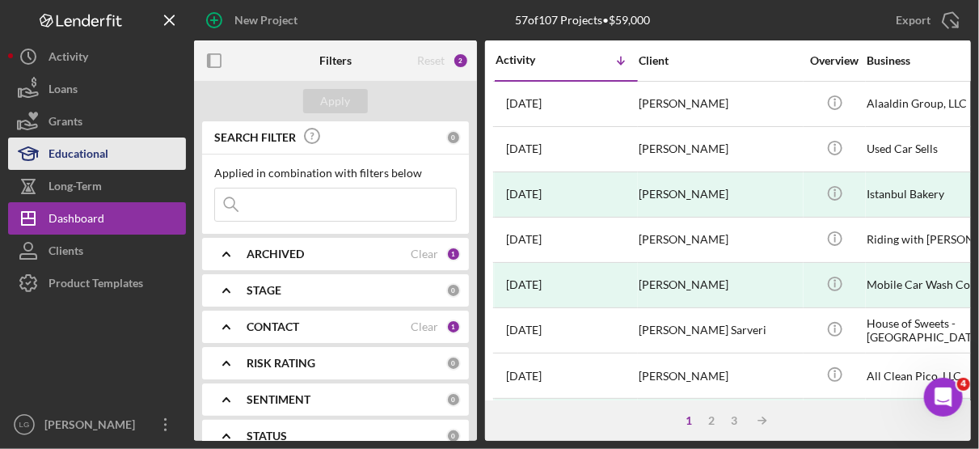
click at [77, 148] on div "Educational" at bounding box center [78, 155] width 60 height 36
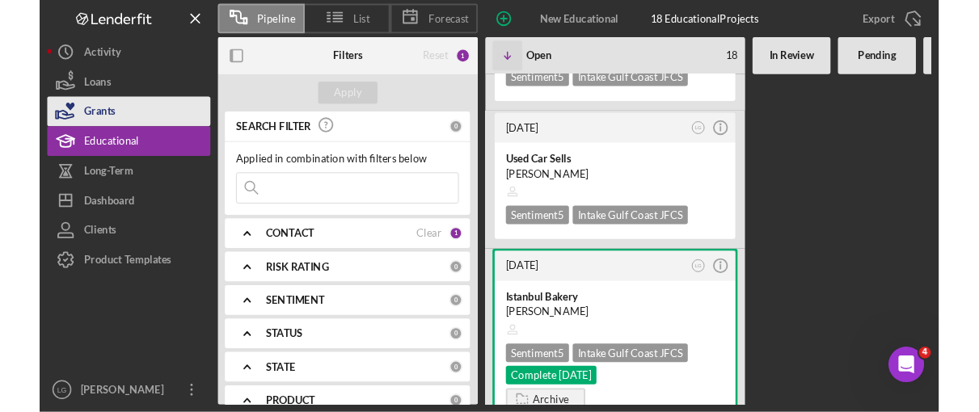
scroll to position [108, 0]
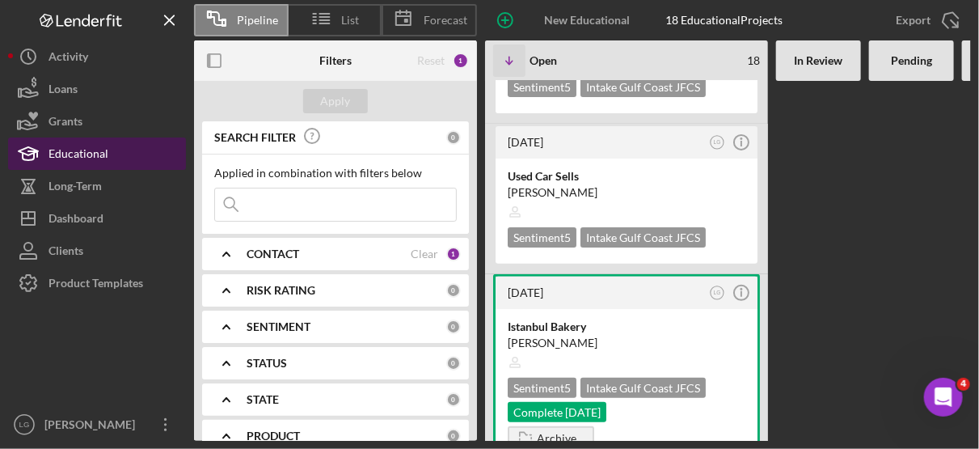
click at [80, 152] on div "Educational" at bounding box center [78, 155] width 60 height 36
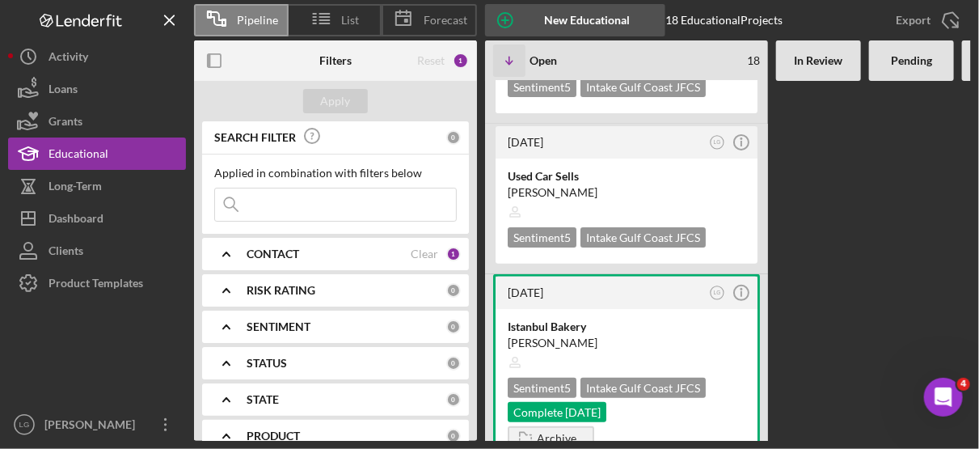
click at [555, 20] on div "New Educational Project" at bounding box center [587, 20] width 124 height 32
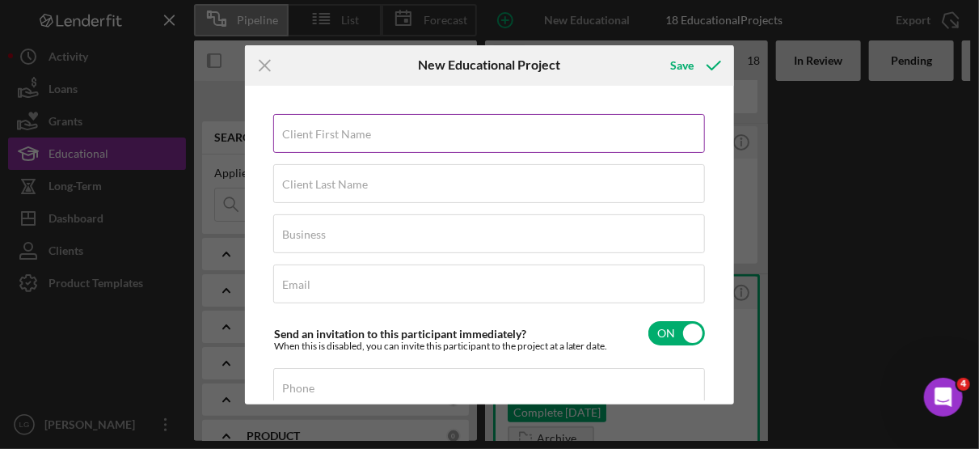
click at [356, 134] on label "Client First Name" at bounding box center [326, 134] width 89 height 13
click at [356, 134] on input "Client First Name" at bounding box center [489, 133] width 432 height 39
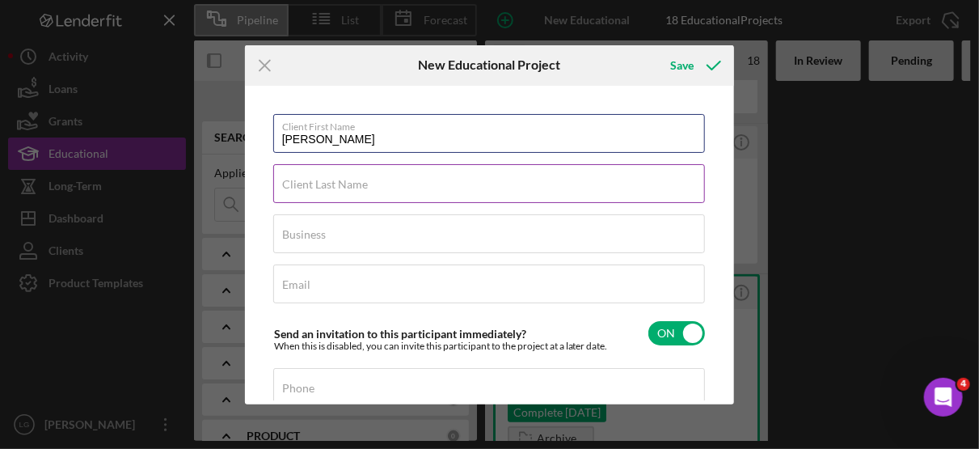
type input "[PERSON_NAME]"
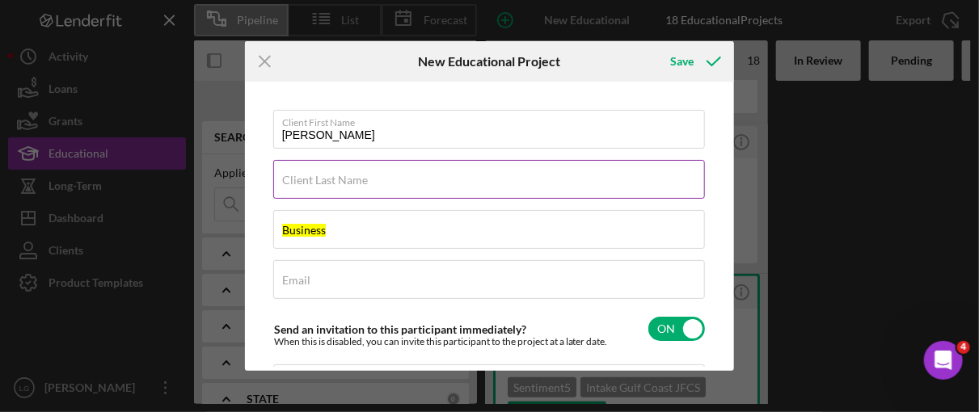
click at [334, 188] on input "Client Last Name" at bounding box center [489, 179] width 432 height 39
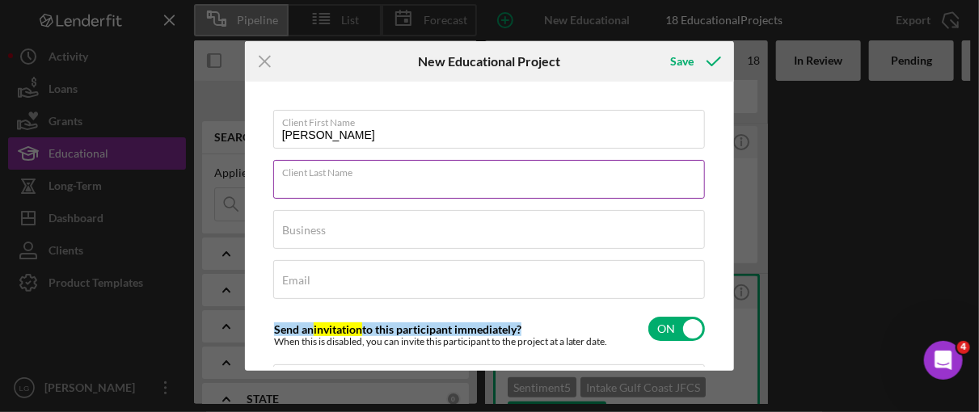
click at [304, 185] on input "Client Last Name" at bounding box center [489, 179] width 432 height 39
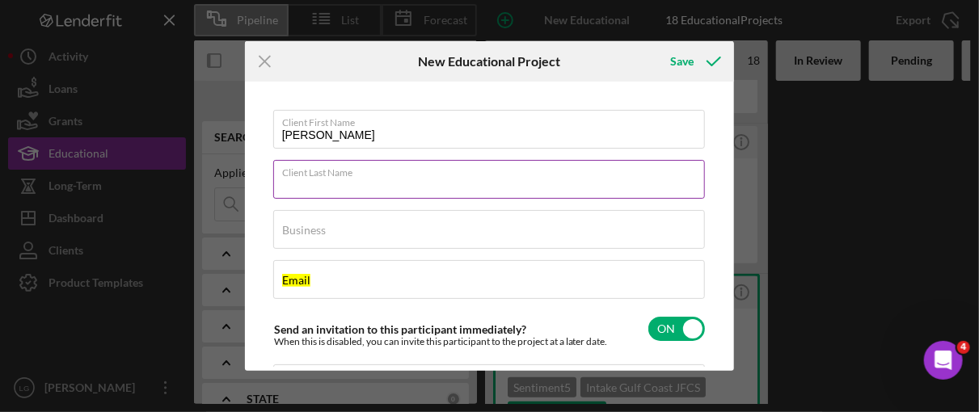
click at [304, 185] on input "Client Last Name" at bounding box center [489, 179] width 432 height 39
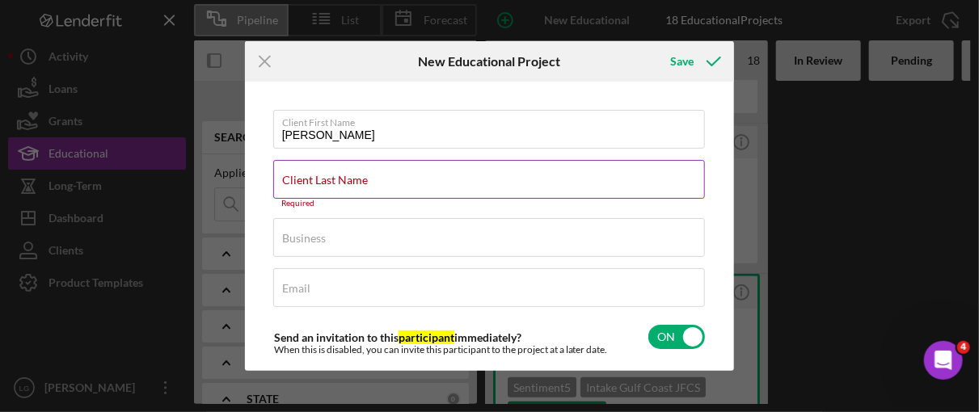
click at [327, 178] on label "Client Last Name" at bounding box center [325, 180] width 86 height 13
click at [327, 178] on input "Client Last Name" at bounding box center [489, 179] width 432 height 39
click at [327, 178] on label "Client Last Name" at bounding box center [325, 180] width 86 height 13
click at [327, 178] on input "Client Last Name" at bounding box center [489, 179] width 432 height 39
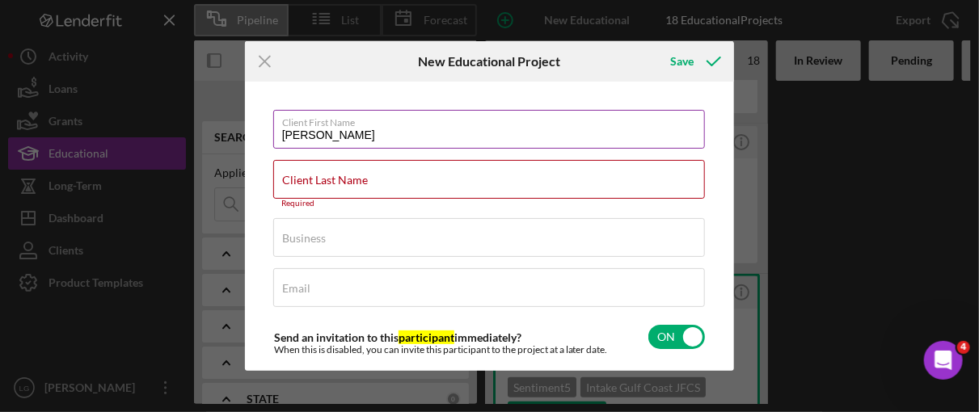
click at [344, 133] on input "[PERSON_NAME]" at bounding box center [489, 129] width 432 height 39
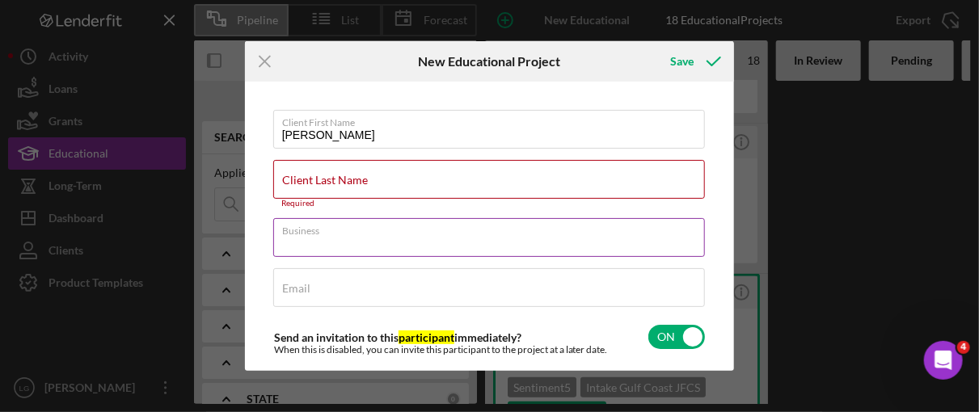
click at [339, 243] on input "Business" at bounding box center [489, 237] width 432 height 39
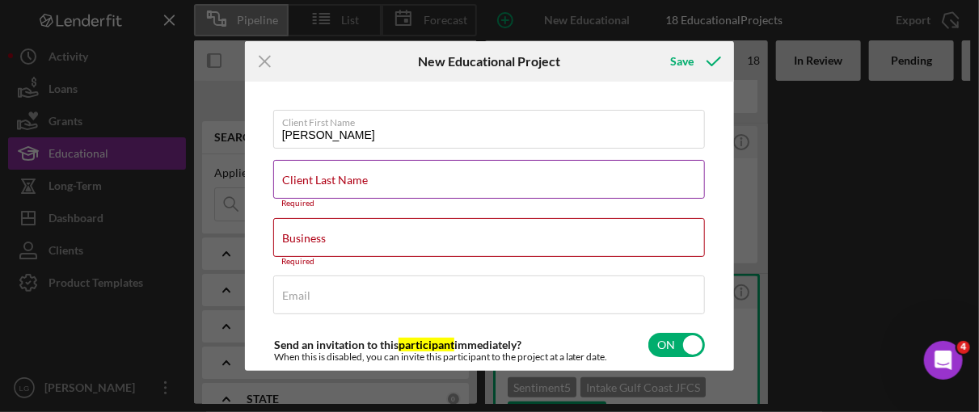
click at [291, 179] on label "Client Last Name" at bounding box center [325, 180] width 86 height 13
click at [291, 179] on input "Client Last Name" at bounding box center [489, 179] width 432 height 39
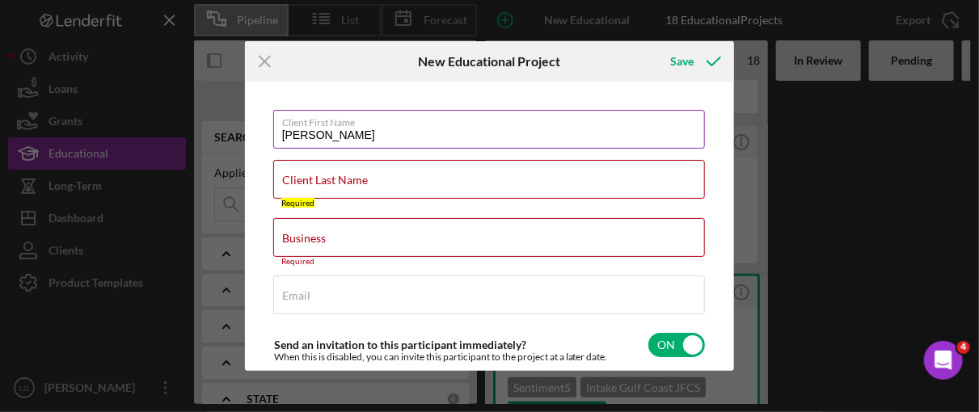
click at [332, 129] on input "[PERSON_NAME]" at bounding box center [489, 129] width 432 height 39
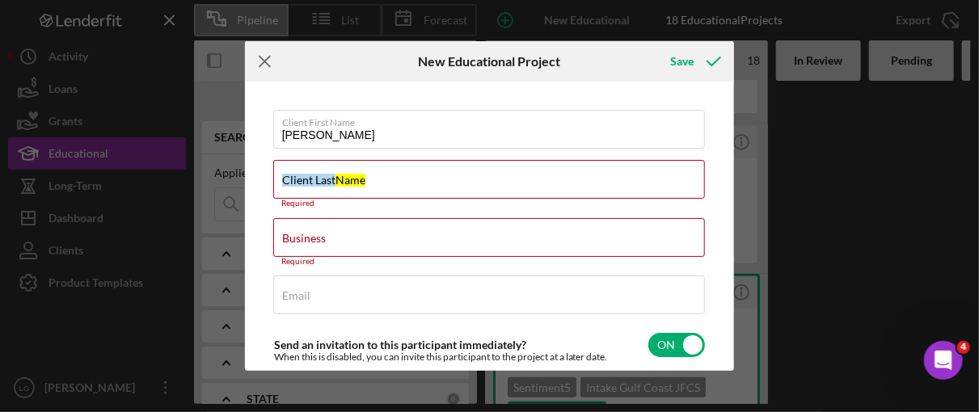
click at [263, 64] on icon "Icon/Menu Close" at bounding box center [265, 61] width 40 height 40
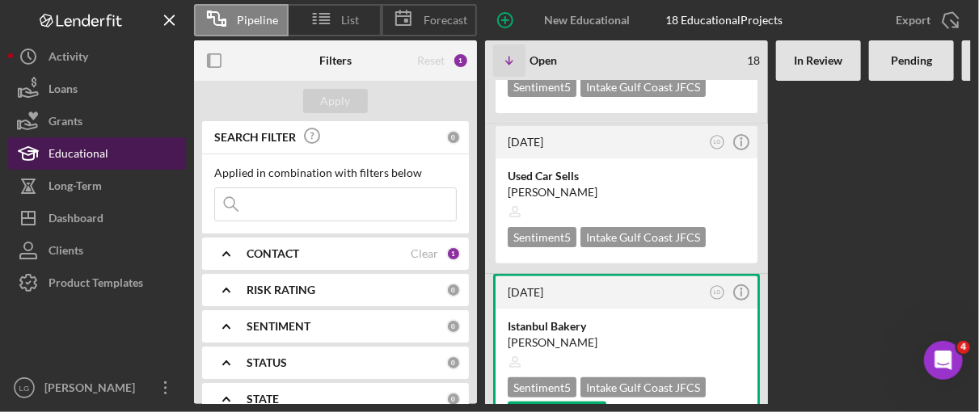
click at [107, 151] on button "Educational" at bounding box center [97, 153] width 178 height 32
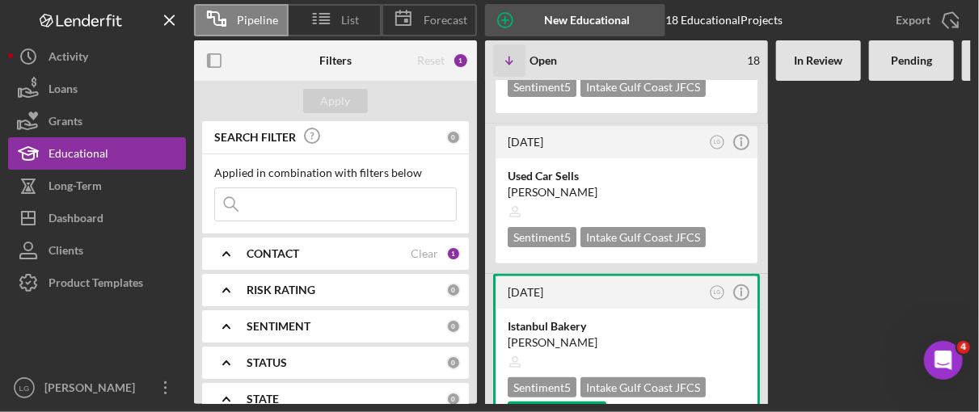
click at [506, 17] on icon "button" at bounding box center [505, 20] width 40 height 40
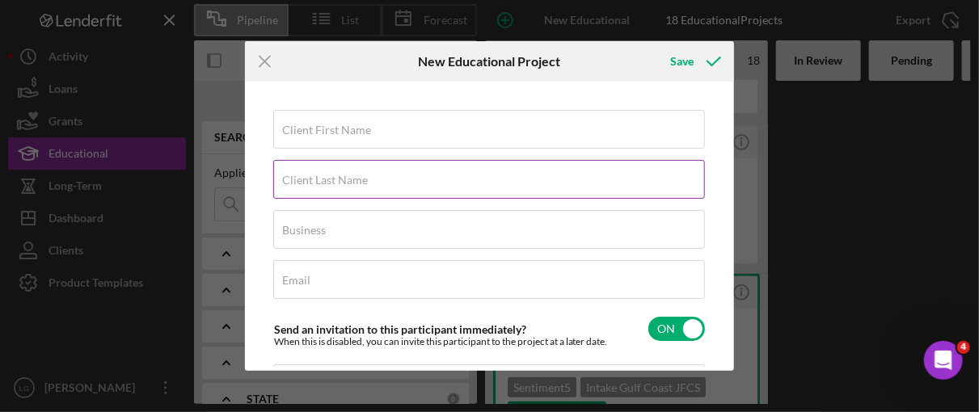
click at [324, 182] on label "Client Last Name" at bounding box center [325, 180] width 86 height 13
click at [324, 182] on input "Client Last Name" at bounding box center [489, 179] width 432 height 39
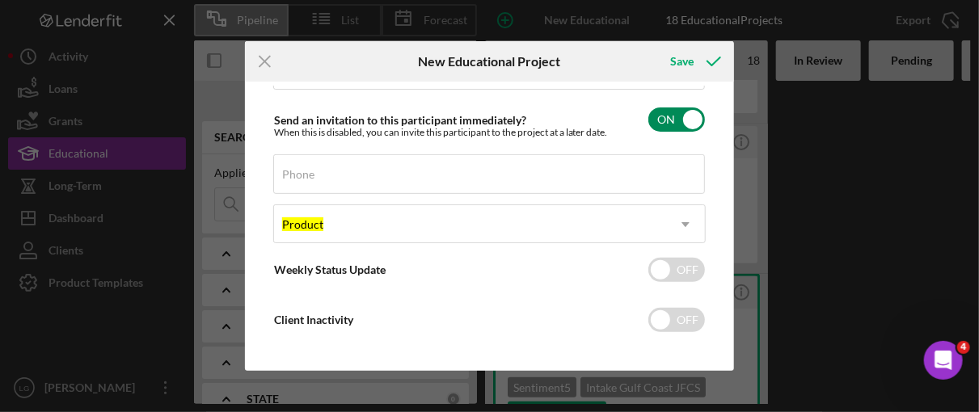
scroll to position [225, 0]
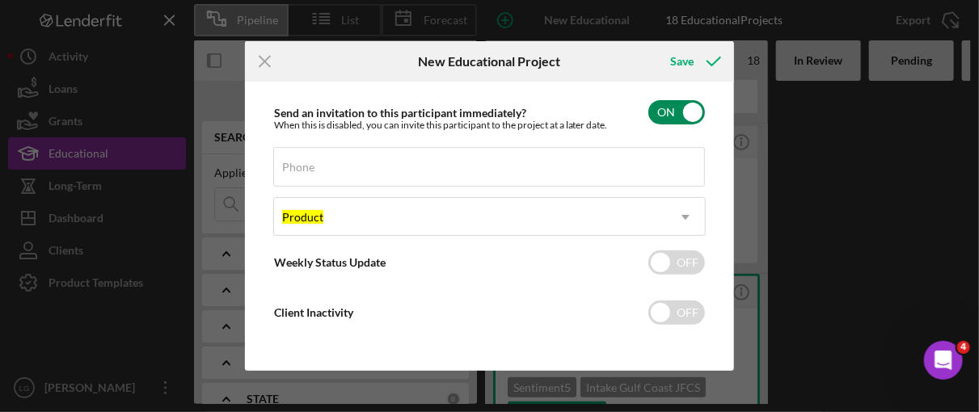
click at [687, 109] on input "checkbox" at bounding box center [676, 112] width 57 height 24
checkbox input "false"
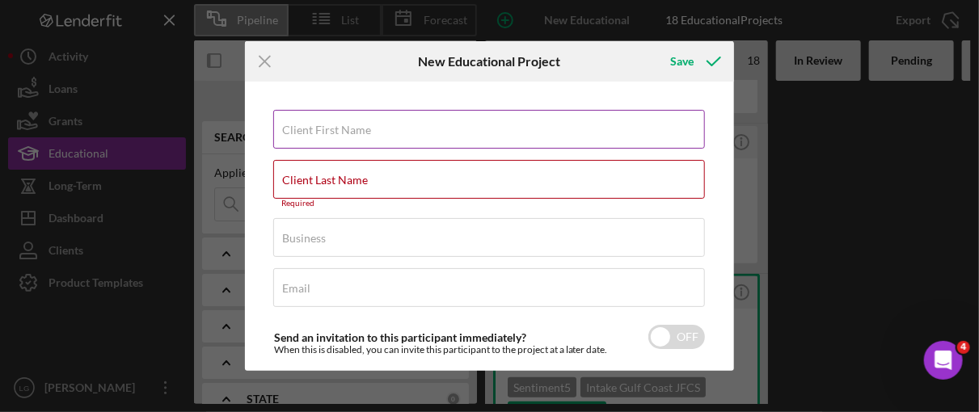
click at [344, 127] on label "Client First Name" at bounding box center [326, 130] width 89 height 13
click at [344, 127] on input "Client First Name" at bounding box center [489, 129] width 432 height 39
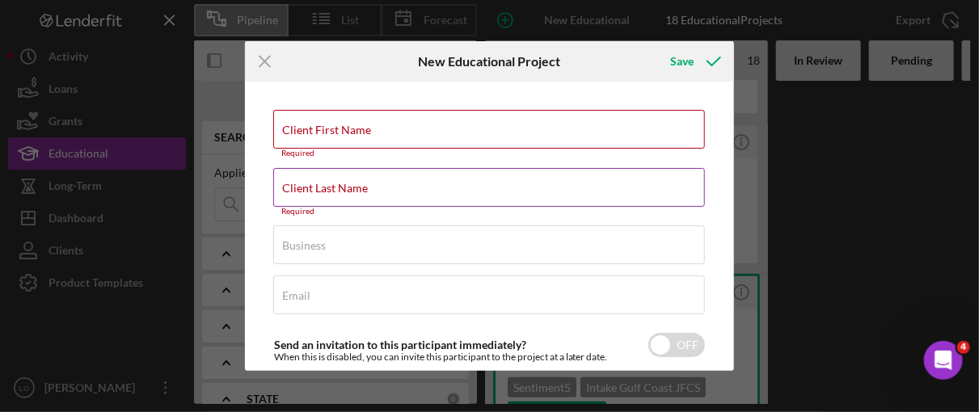
click at [339, 174] on div "Client Last Name Required" at bounding box center [489, 192] width 433 height 48
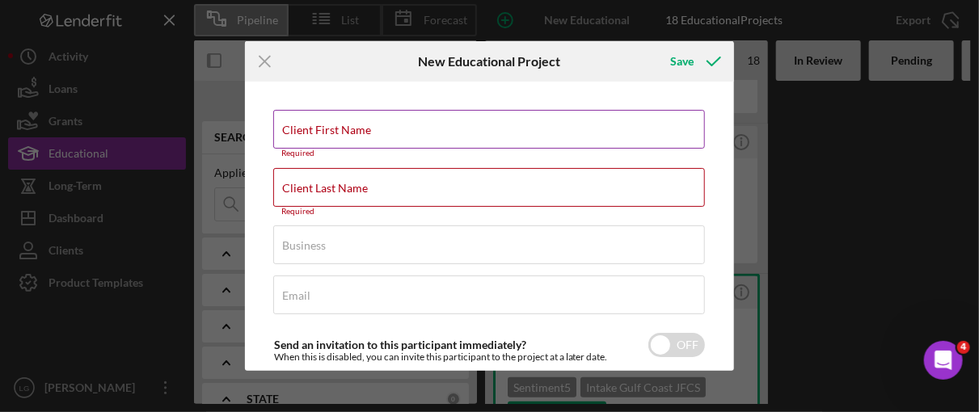
click at [323, 126] on label "Client First Name" at bounding box center [326, 130] width 89 height 13
click at [323, 126] on input "Client First Name" at bounding box center [489, 129] width 432 height 39
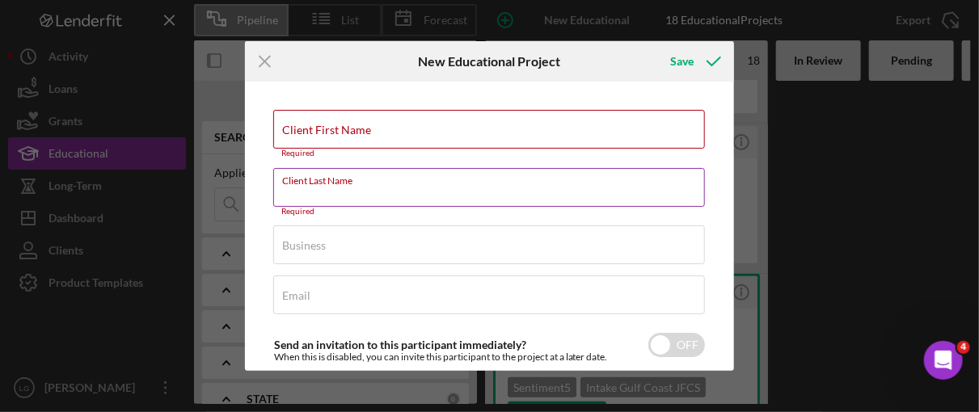
click at [366, 197] on input "Client Last Name" at bounding box center [489, 187] width 432 height 39
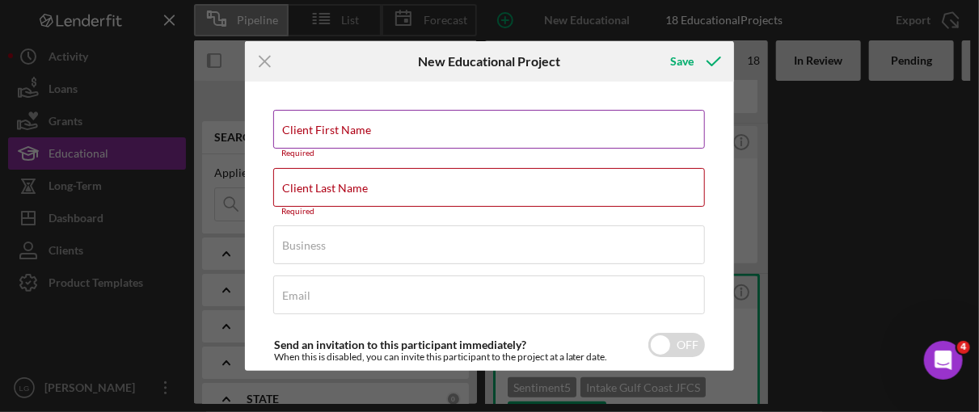
click at [293, 124] on label "Client First Name" at bounding box center [326, 130] width 89 height 13
click at [293, 124] on input "Client First Name" at bounding box center [489, 129] width 432 height 39
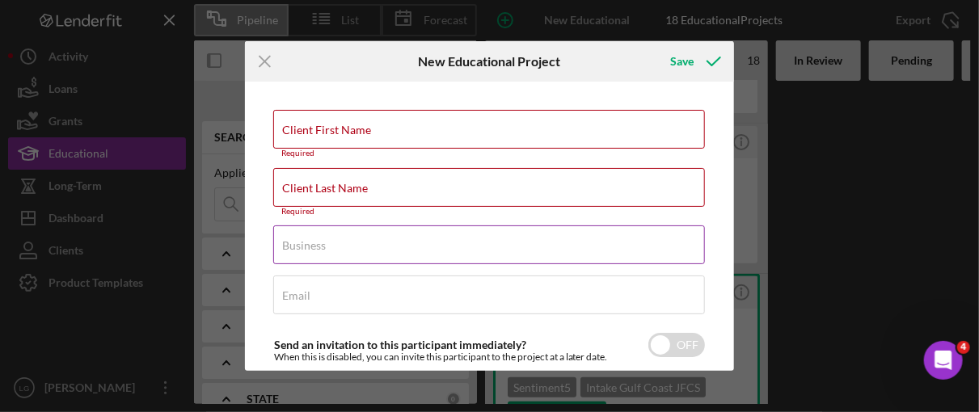
click at [293, 239] on label "Business" at bounding box center [304, 245] width 44 height 13
click at [293, 238] on input "Business" at bounding box center [489, 245] width 432 height 39
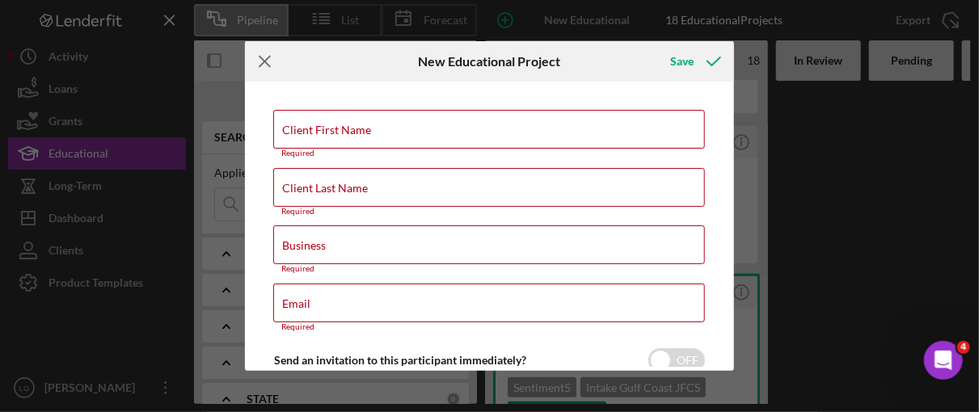
click at [271, 55] on icon "Icon/Menu Close" at bounding box center [265, 61] width 40 height 40
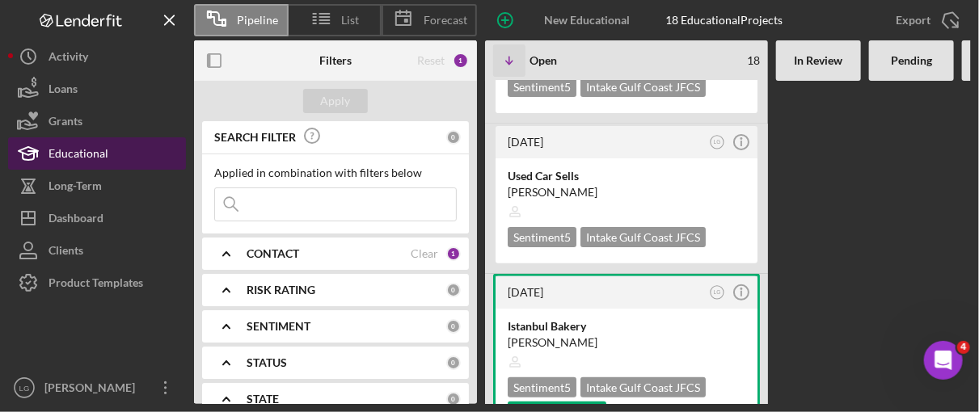
click at [75, 157] on div "Educational" at bounding box center [78, 155] width 60 height 36
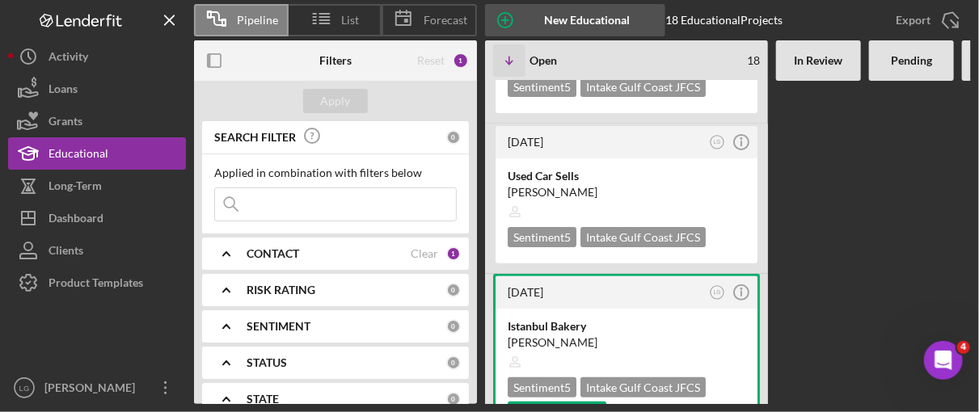
click at [553, 15] on div "New Educational Project" at bounding box center [587, 20] width 124 height 32
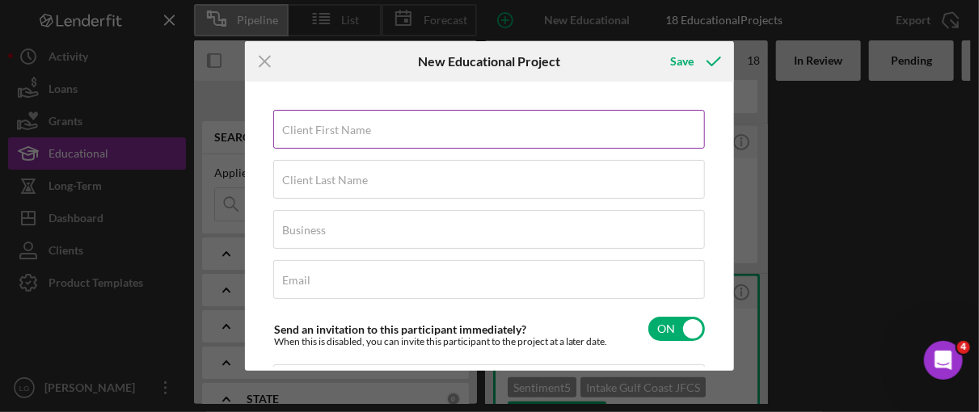
click at [353, 129] on label "Client First Name" at bounding box center [326, 130] width 89 height 13
click at [353, 129] on input "Client First Name" at bounding box center [489, 129] width 432 height 39
type input "[PERSON_NAME]"
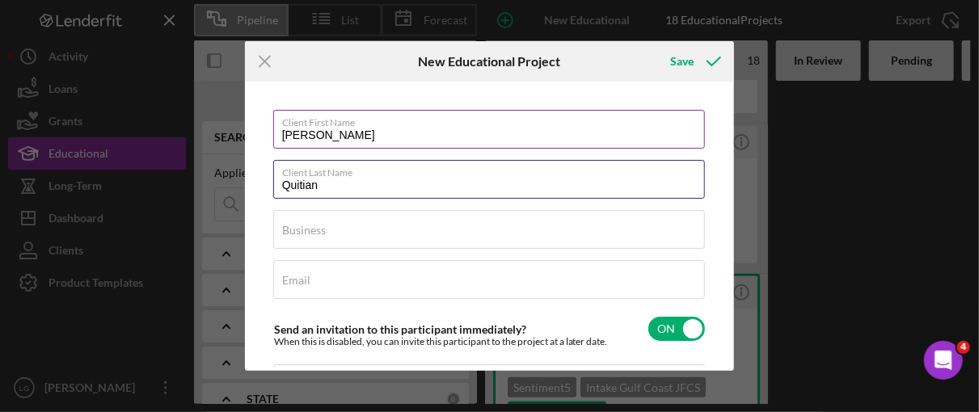
type input "Quitian"
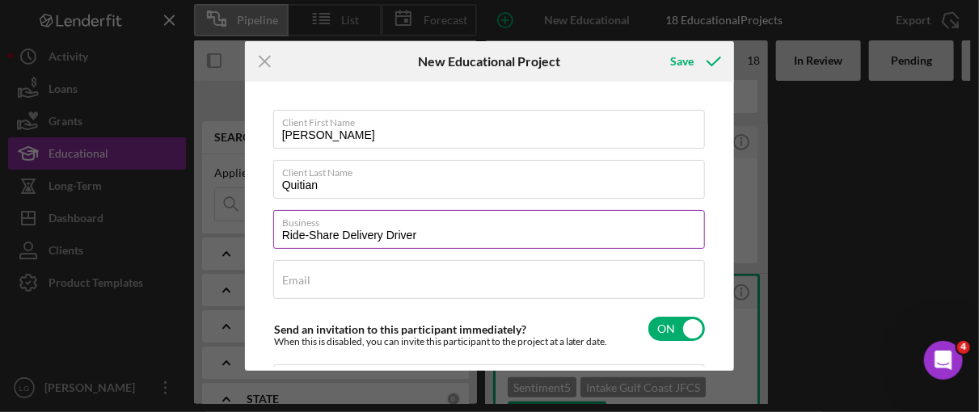
click at [339, 235] on input "Ride-Share Delivery Driver" at bounding box center [489, 229] width 432 height 39
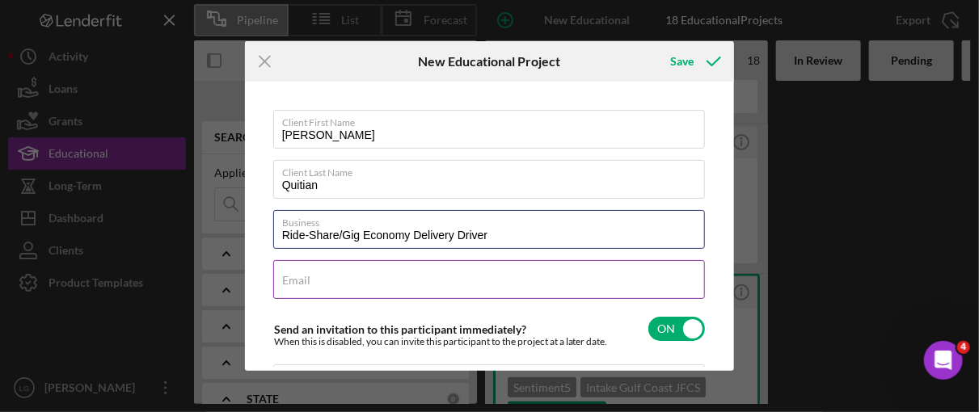
type input "Ride-Share/Gig Economy Delivery Driver"
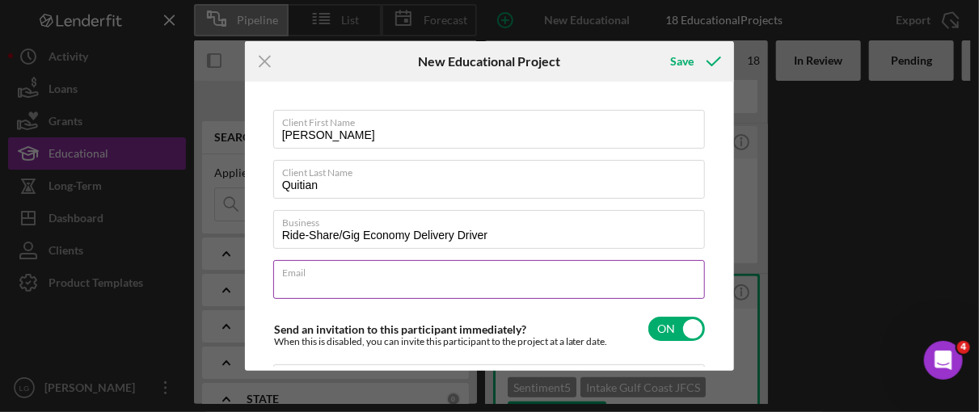
click at [339, 269] on div "Email Required" at bounding box center [489, 280] width 433 height 40
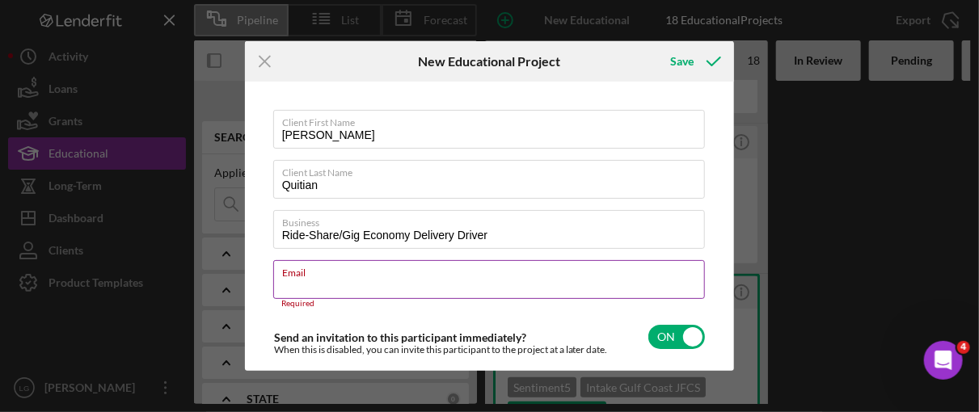
click at [339, 269] on label "Email" at bounding box center [494, 270] width 424 height 18
click at [339, 269] on input "Email" at bounding box center [489, 279] width 432 height 39
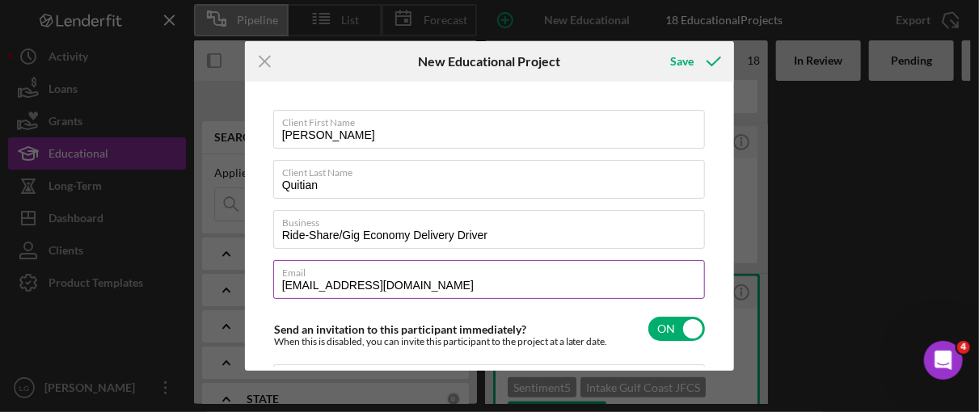
type input "[EMAIL_ADDRESS][DOMAIN_NAME]"
click at [618, 274] on label "Email" at bounding box center [494, 270] width 424 height 18
click at [618, 274] on input "[EMAIL_ADDRESS][DOMAIN_NAME]" at bounding box center [489, 279] width 432 height 39
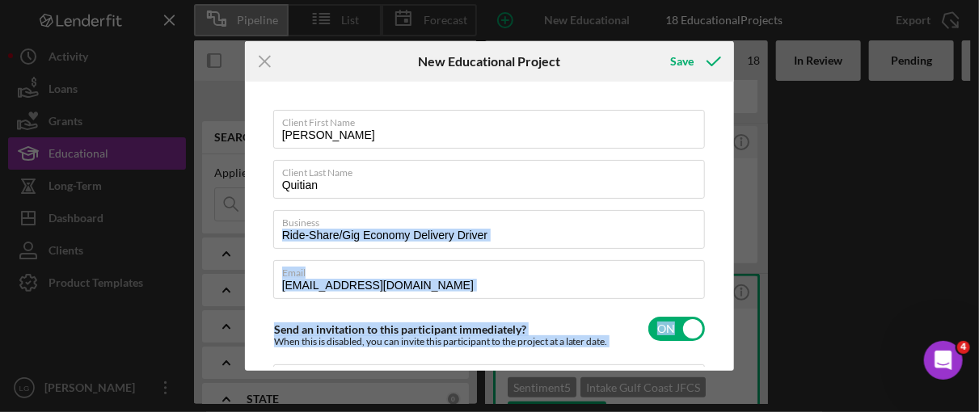
drag, startPoint x: 731, startPoint y: 236, endPoint x: 731, endPoint y: 332, distance: 96.2
click at [731, 332] on div "Client First Name [PERSON_NAME] Client Last Name Quitian Business Ride-Share/Gi…" at bounding box center [490, 226] width 490 height 289
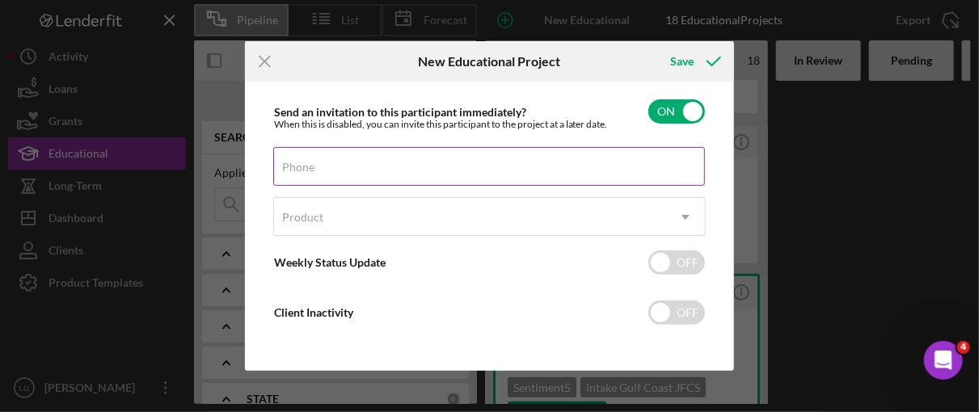
click at [372, 171] on input "Phone" at bounding box center [489, 166] width 432 height 39
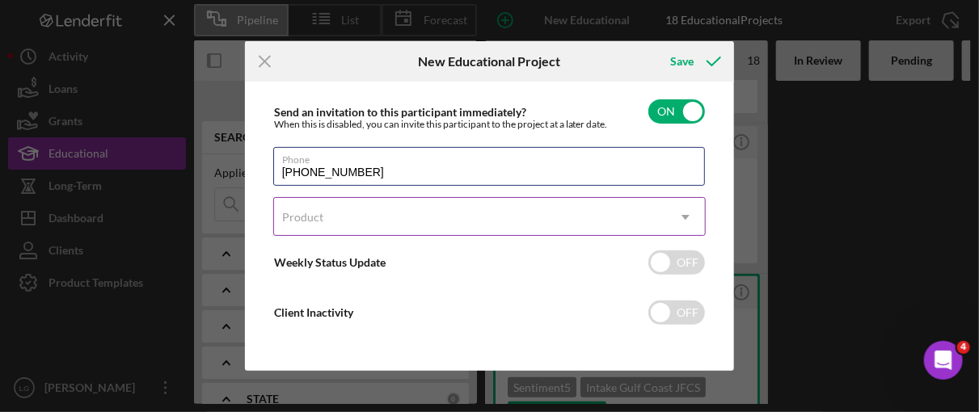
type input "[PHONE_NUMBER]"
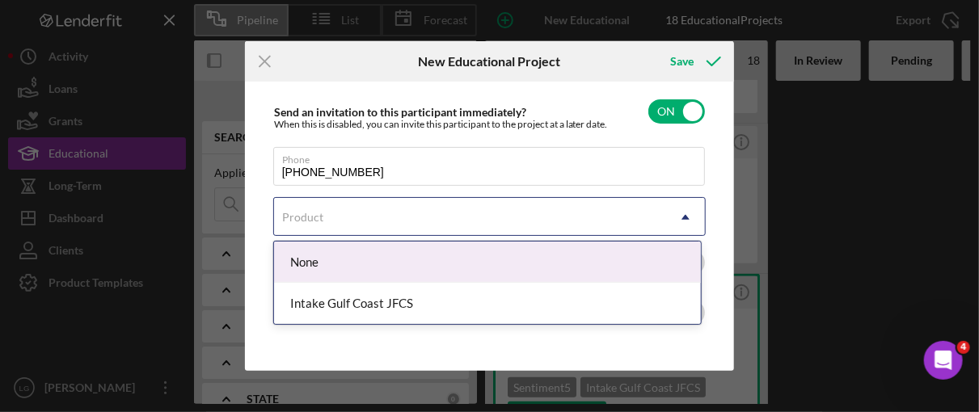
click at [356, 211] on div "Product" at bounding box center [470, 217] width 393 height 37
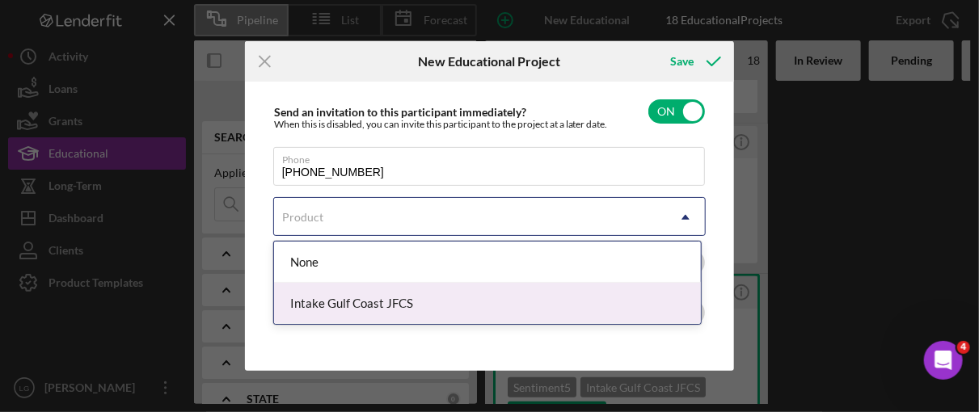
click at [361, 299] on div "Intake Gulf Coast JFCS" at bounding box center [487, 303] width 427 height 41
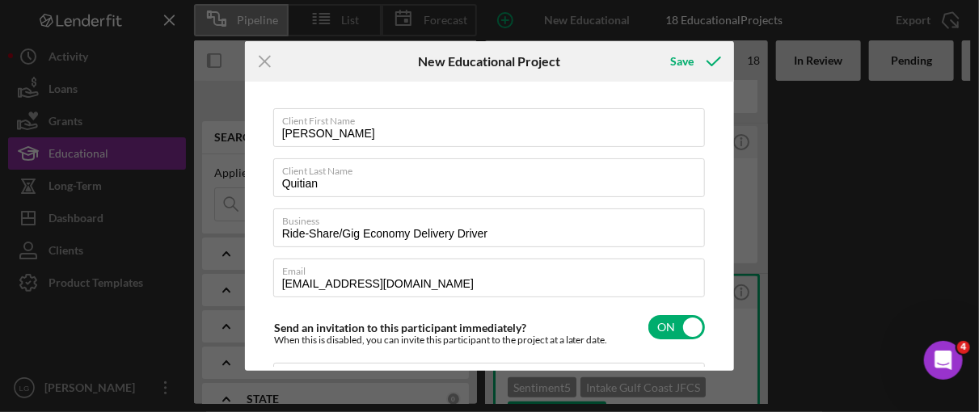
scroll to position [0, 0]
click at [723, 112] on div "Client First Name [PERSON_NAME] Client Last Name Quitian Business Ride-Share/Gi…" at bounding box center [490, 226] width 482 height 281
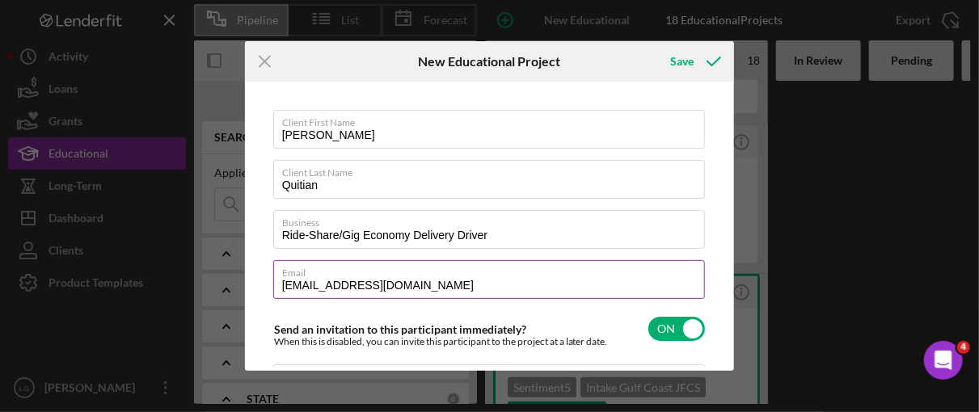
click at [436, 286] on input "[EMAIL_ADDRESS][DOMAIN_NAME]" at bounding box center [489, 279] width 432 height 39
click at [339, 284] on input "[EMAIL_ADDRESS][DOMAIN_NAME]" at bounding box center [489, 279] width 432 height 39
click at [427, 280] on input "[EMAIL_ADDRESS][DOMAIN_NAME]" at bounding box center [489, 279] width 432 height 39
type input "[EMAIL_ADDRESS][DOMAIN_NAME]"
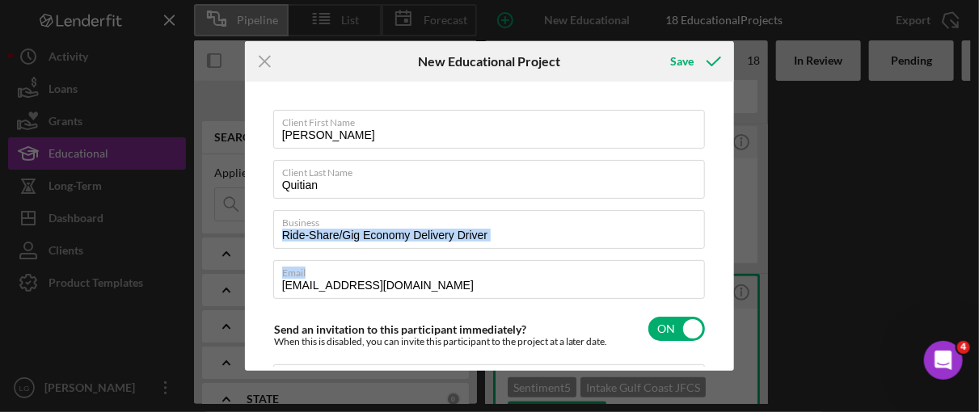
drag, startPoint x: 723, startPoint y: 226, endPoint x: 736, endPoint y: 292, distance: 66.6
click at [736, 292] on div "Icon/Menu Close New Educational Project Save Client First Name [PERSON_NAME] Cl…" at bounding box center [489, 206] width 979 height 412
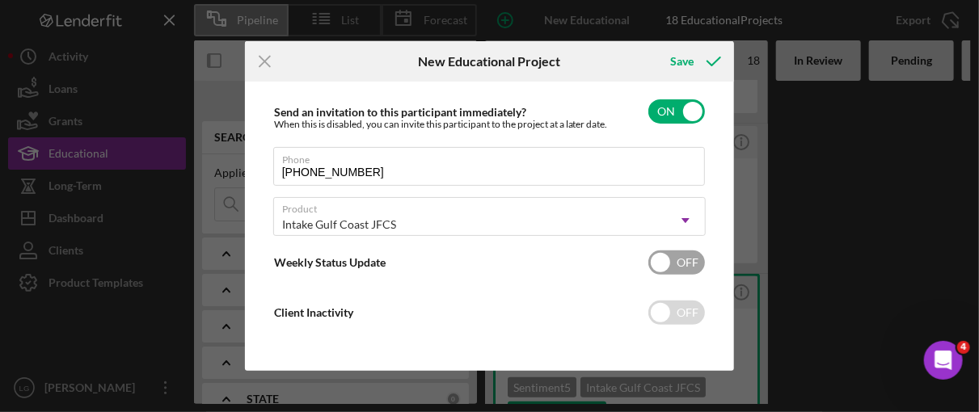
click at [651, 259] on input "checkbox" at bounding box center [676, 263] width 57 height 24
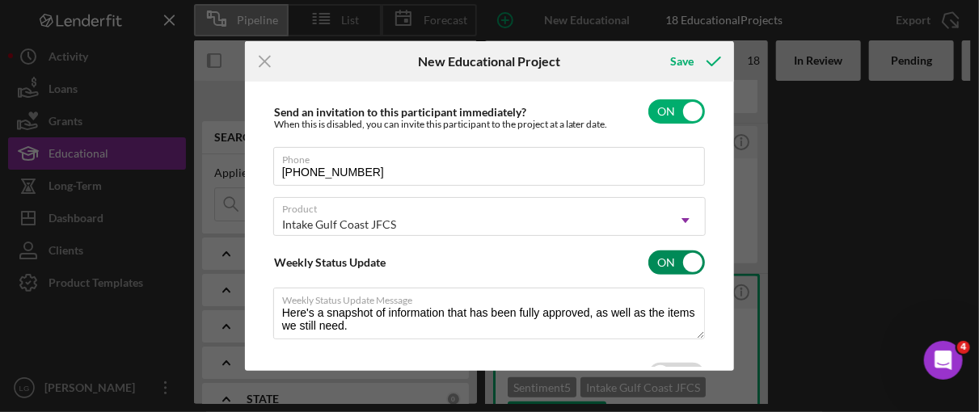
click at [685, 256] on input "checkbox" at bounding box center [676, 263] width 57 height 24
checkbox input "false"
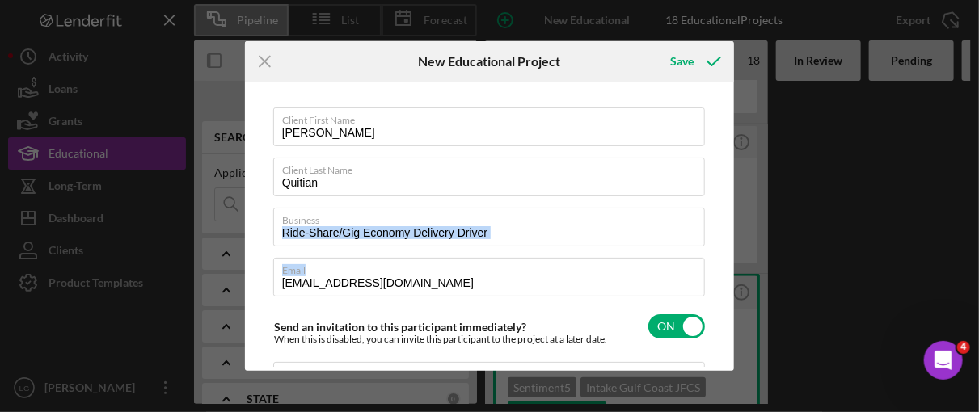
scroll to position [0, 0]
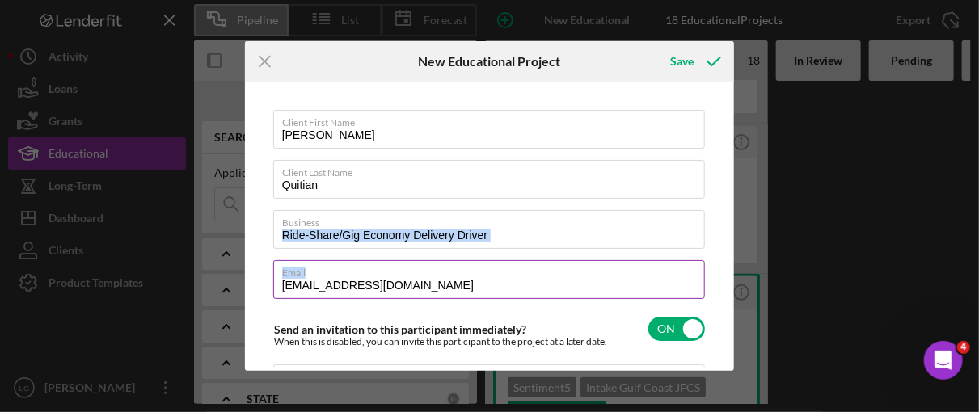
click at [470, 280] on input "[EMAIL_ADDRESS][DOMAIN_NAME]" at bounding box center [489, 279] width 432 height 39
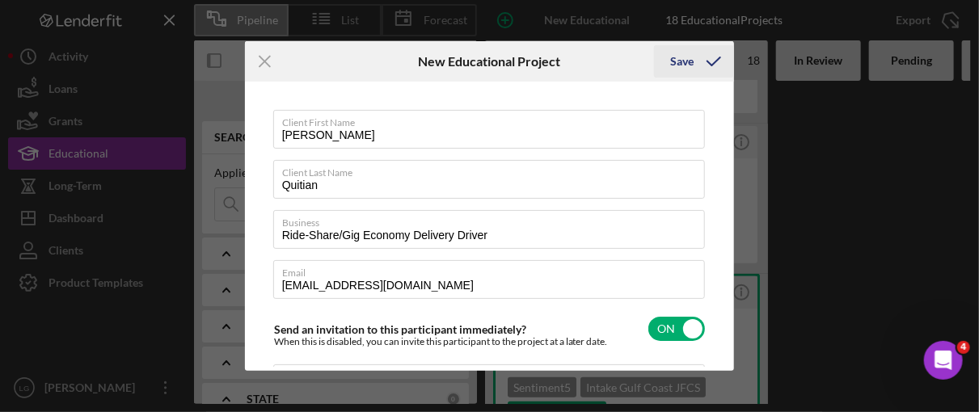
click at [681, 59] on div "Save" at bounding box center [681, 61] width 23 height 32
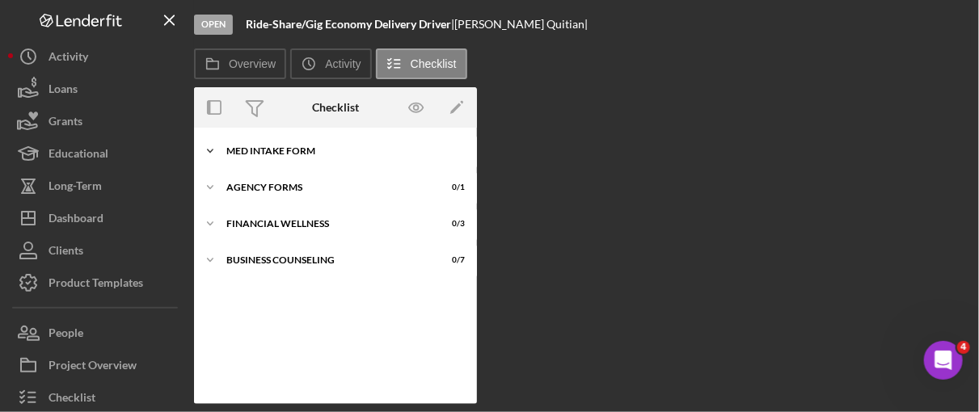
click at [288, 147] on div "MED Intake Form" at bounding box center [341, 151] width 230 height 10
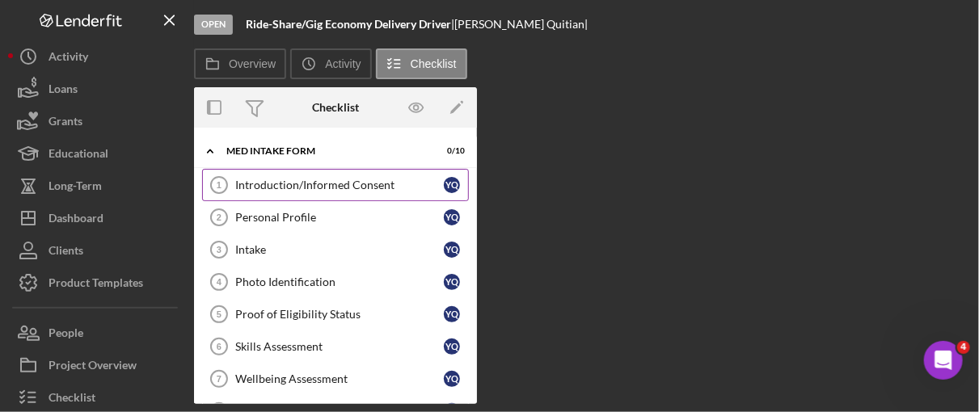
click at [328, 182] on div "Introduction/Informed Consent" at bounding box center [339, 185] width 209 height 13
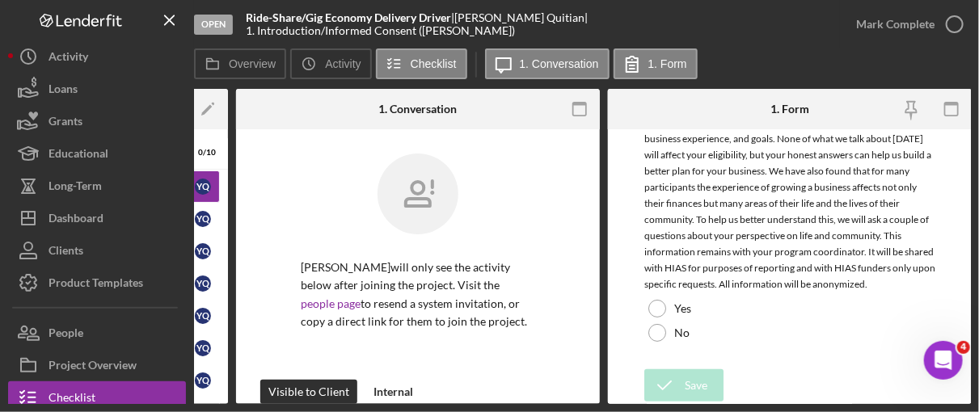
scroll to position [70, 0]
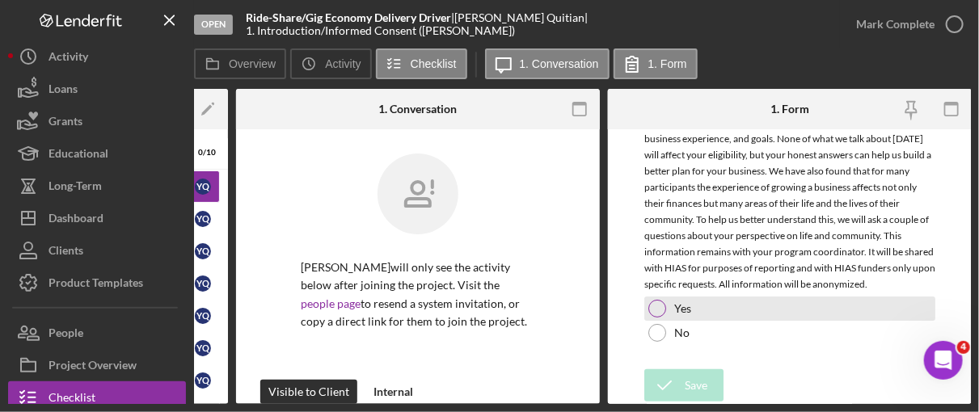
click at [653, 301] on div at bounding box center [657, 309] width 18 height 18
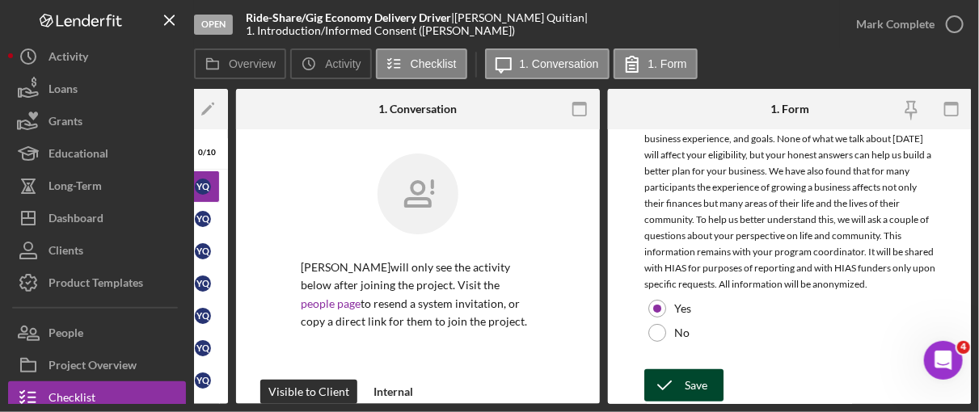
click at [685, 382] on div "Save" at bounding box center [696, 385] width 23 height 32
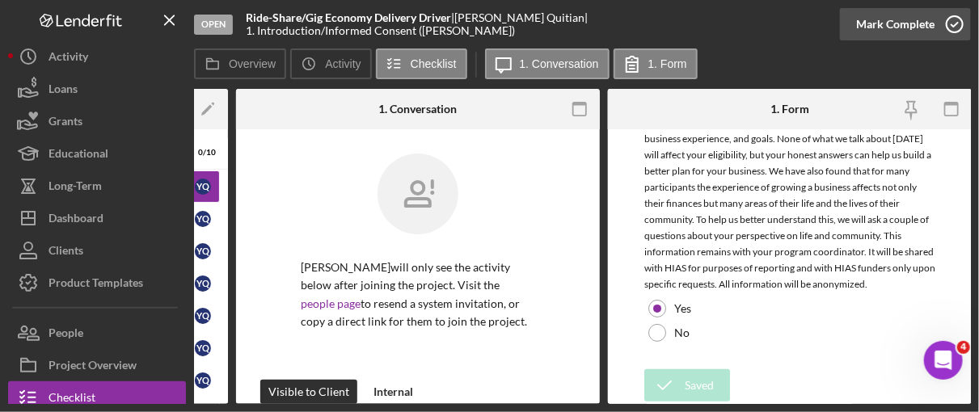
click at [943, 21] on icon "button" at bounding box center [954, 24] width 40 height 40
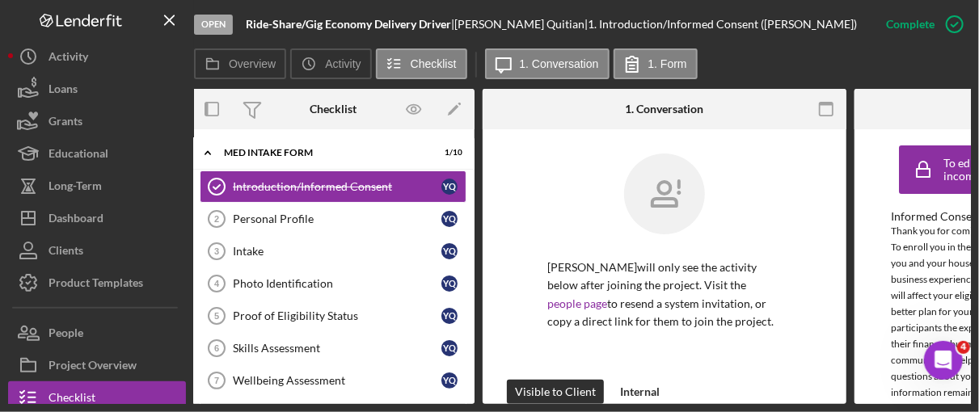
scroll to position [0, 0]
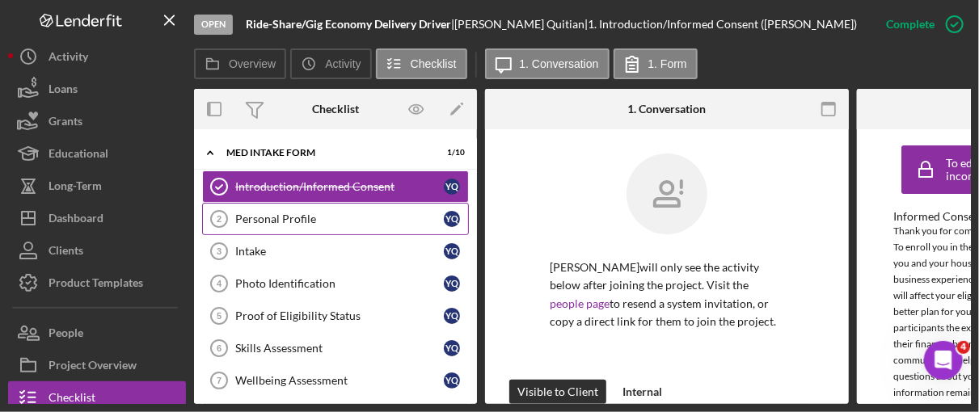
click at [275, 224] on div "Personal Profile" at bounding box center [339, 219] width 209 height 13
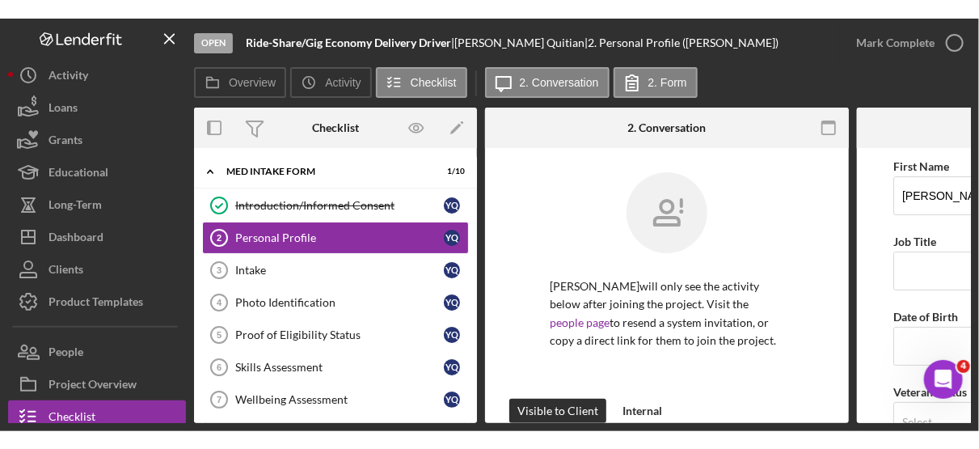
scroll to position [0, 249]
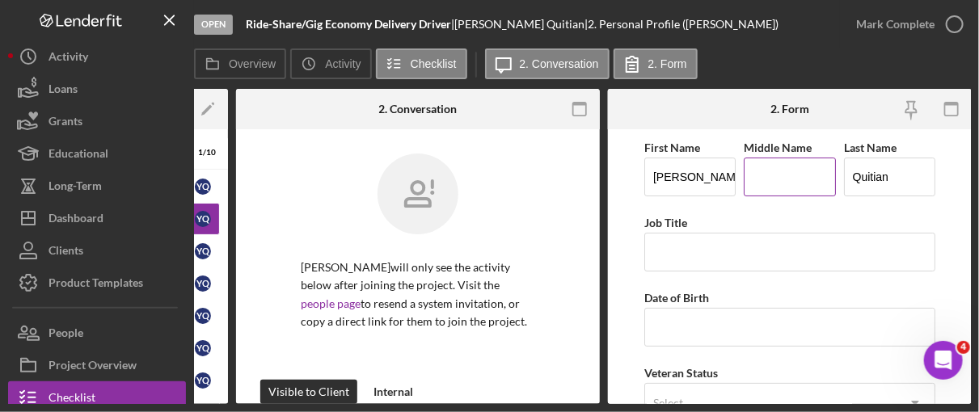
click at [769, 171] on input "Middle Name" at bounding box center [789, 177] width 91 height 39
type input "[PERSON_NAME]"
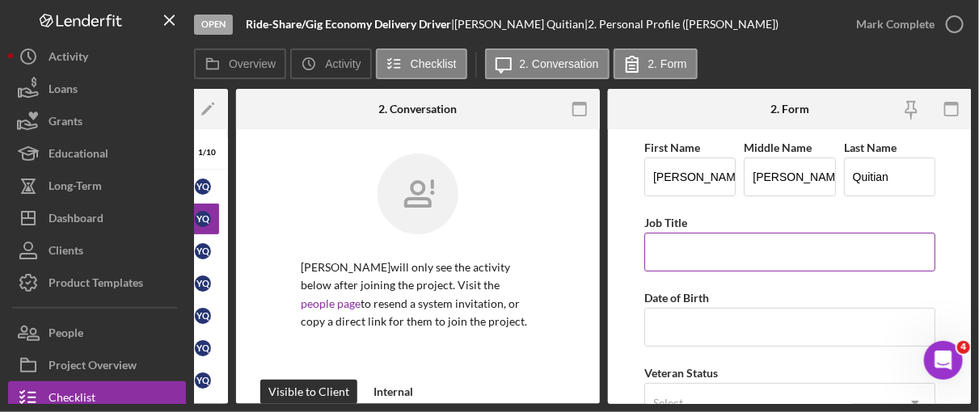
click at [706, 257] on input "Job Title" at bounding box center [789, 252] width 291 height 39
type input "R"
click at [722, 251] on input "Gig Economy Driver" at bounding box center [789, 252] width 291 height 39
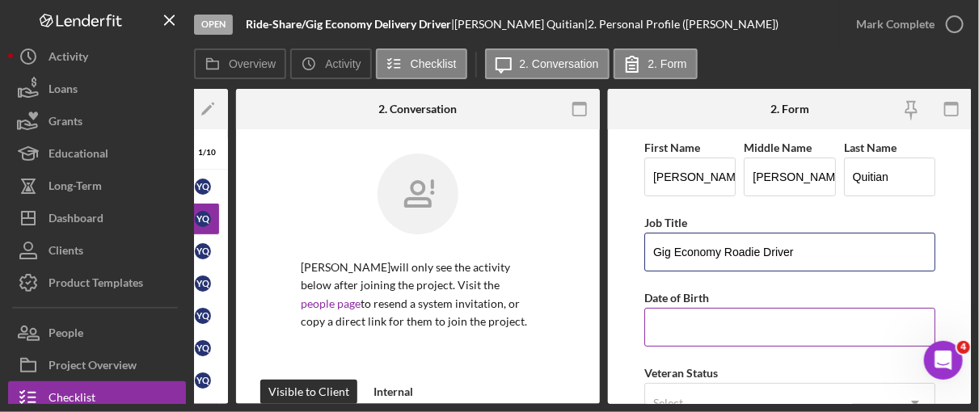
type input "Gig Economy Roadie Driver"
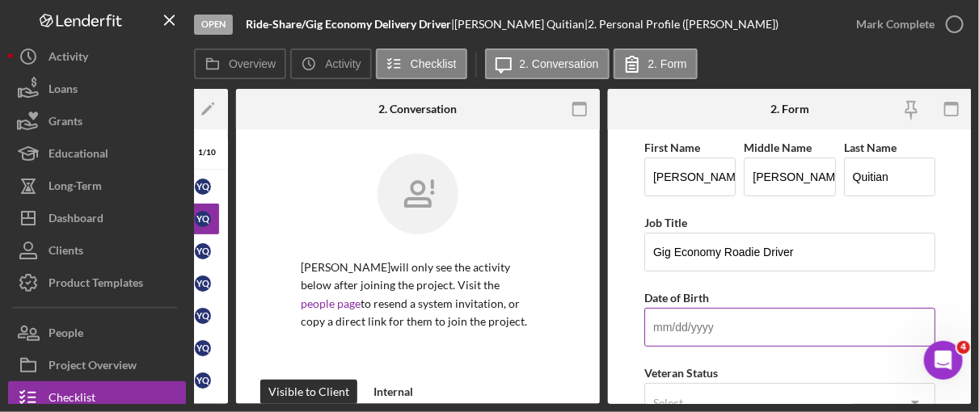
click at [681, 323] on input "Date of Birth" at bounding box center [789, 327] width 291 height 39
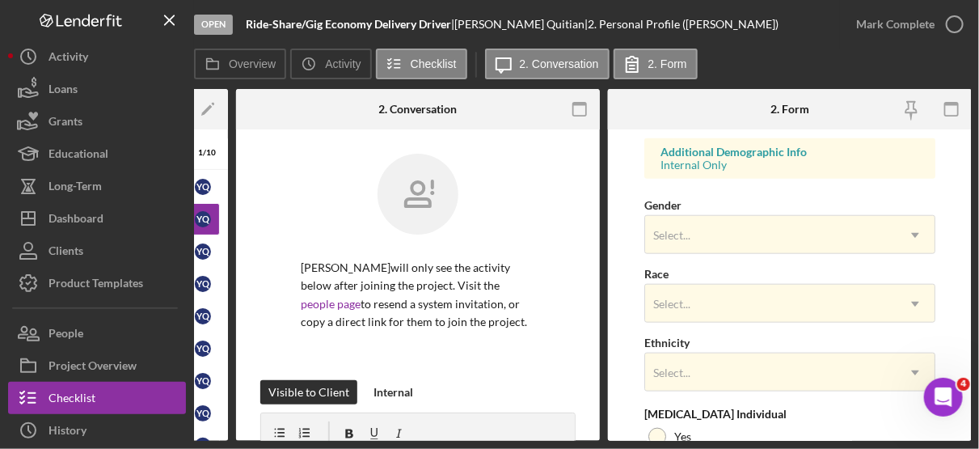
scroll to position [612, 0]
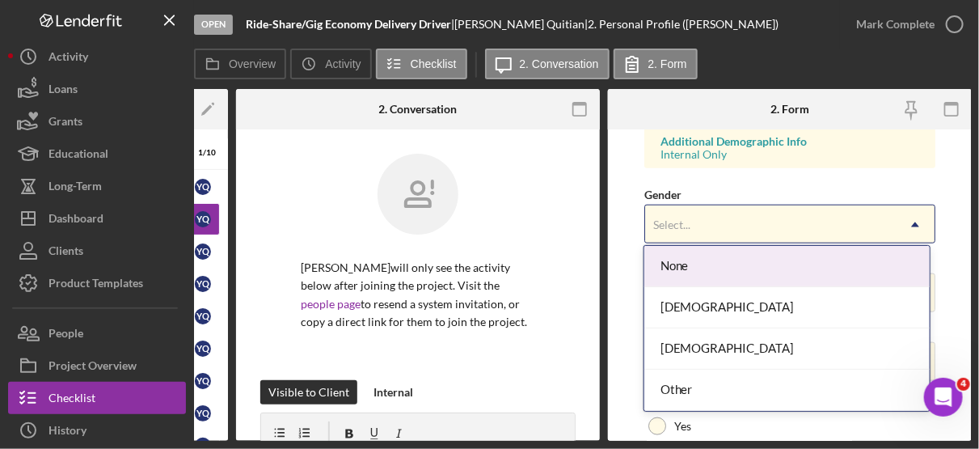
click at [909, 217] on icon "Icon/Dropdown Arrow" at bounding box center [915, 224] width 39 height 39
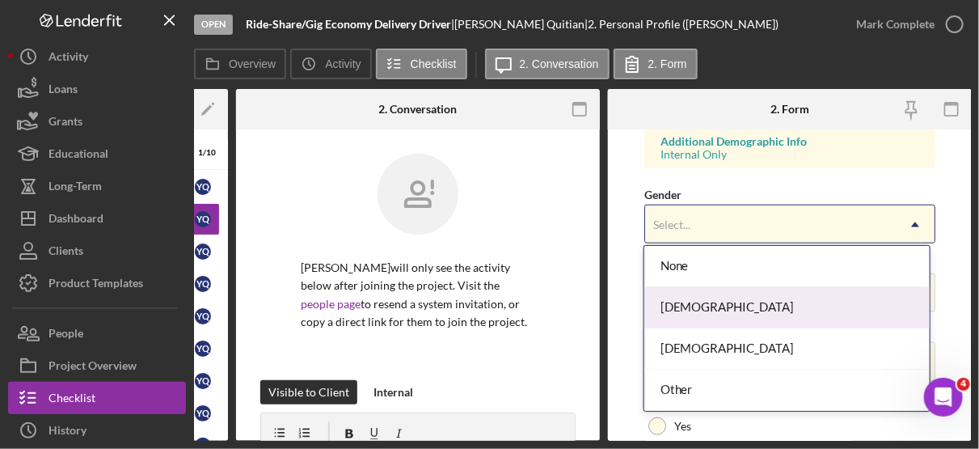
click at [687, 297] on div "[DEMOGRAPHIC_DATA]" at bounding box center [786, 307] width 285 height 41
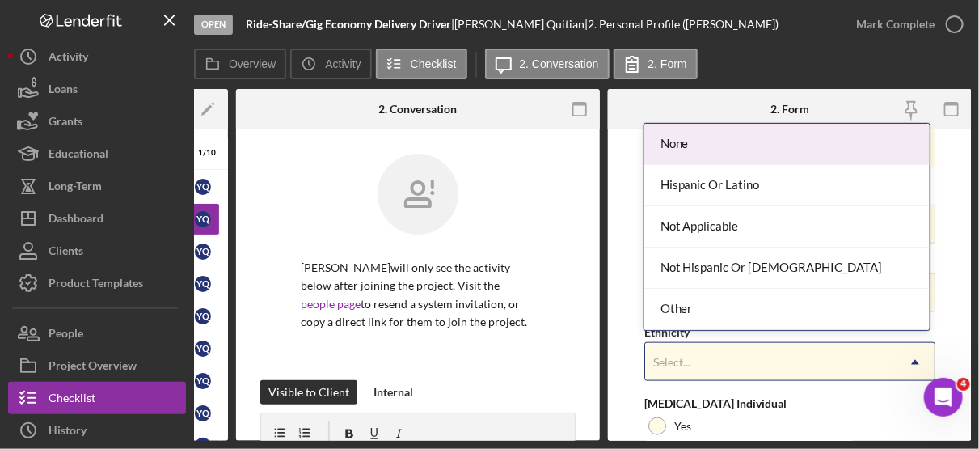
click at [912, 357] on icon "Icon/Dropdown Arrow" at bounding box center [915, 362] width 39 height 39
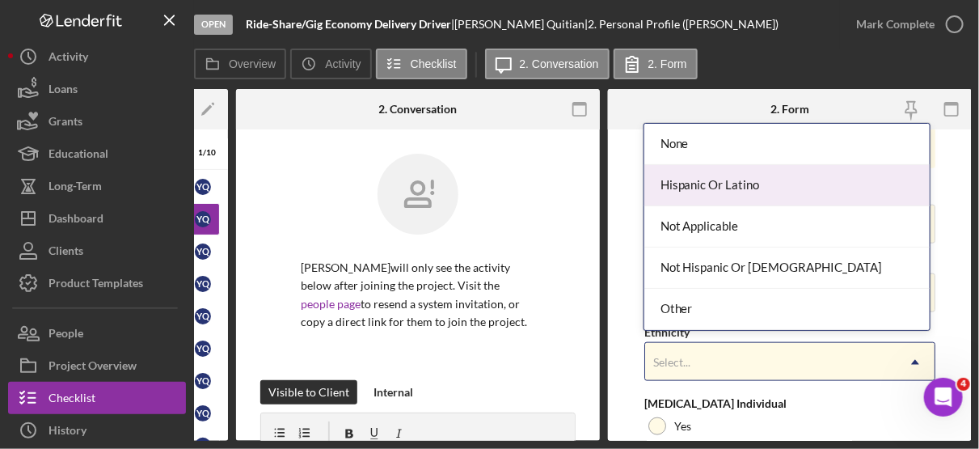
click at [716, 184] on div "Hispanic Or Latino" at bounding box center [786, 185] width 285 height 41
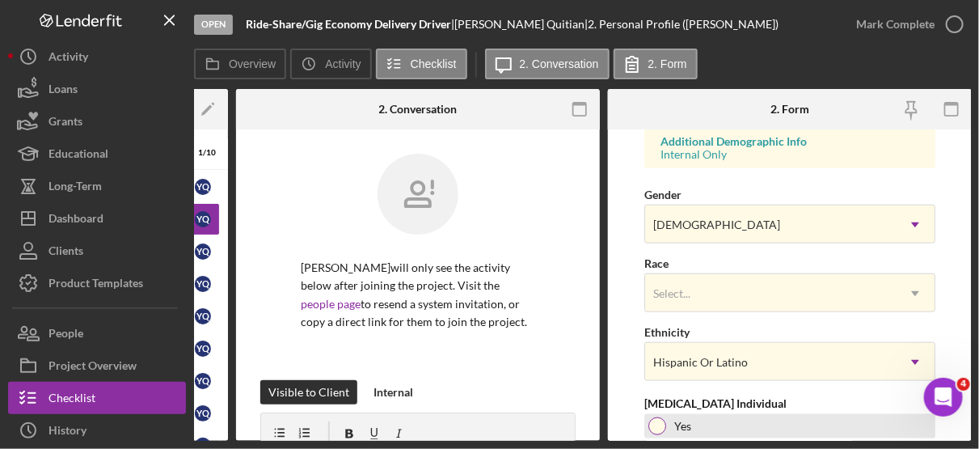
click at [653, 419] on div at bounding box center [657, 426] width 18 height 18
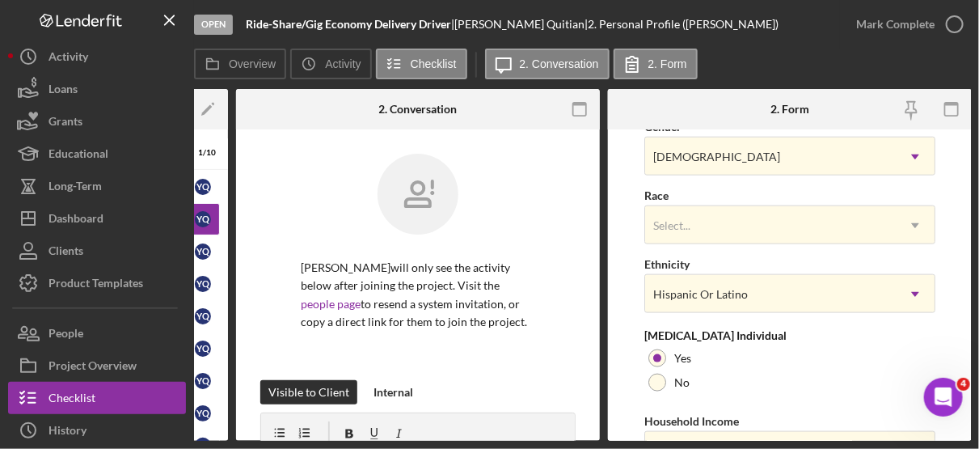
scroll to position [766, 0]
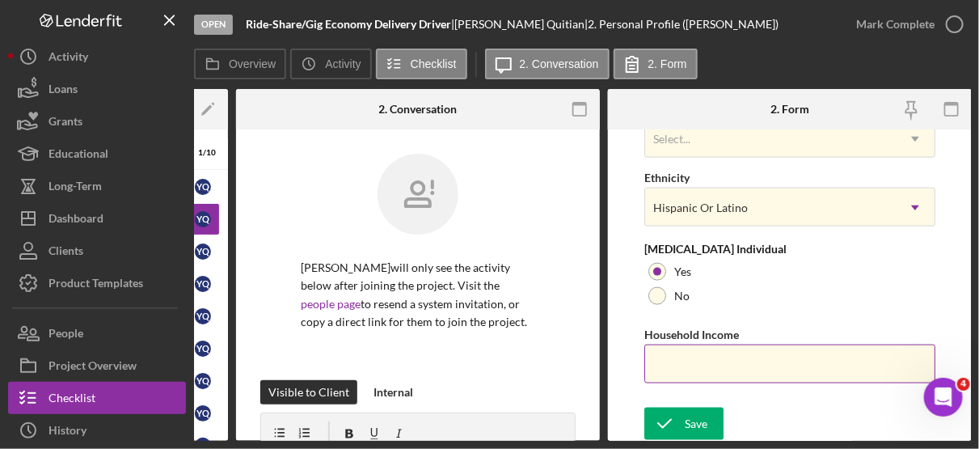
click at [679, 356] on input "Household Income" at bounding box center [789, 363] width 291 height 39
type input "$70,000"
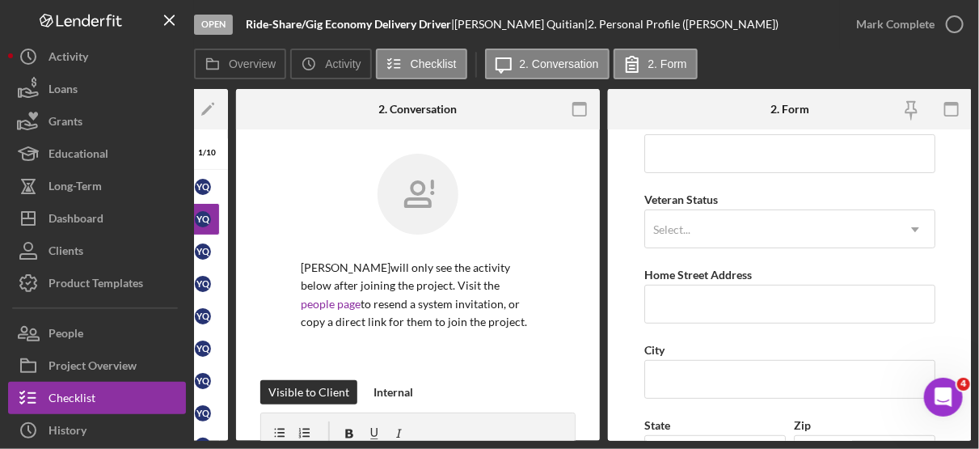
scroll to position [179, 0]
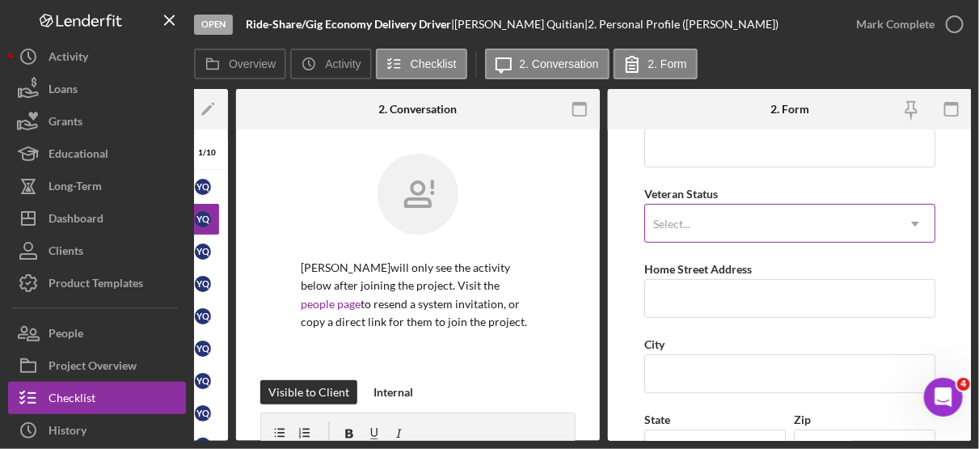
click at [913, 219] on icon "Icon/Dropdown Arrow" at bounding box center [915, 223] width 39 height 39
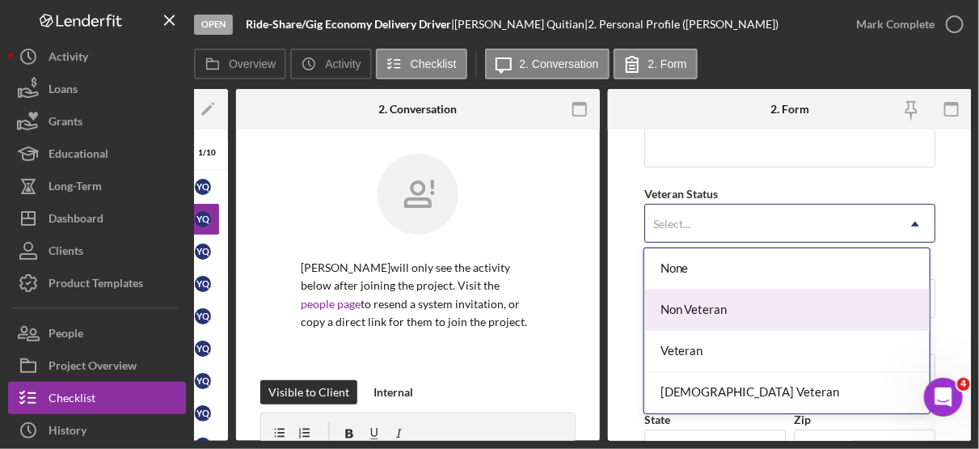
click at [705, 307] on div "Non Veteran" at bounding box center [786, 309] width 285 height 41
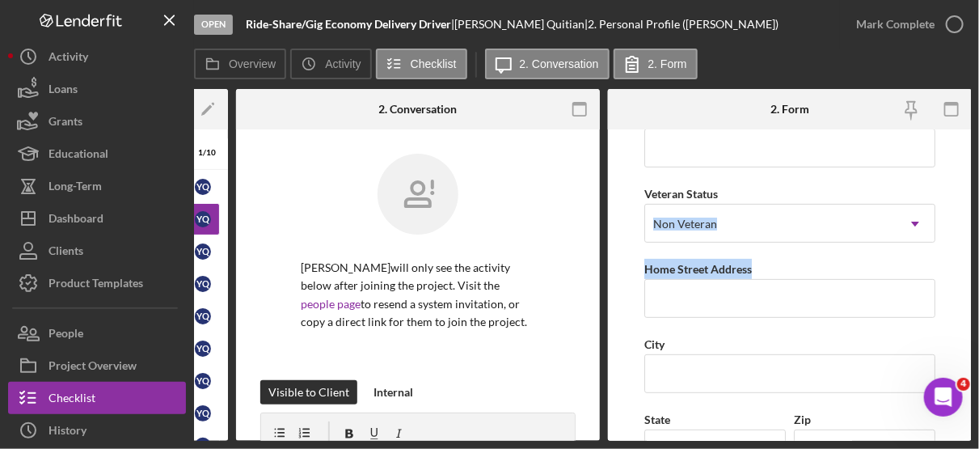
drag, startPoint x: 962, startPoint y: 242, endPoint x: 963, endPoint y: 194, distance: 47.7
click at [963, 194] on form "First Name [PERSON_NAME] Middle Name [PERSON_NAME] Last Name Quitian Job Title …" at bounding box center [790, 284] width 364 height 311
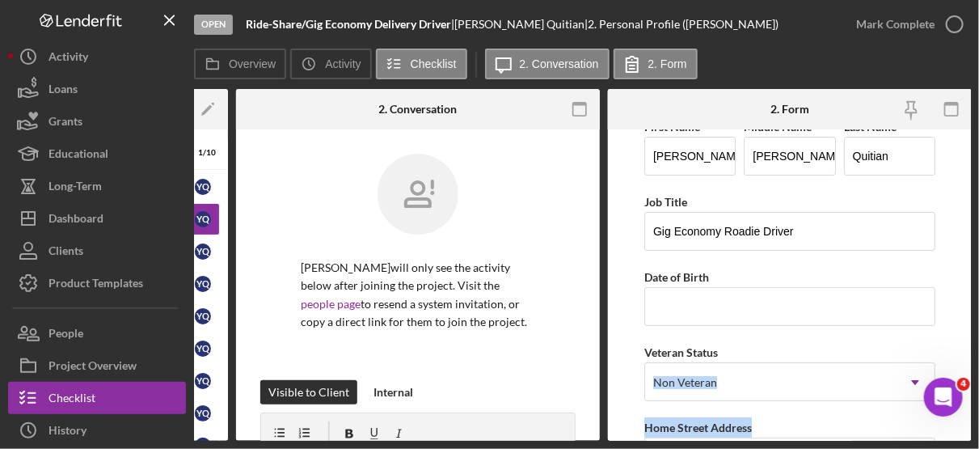
scroll to position [0, 0]
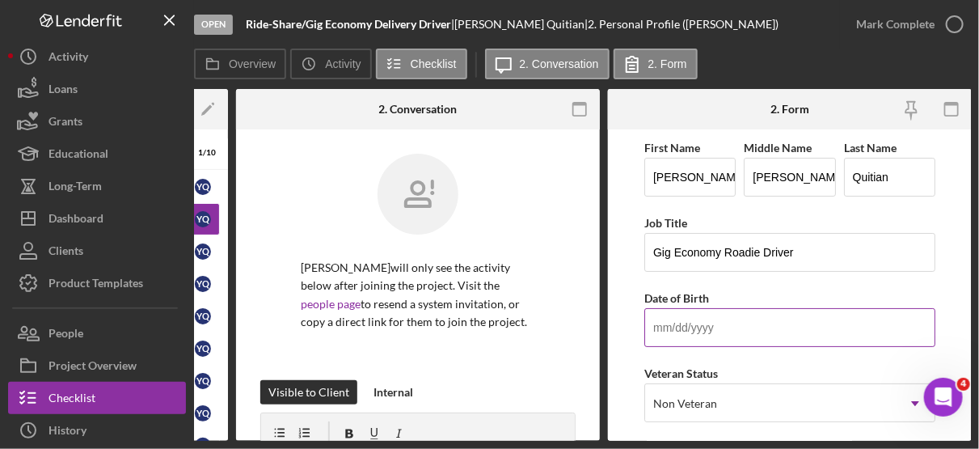
click at [701, 315] on input "Date of Birth" at bounding box center [789, 327] width 291 height 39
type input "[DATE]"
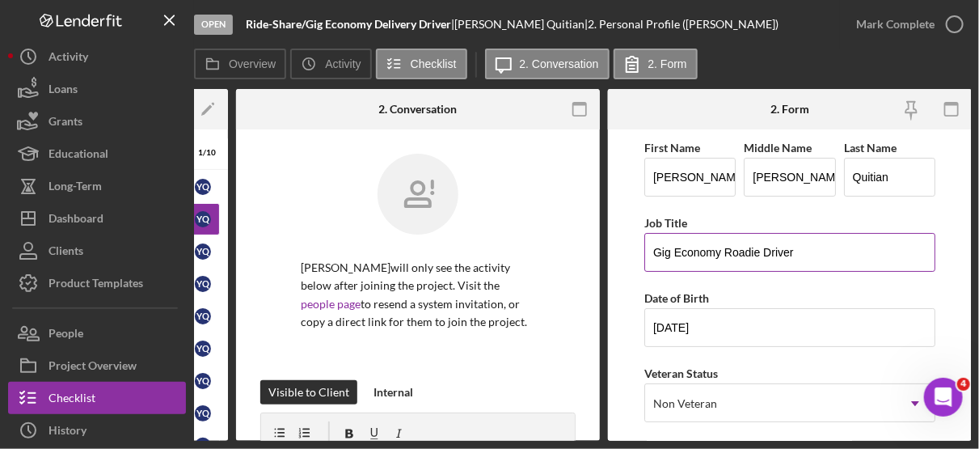
click at [722, 252] on input "Gig Economy Roadie Driver" at bounding box center [789, 252] width 291 height 39
click at [867, 252] on input "Gig Economy (Roadie) Driver" at bounding box center [789, 252] width 291 height 39
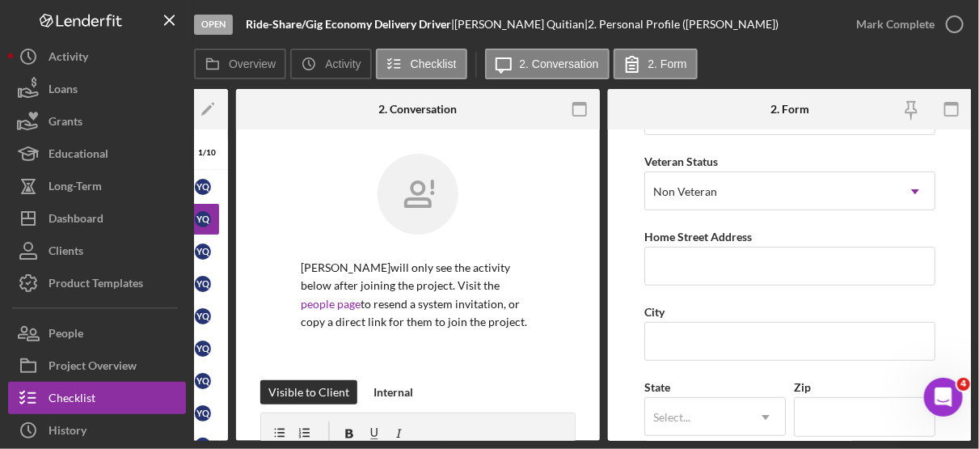
scroll to position [231, 0]
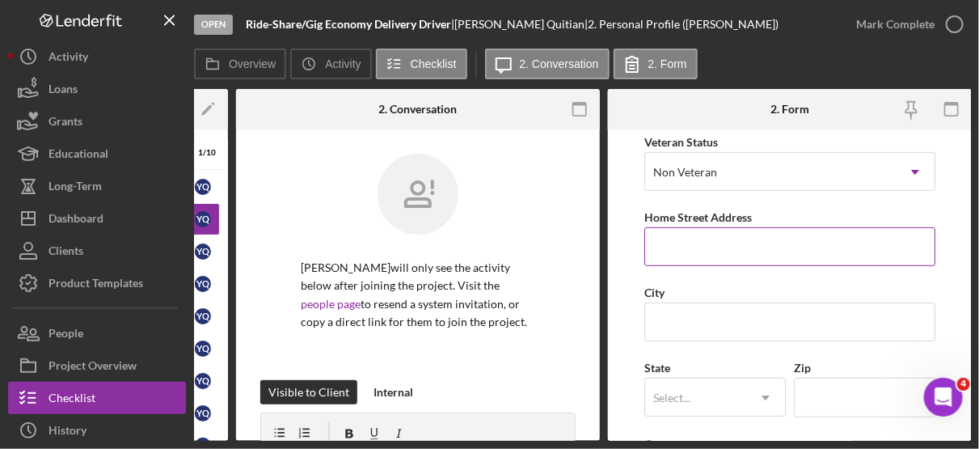
type input "Gig Economy (Roadie) Driver"
click at [691, 248] on input "Home Street Address" at bounding box center [789, 246] width 291 height 39
type input "[STREET_ADDRESS],"
click at [841, 384] on input "Zip" at bounding box center [864, 396] width 141 height 39
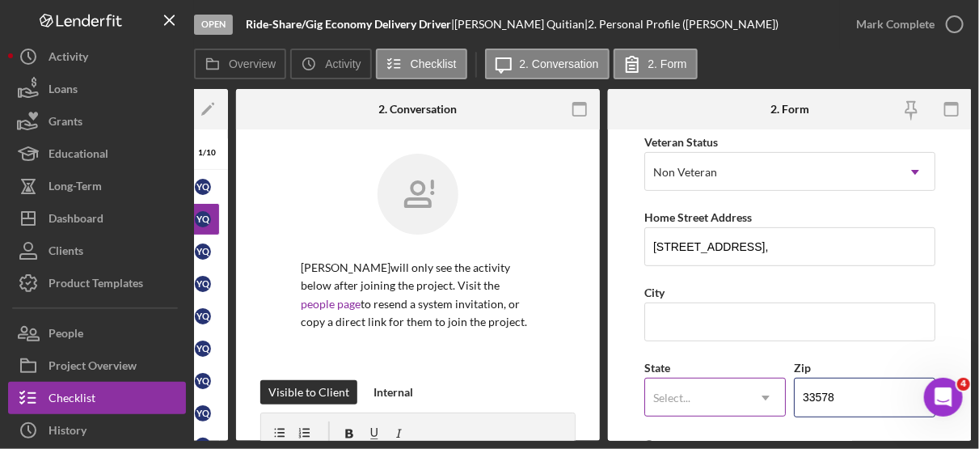
type input "33578"
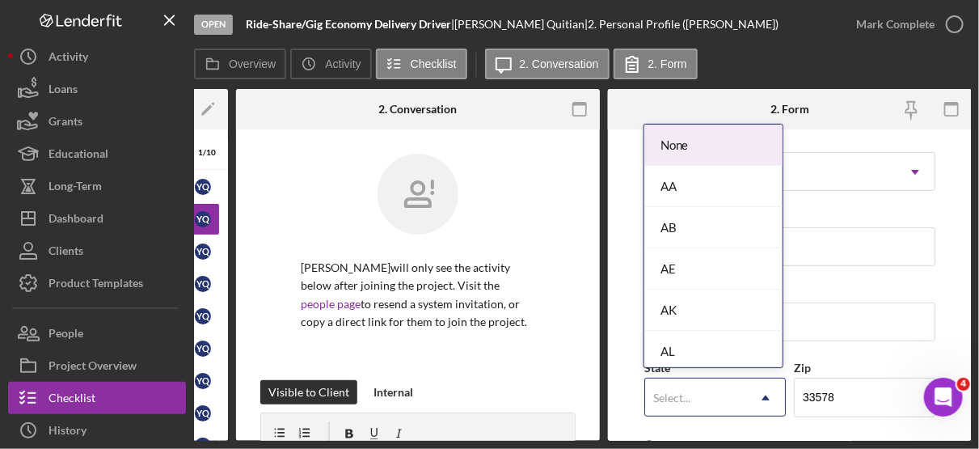
click at [765, 400] on icon "Icon/Dropdown Arrow" at bounding box center [765, 397] width 39 height 39
type input "f"
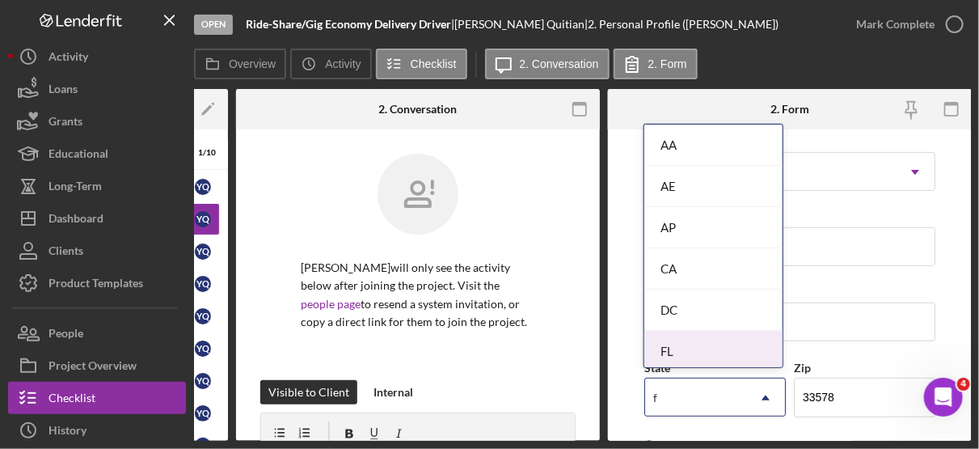
click at [682, 349] on div "FL" at bounding box center [713, 351] width 138 height 41
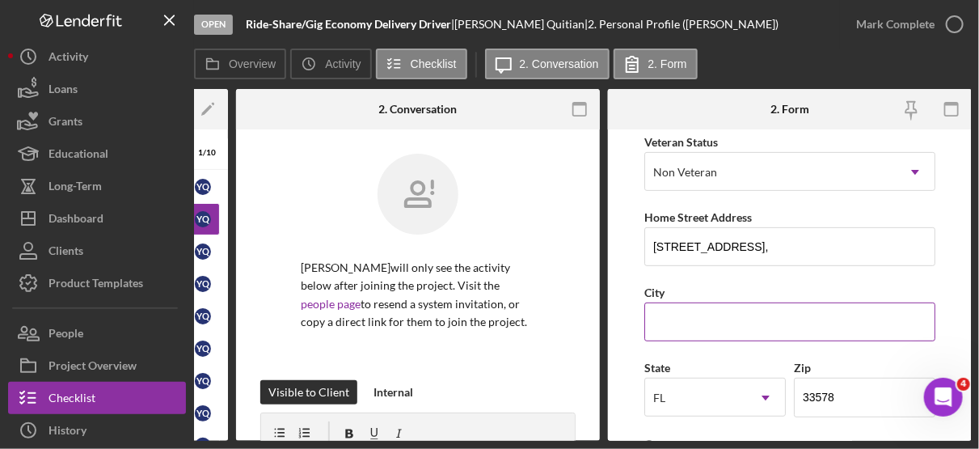
click at [675, 323] on input "City" at bounding box center [789, 321] width 291 height 39
type input "Riverview"
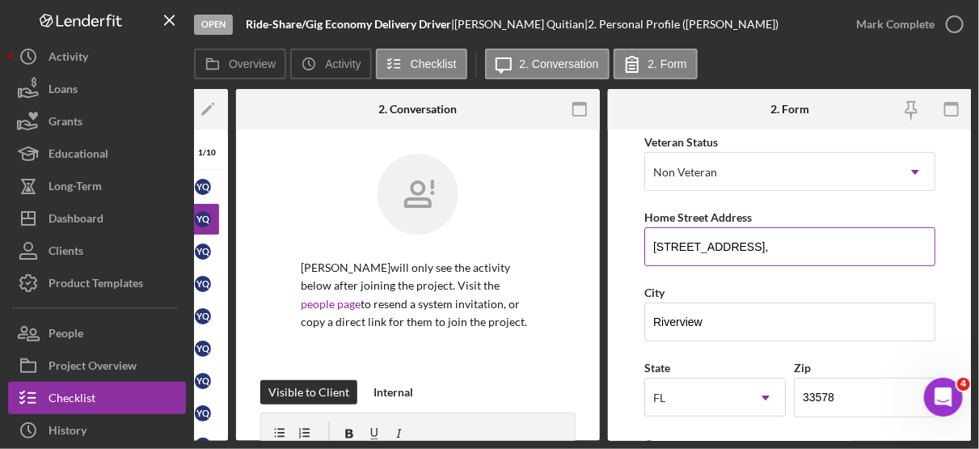
click at [836, 241] on input "[STREET_ADDRESS]," at bounding box center [789, 246] width 291 height 39
type input "[STREET_ADDRESS]"
drag, startPoint x: 971, startPoint y: 231, endPoint x: 972, endPoint y: 173, distance: 58.2
click at [972, 173] on div "Open Ride-Share/Gig Economy Delivery Driver | [PERSON_NAME] | 2. Personal Profi…" at bounding box center [489, 224] width 979 height 449
click at [843, 230] on input "[STREET_ADDRESS]" at bounding box center [789, 246] width 291 height 39
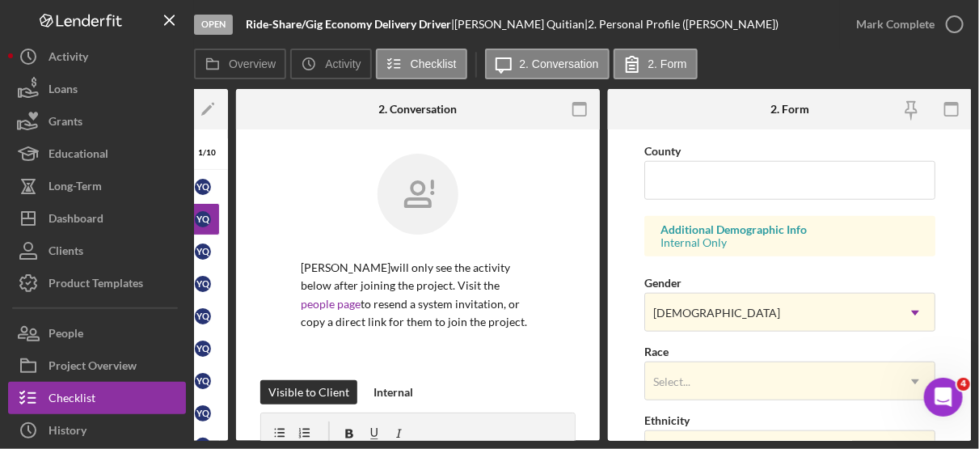
scroll to position [533, 0]
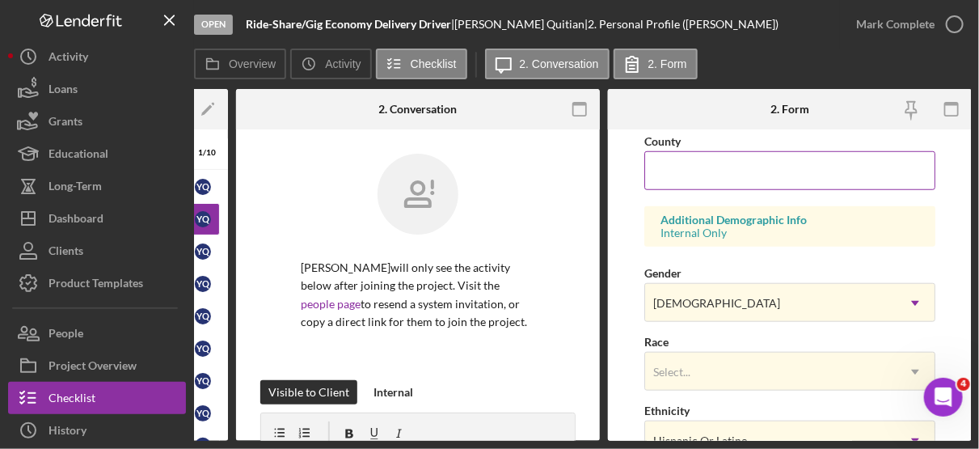
click at [733, 161] on input "County" at bounding box center [789, 170] width 291 height 39
type input "Hillsborough"
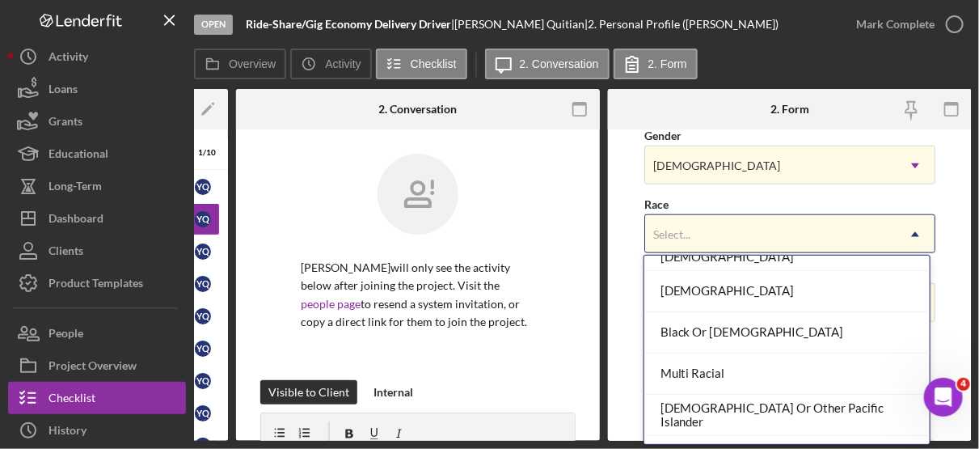
scroll to position [139, 0]
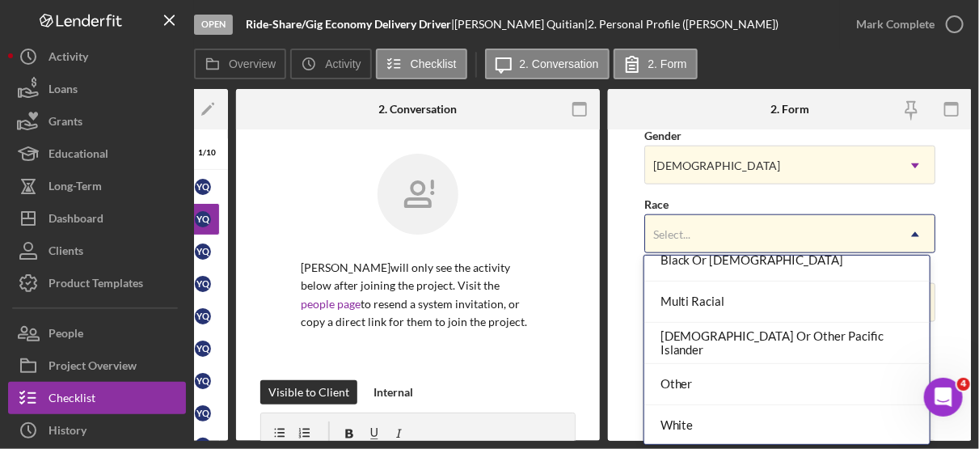
click at [719, 306] on div "Multi Racial" at bounding box center [786, 301] width 285 height 41
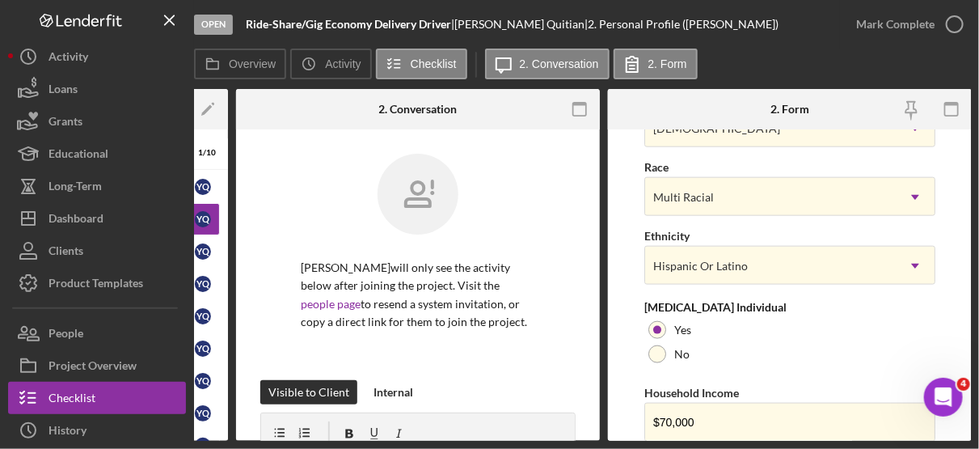
scroll to position [766, 0]
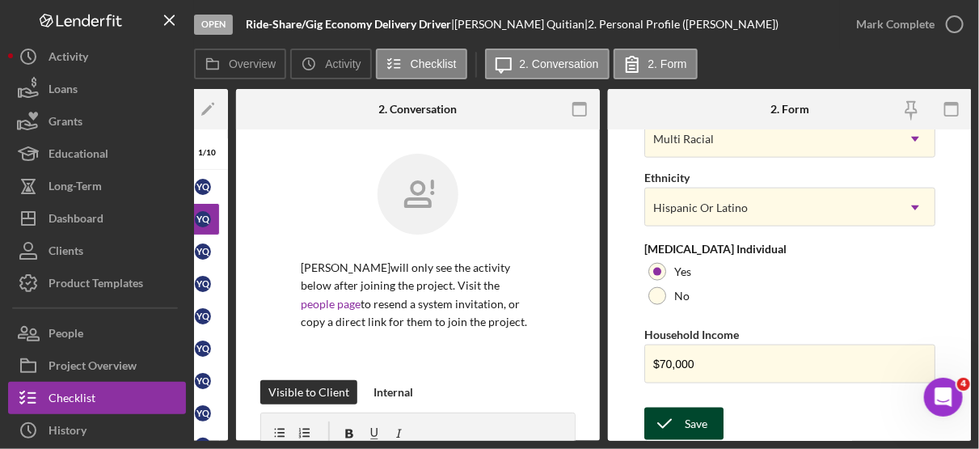
click at [694, 419] on div "Save" at bounding box center [696, 423] width 23 height 32
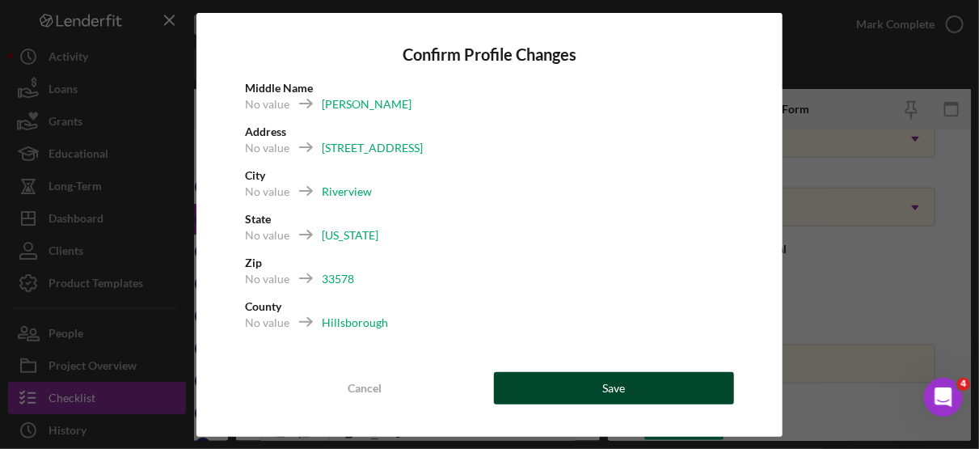
click at [638, 395] on button "Save" at bounding box center [614, 388] width 241 height 32
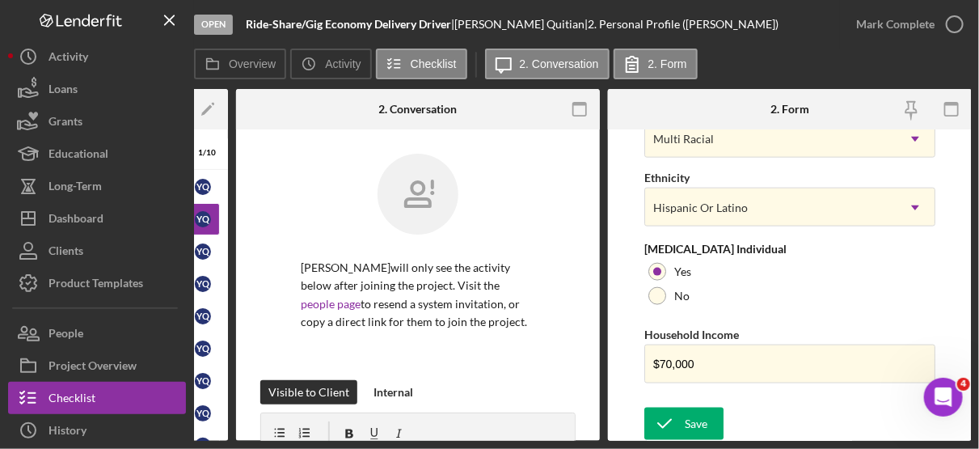
scroll to position [0, 0]
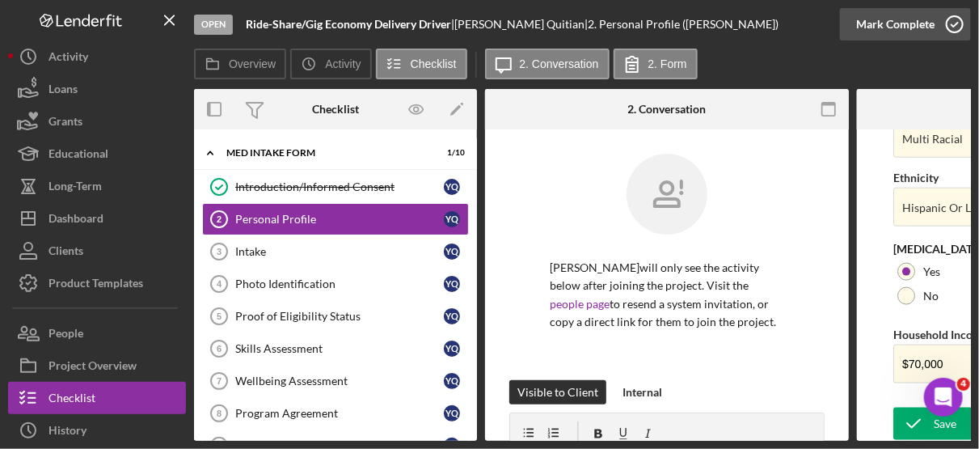
click at [959, 21] on icon "button" at bounding box center [954, 24] width 40 height 40
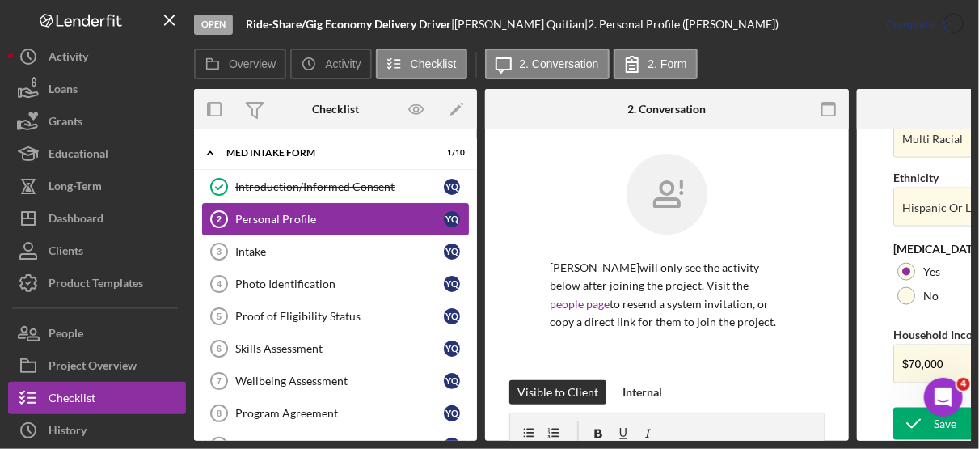
scroll to position [447, 0]
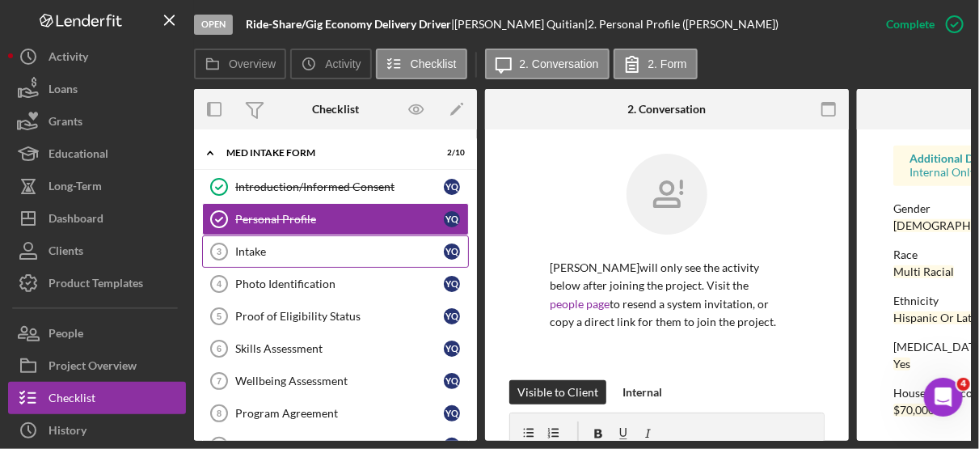
click at [263, 251] on div "Intake" at bounding box center [339, 251] width 209 height 13
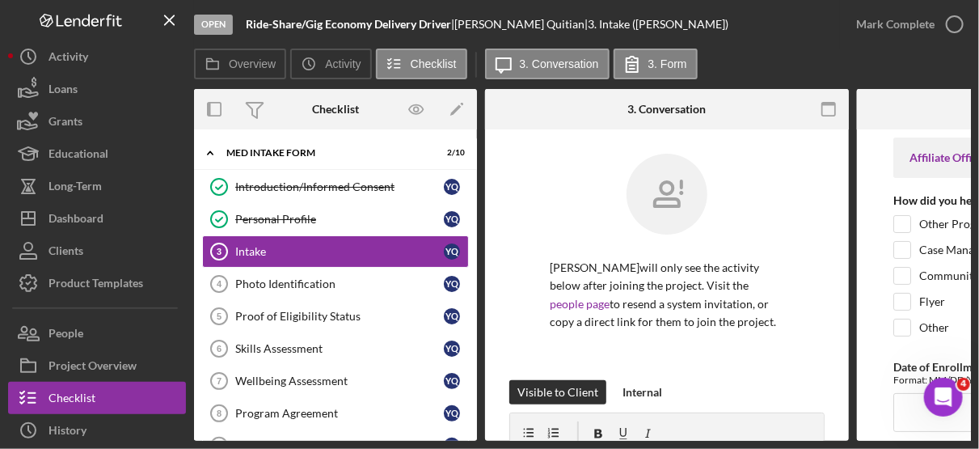
scroll to position [0, 249]
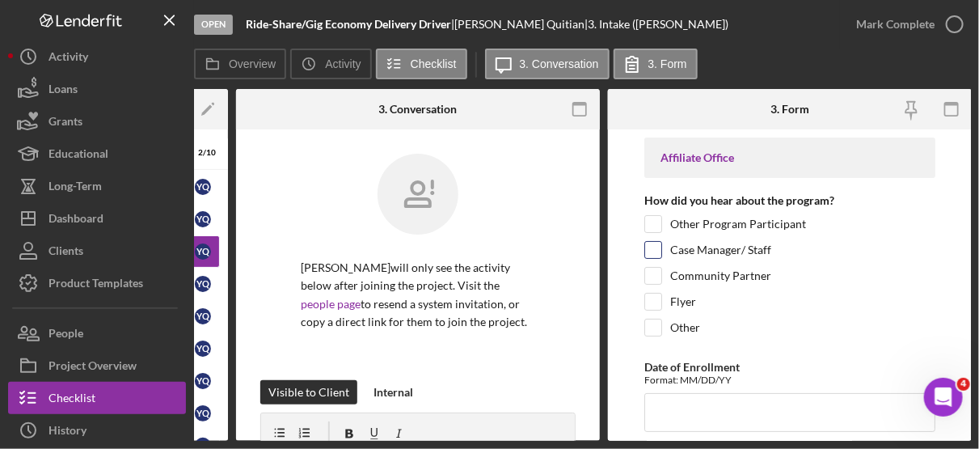
click at [727, 247] on label "Case Manager/ Staff" at bounding box center [720, 250] width 101 height 16
click at [661, 247] on input "Case Manager/ Staff" at bounding box center [653, 250] width 16 height 16
checkbox input "true"
click at [690, 411] on input "Date of Enrollment" at bounding box center [789, 412] width 291 height 39
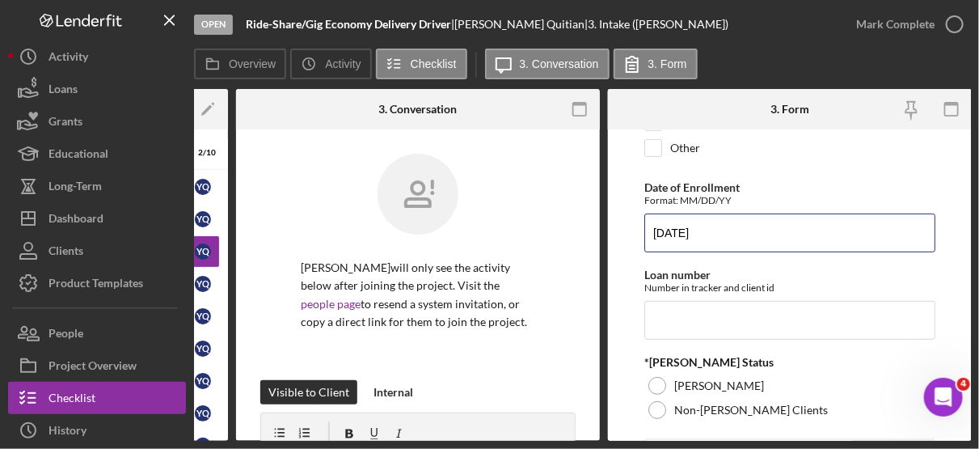
scroll to position [181, 0]
type input "[DATE]"
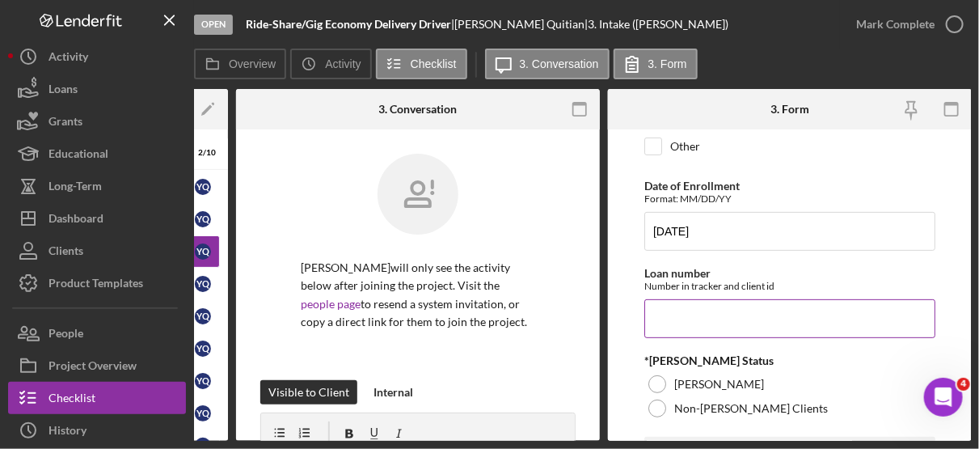
click at [705, 307] on input "Loan number" at bounding box center [789, 318] width 291 height 39
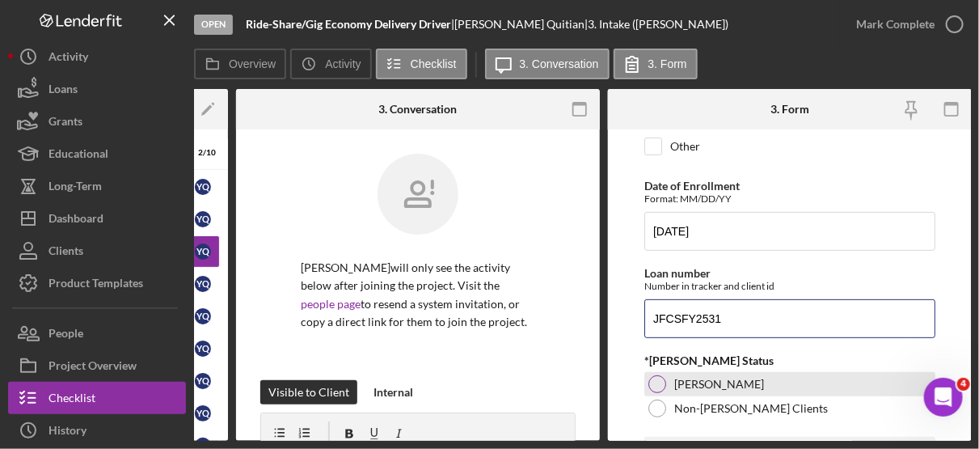
type input "JFCSFY2531"
click at [716, 382] on label "[PERSON_NAME]" at bounding box center [719, 383] width 90 height 13
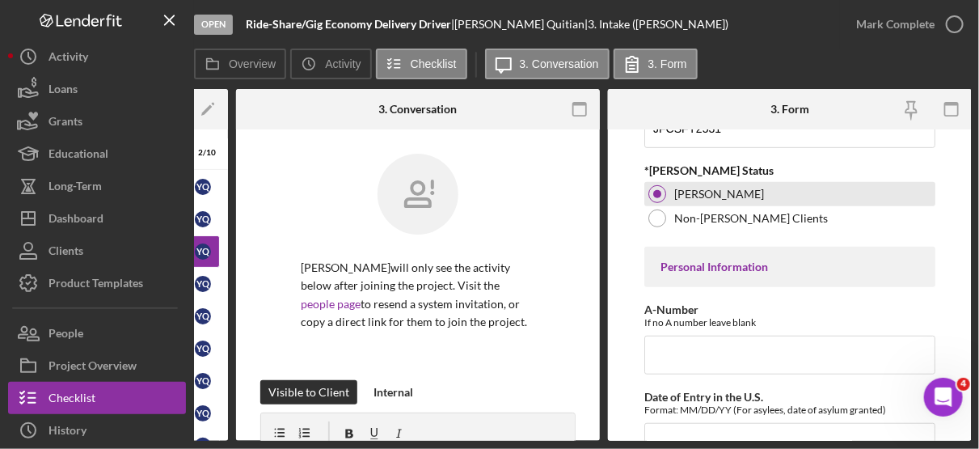
scroll to position [375, 0]
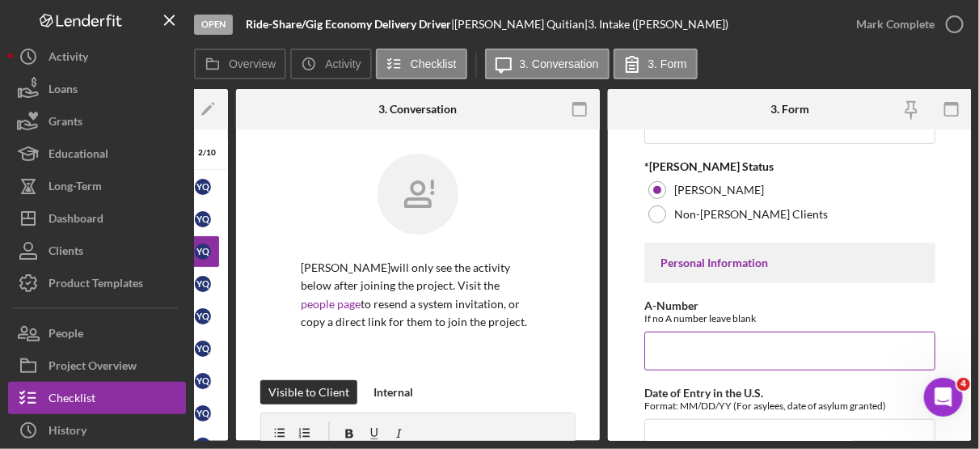
click at [702, 349] on input "A-Number" at bounding box center [789, 350] width 291 height 39
type input "217,773,922"
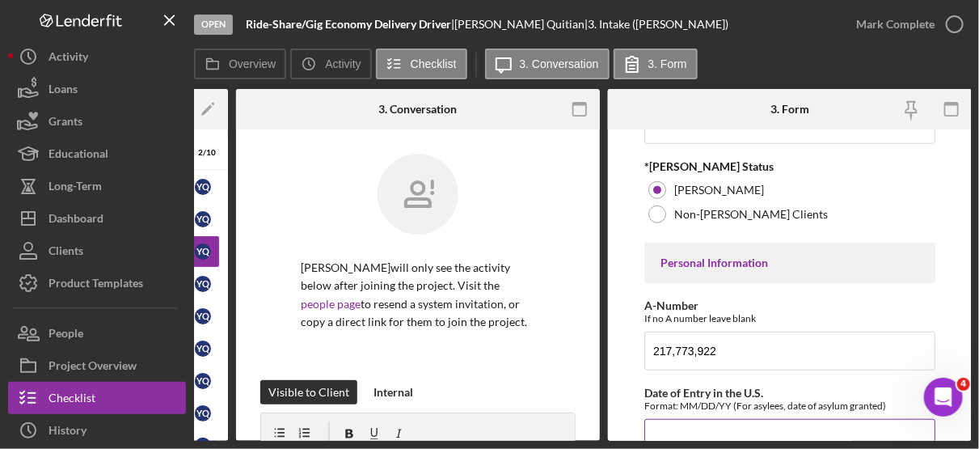
click at [698, 419] on input "Date of Entry in the U.S." at bounding box center [789, 438] width 291 height 39
type input "[DATE]"
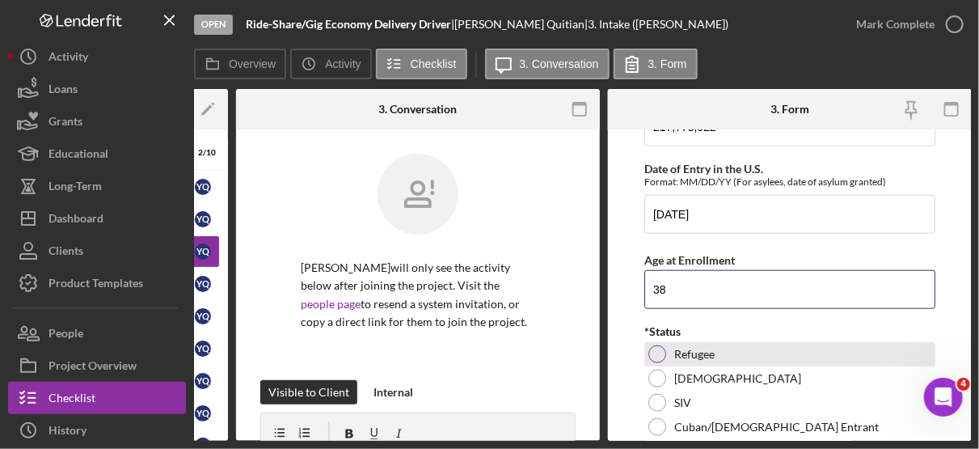
type input "38"
click at [657, 345] on div at bounding box center [657, 354] width 18 height 18
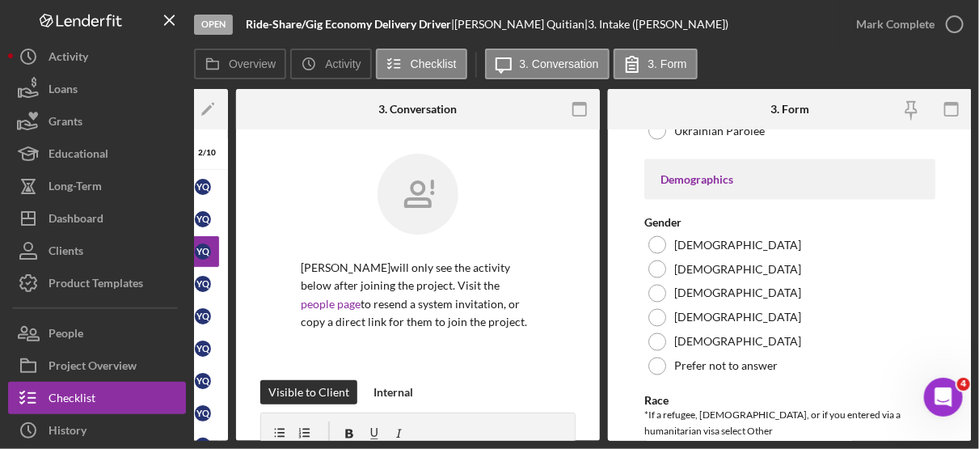
scroll to position [1010, 0]
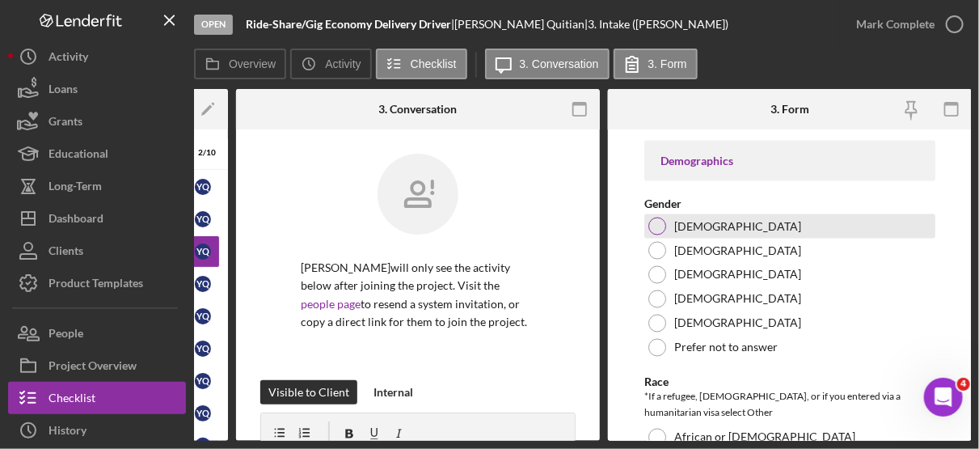
click at [703, 228] on div "[DEMOGRAPHIC_DATA]" at bounding box center [789, 226] width 291 height 24
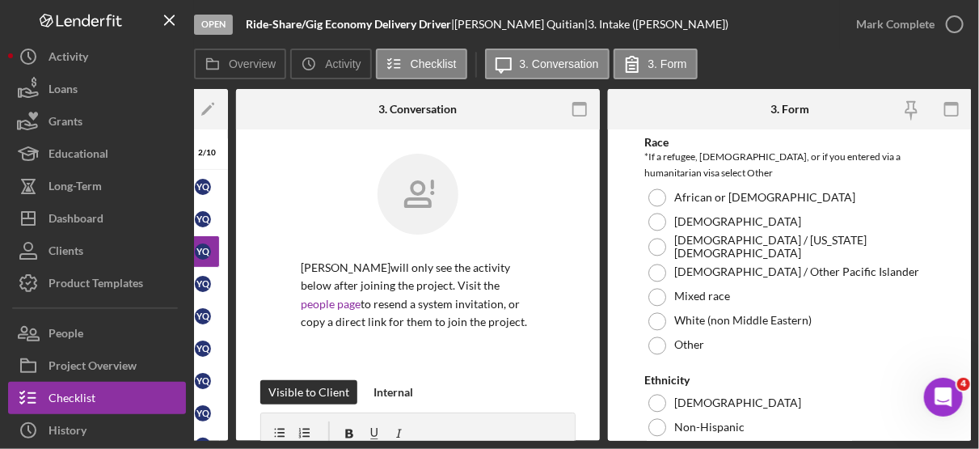
scroll to position [1269, 0]
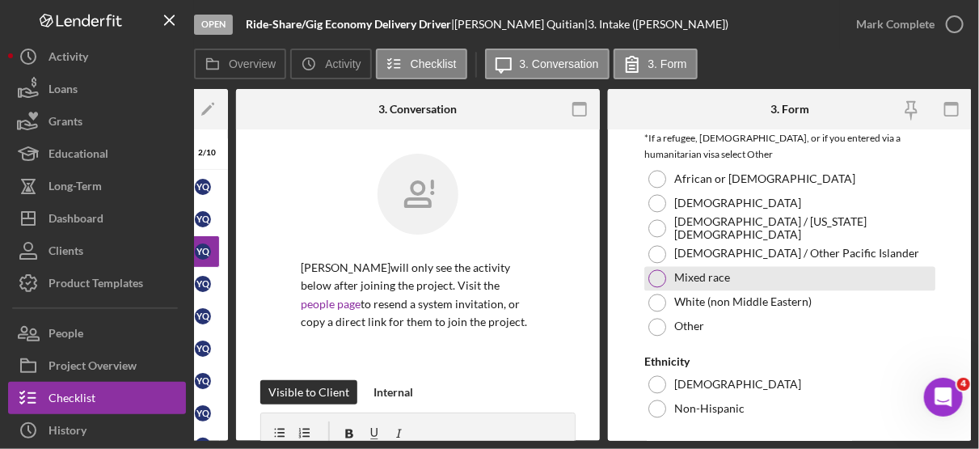
click at [708, 276] on div "Mixed race" at bounding box center [789, 278] width 291 height 24
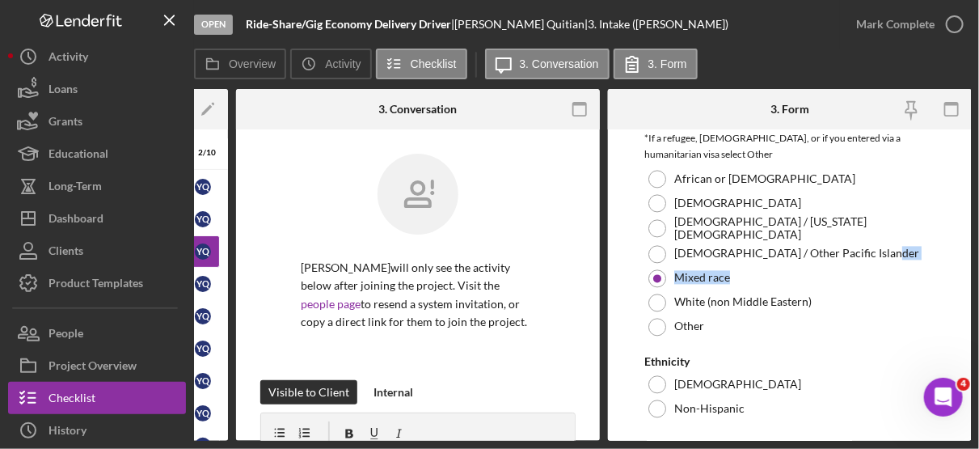
drag, startPoint x: 965, startPoint y: 247, endPoint x: 963, endPoint y: 279, distance: 31.6
click at [963, 279] on form "Affiliate Office How did you hear about the program? Other Program Participant …" at bounding box center [790, 284] width 364 height 311
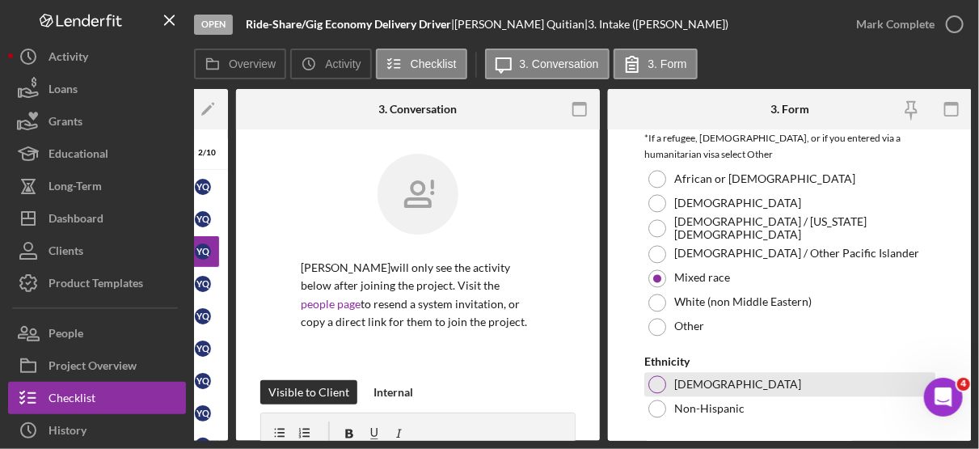
click at [686, 378] on label "[DEMOGRAPHIC_DATA]" at bounding box center [737, 383] width 127 height 13
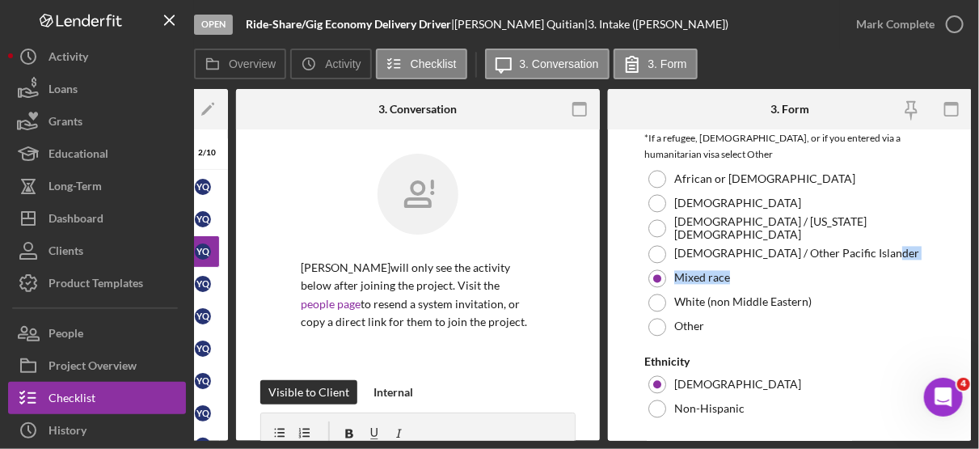
drag, startPoint x: 971, startPoint y: 247, endPoint x: 971, endPoint y: 258, distance: 11.3
click at [971, 258] on div "Open Ride-Share/Gig Economy Delivery Driver | [PERSON_NAME] | 3. Intake ([PERSO…" at bounding box center [489, 224] width 979 height 449
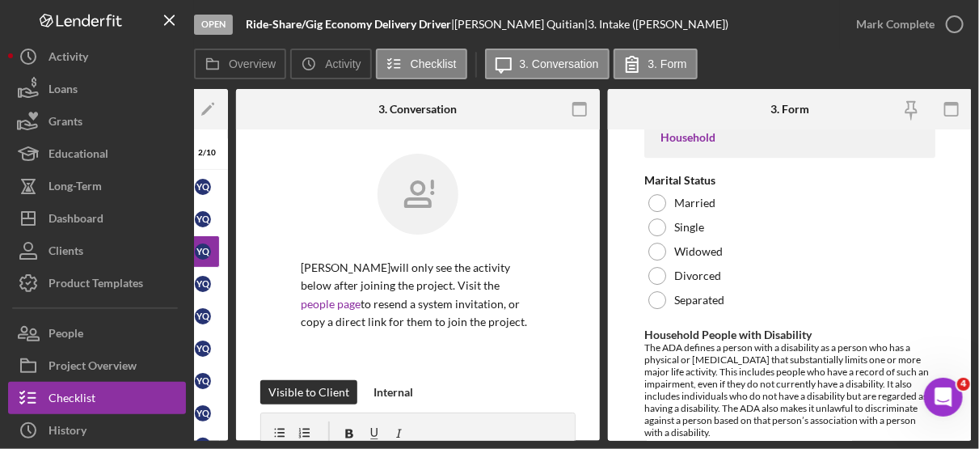
scroll to position [1941, 0]
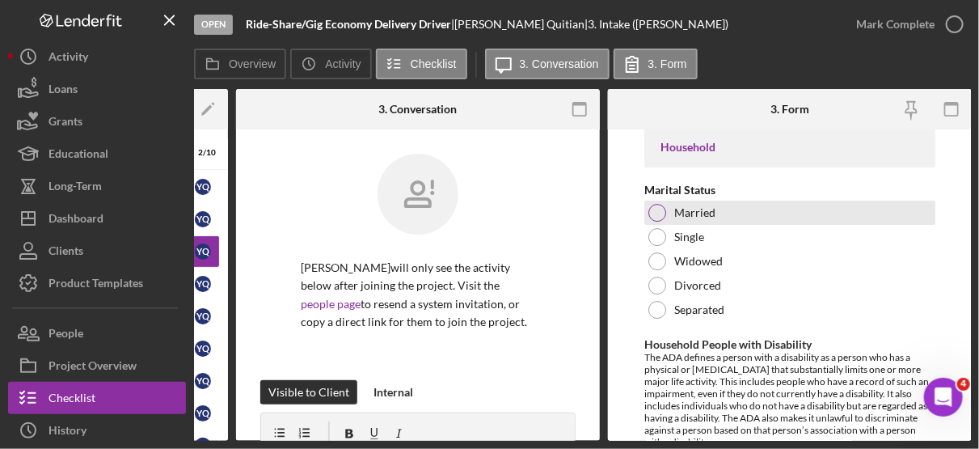
click at [706, 209] on label "Married" at bounding box center [694, 212] width 41 height 13
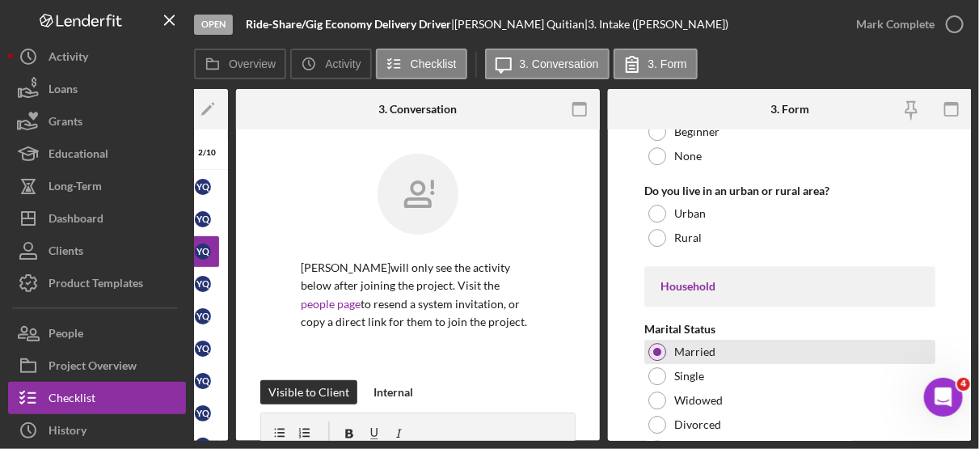
scroll to position [1795, 0]
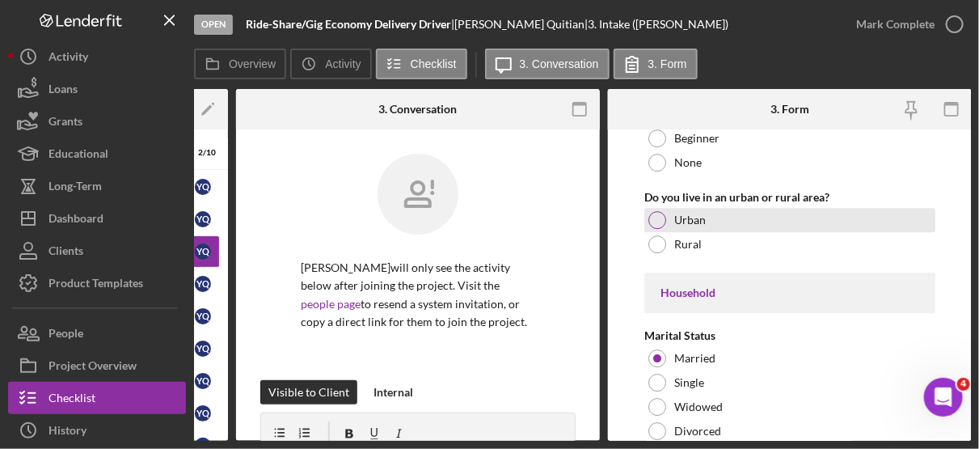
click at [694, 213] on label "Urban" at bounding box center [690, 219] width 32 height 13
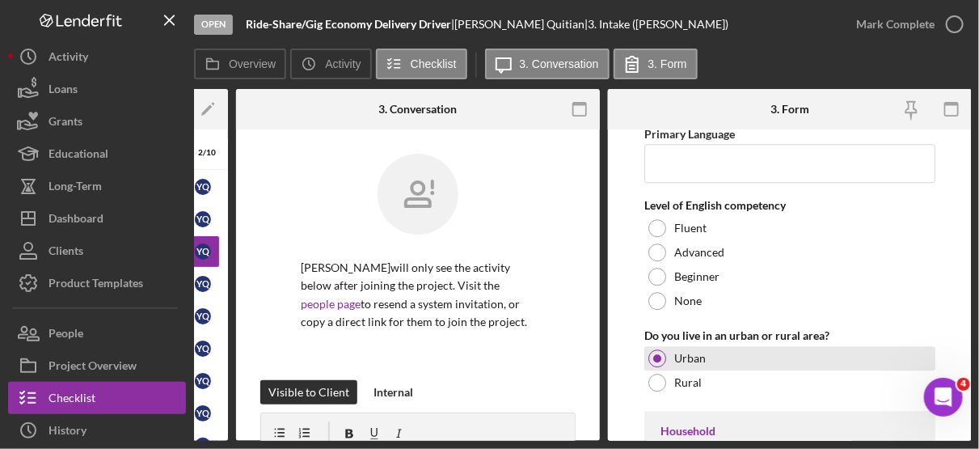
scroll to position [1650, 0]
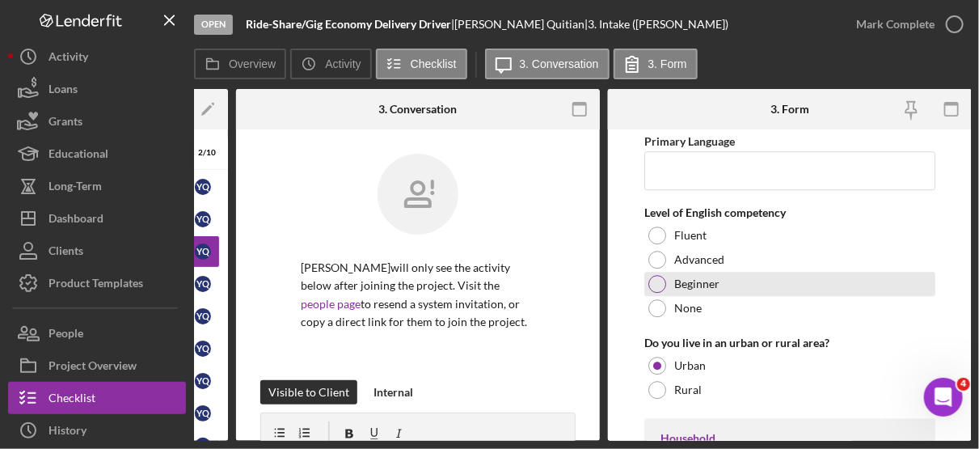
click at [717, 277] on label "Beginner" at bounding box center [696, 283] width 45 height 13
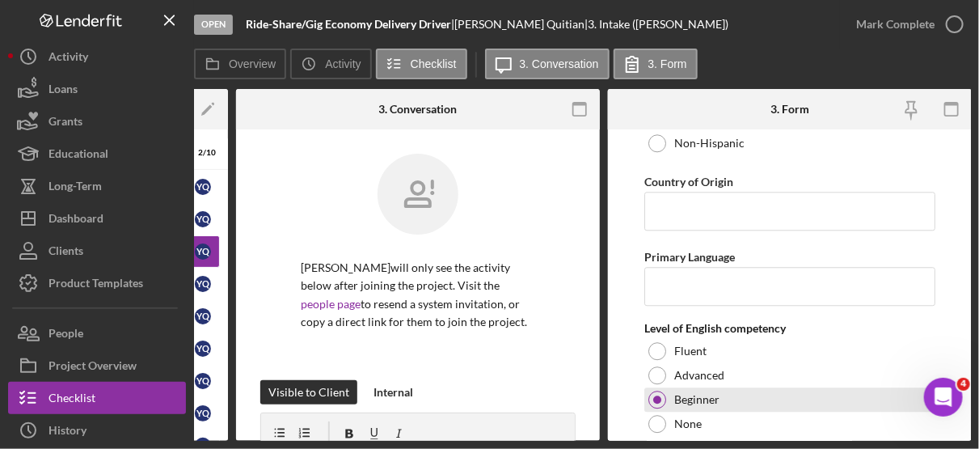
scroll to position [1533, 0]
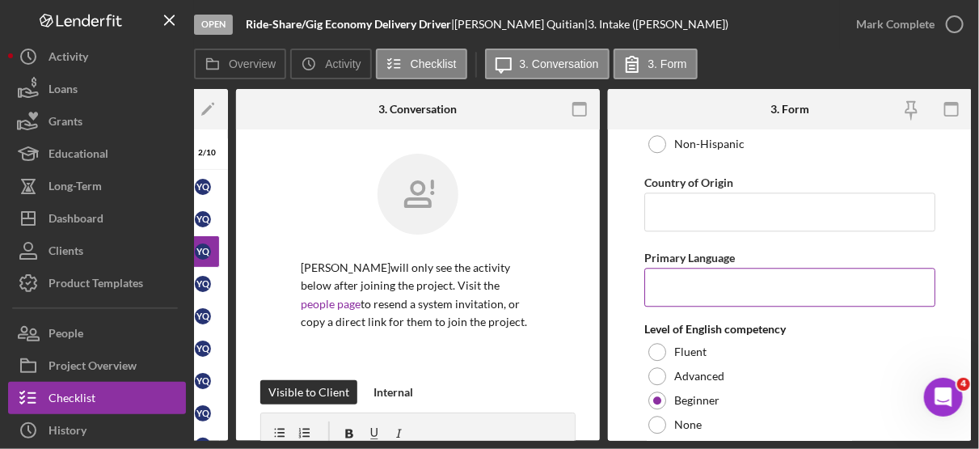
click at [673, 275] on input "Primary Language" at bounding box center [789, 287] width 291 height 39
type input "s"
type input "Spanish"
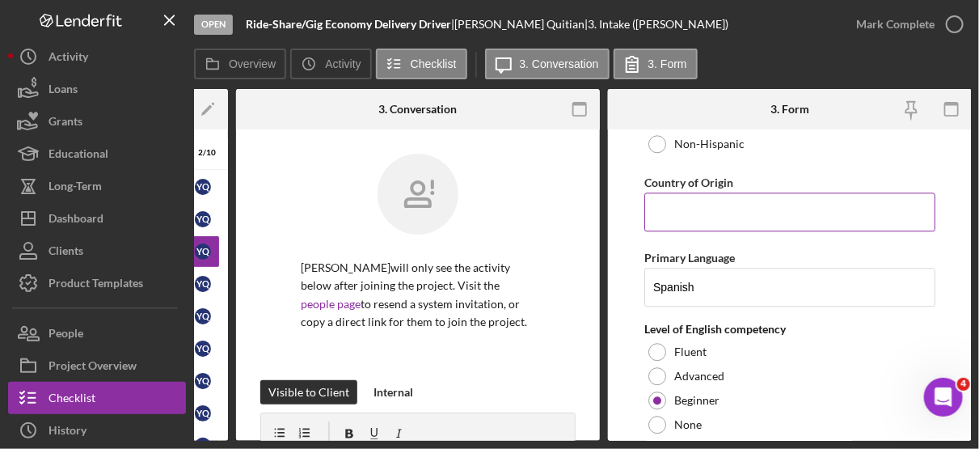
click at [697, 203] on input "Country of Origin" at bounding box center [789, 211] width 291 height 39
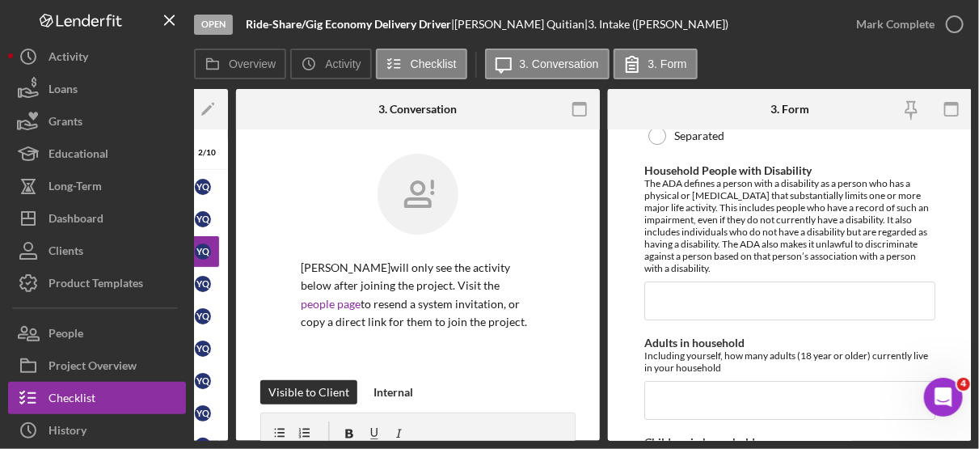
scroll to position [2118, 0]
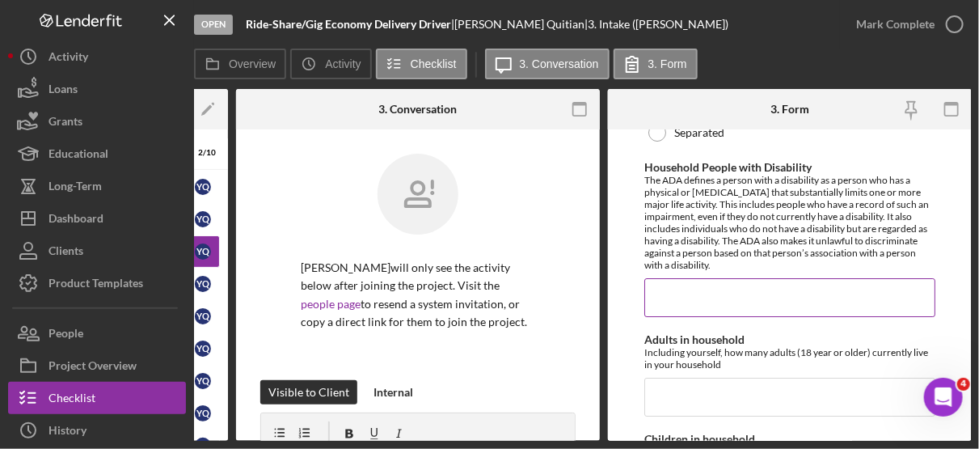
type input "[GEOGRAPHIC_DATA]"
click at [711, 289] on input "Household People with Disability" at bounding box center [789, 297] width 291 height 39
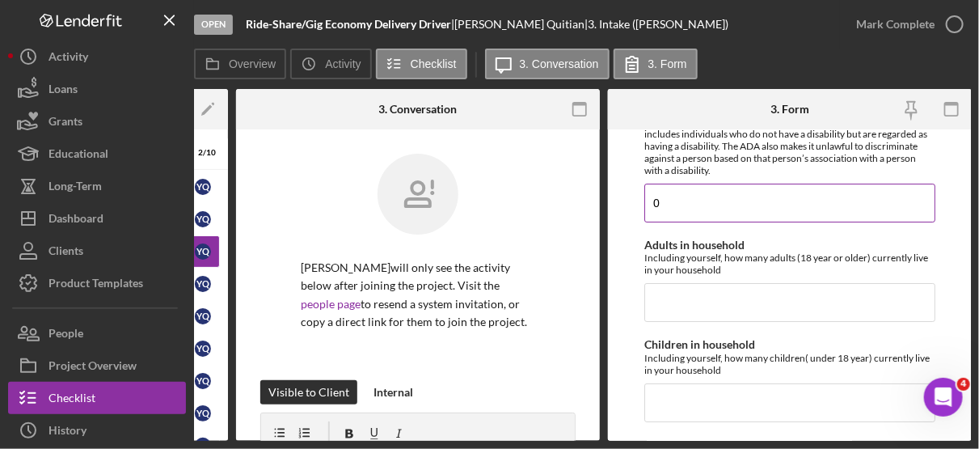
scroll to position [2221, 0]
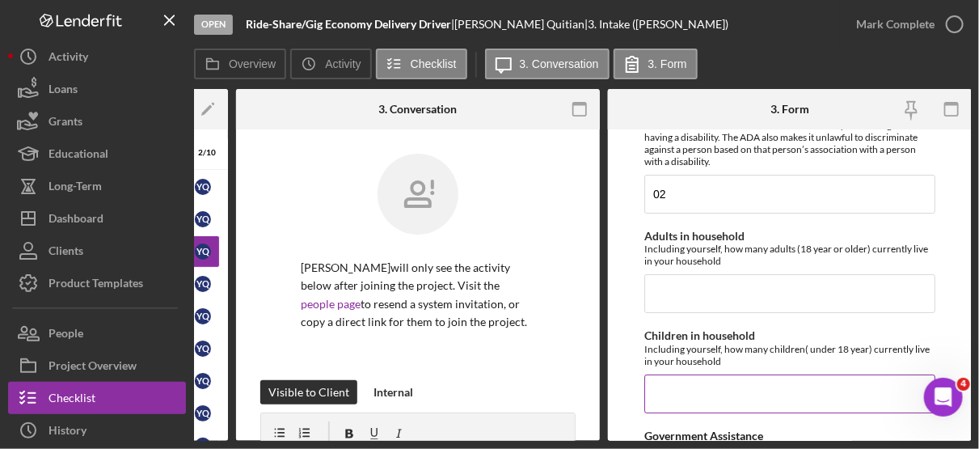
click at [687, 382] on input "Children in household" at bounding box center [789, 393] width 291 height 39
type input "2"
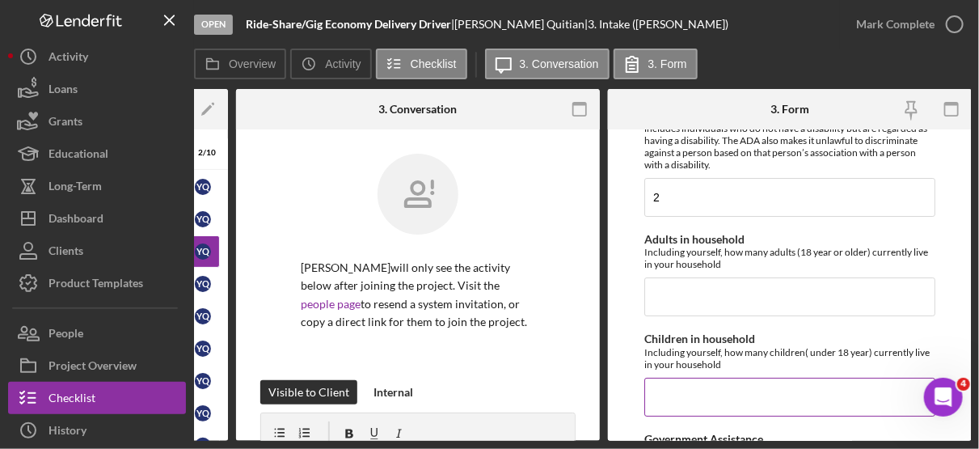
scroll to position [2180, 0]
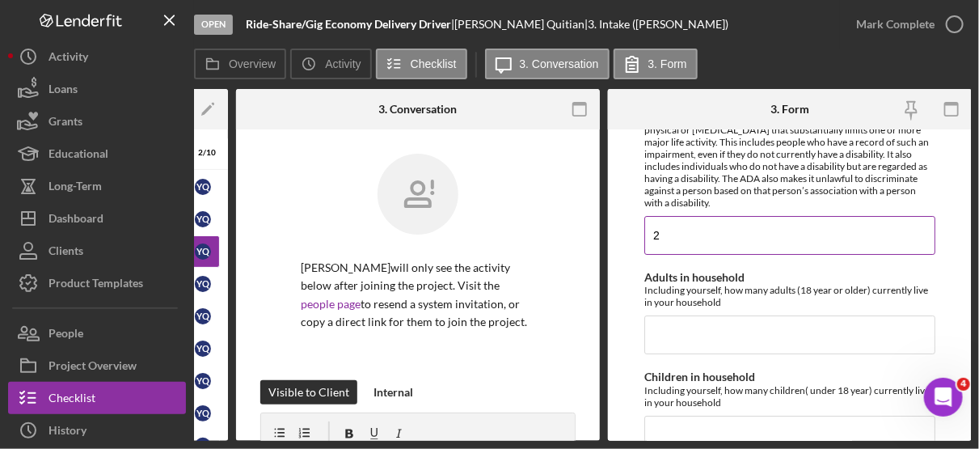
click at [676, 229] on input "2" at bounding box center [789, 235] width 291 height 39
type input "0"
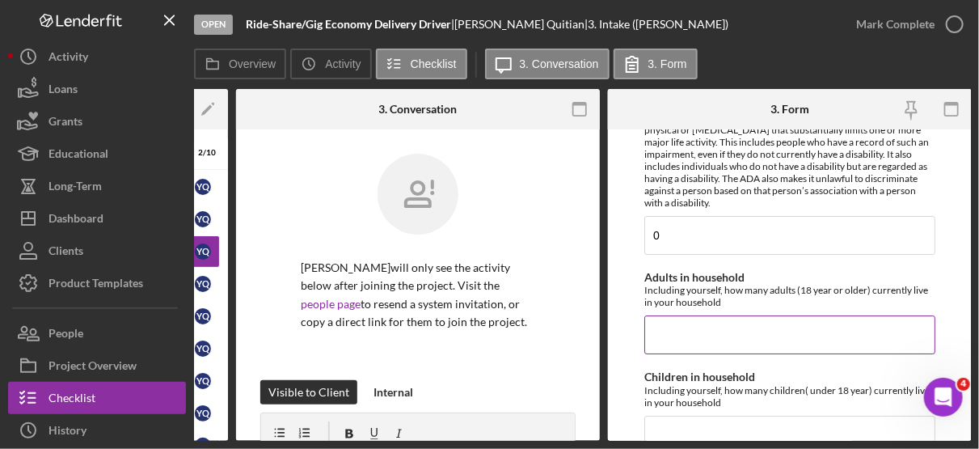
click at [681, 321] on input "Adults in household" at bounding box center [789, 334] width 291 height 39
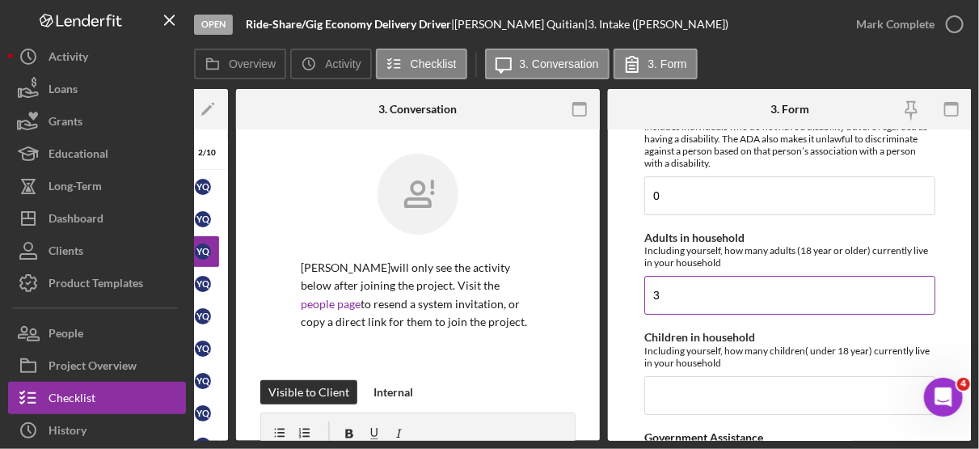
scroll to position [2279, 0]
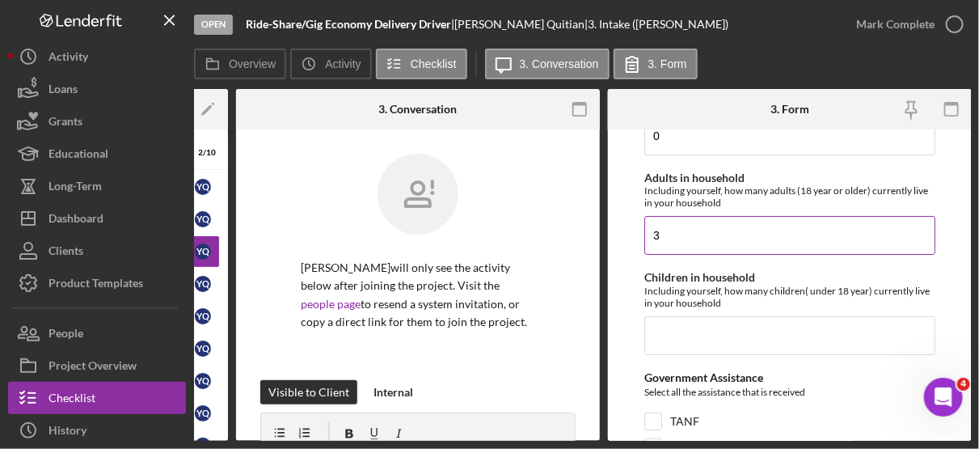
type input "3"
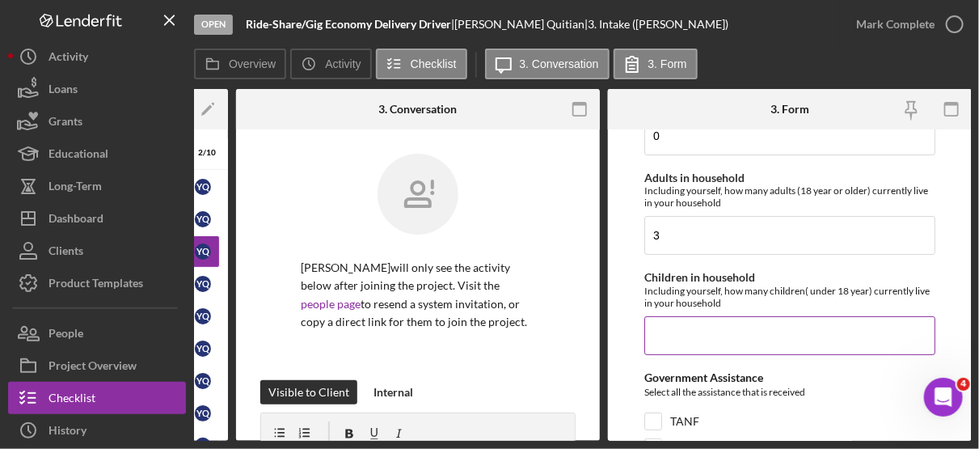
click at [687, 316] on input "Children in household" at bounding box center [789, 335] width 291 height 39
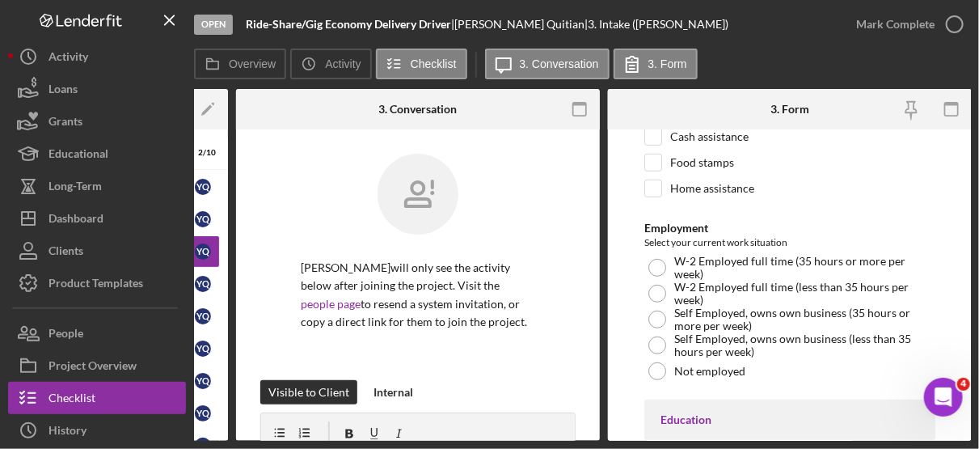
scroll to position [2591, 0]
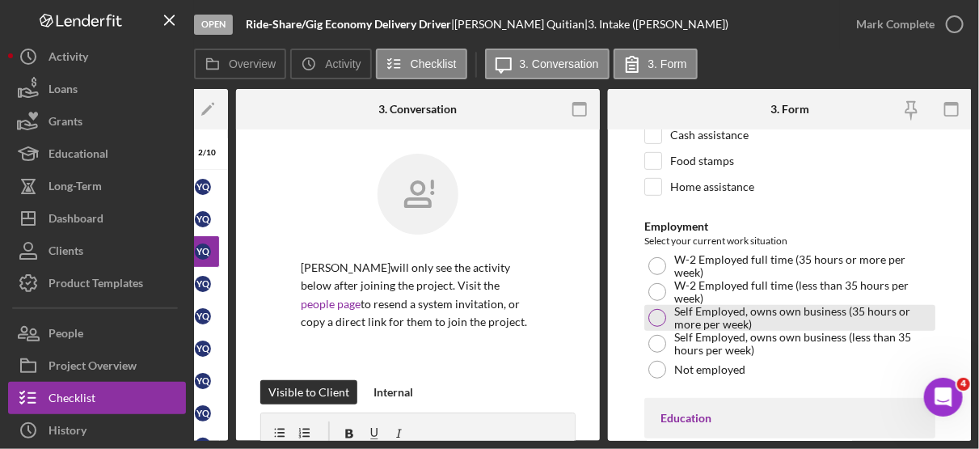
type input "0"
click at [660, 309] on div at bounding box center [657, 318] width 18 height 18
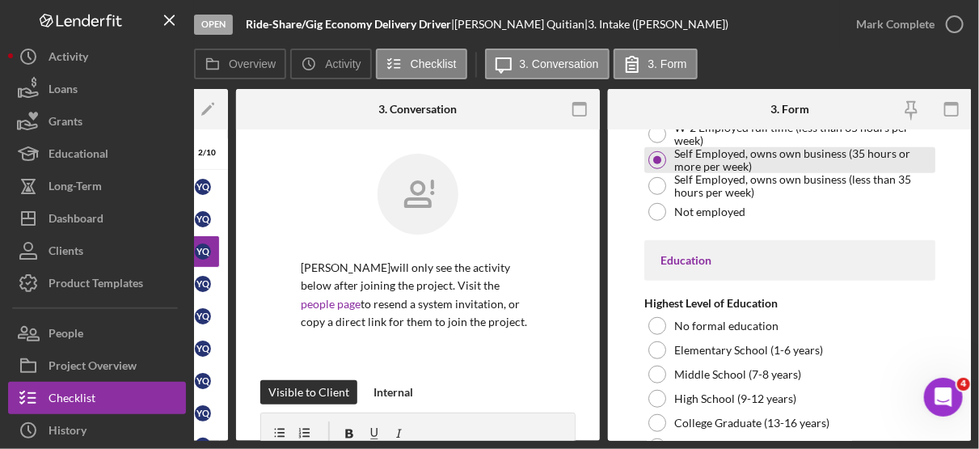
scroll to position [2774, 0]
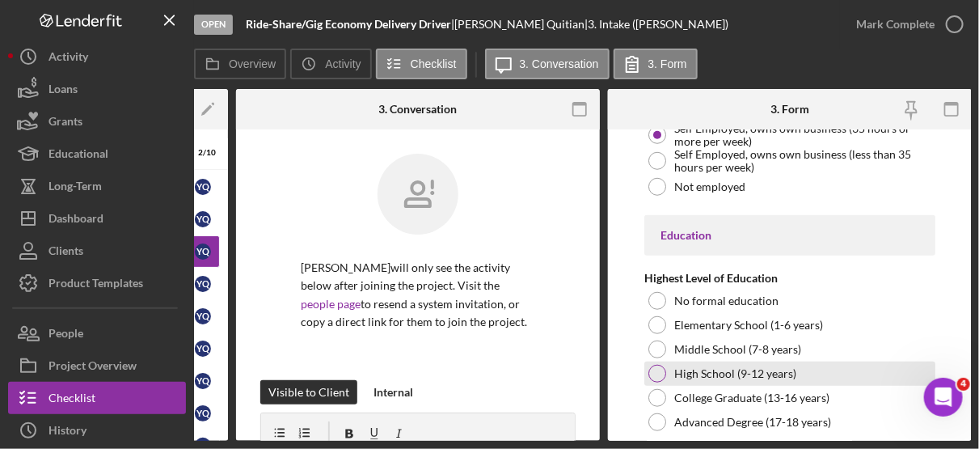
click at [780, 368] on div "High School (9-12 years)" at bounding box center [789, 373] width 291 height 24
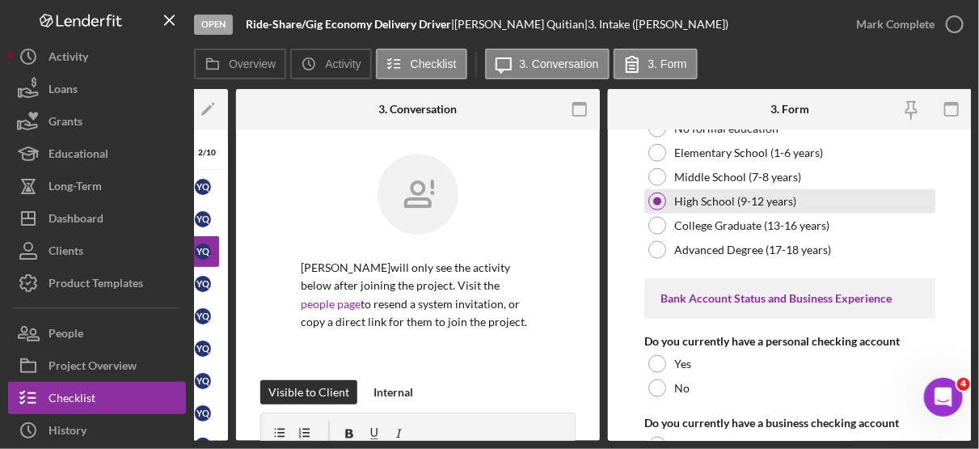
scroll to position [2962, 0]
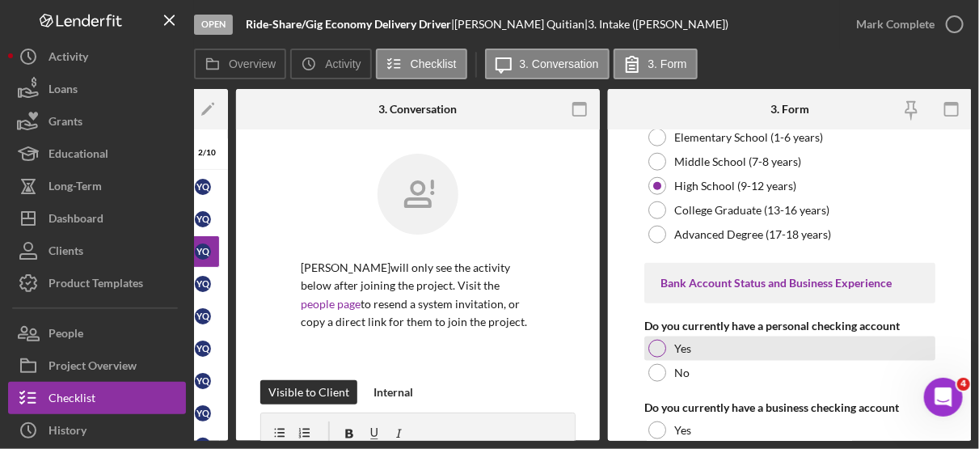
click at [657, 339] on div at bounding box center [657, 348] width 18 height 18
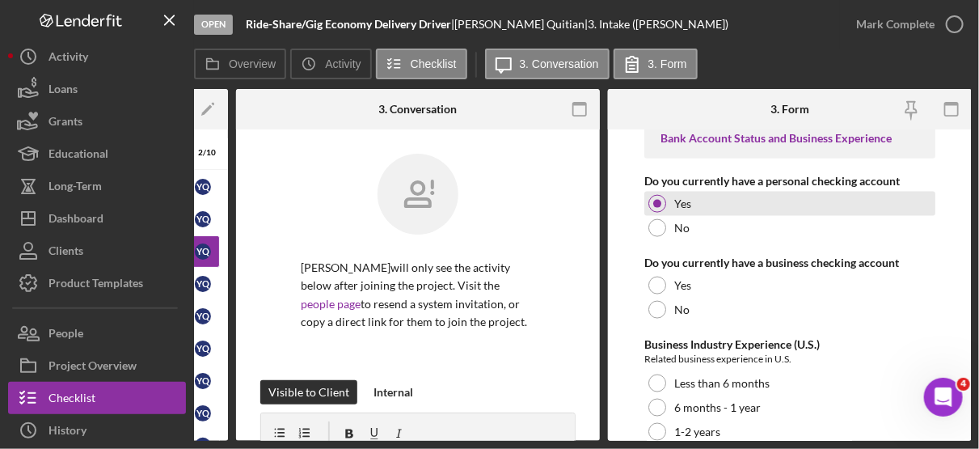
scroll to position [3109, 0]
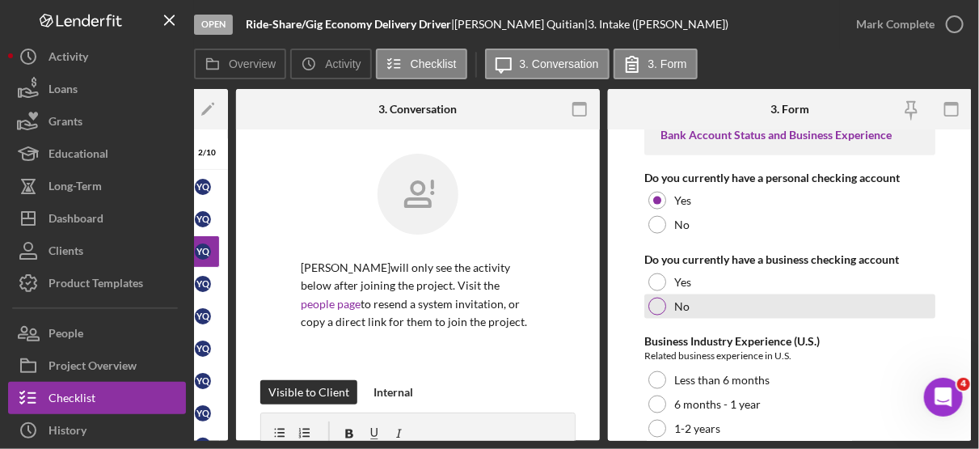
click at [657, 297] on div at bounding box center [657, 306] width 18 height 18
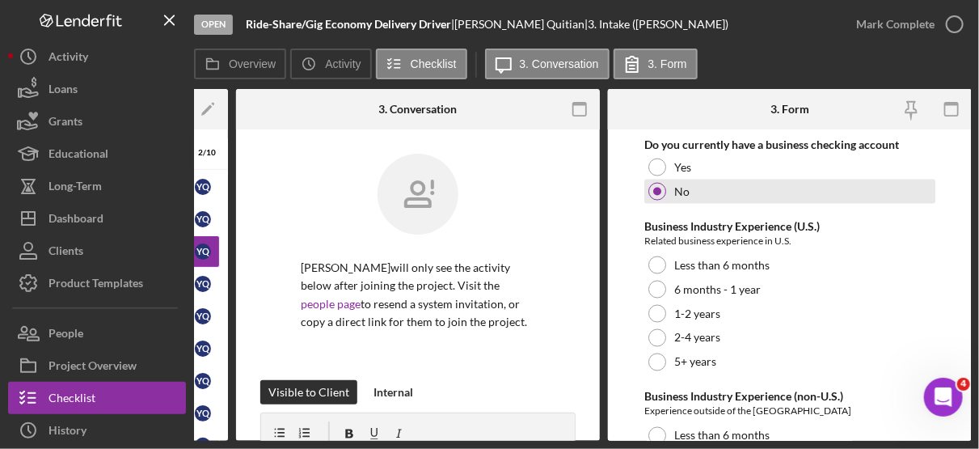
scroll to position [3237, 0]
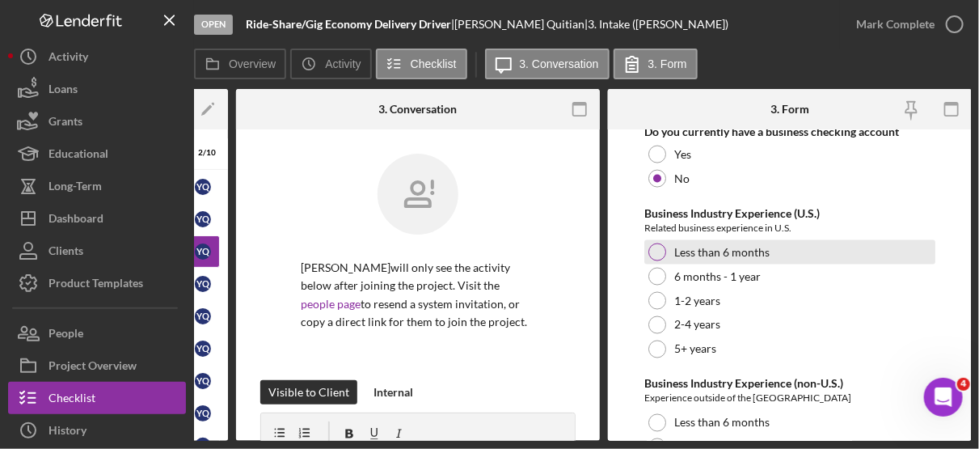
click at [658, 247] on div "Less than 6 months" at bounding box center [789, 252] width 291 height 24
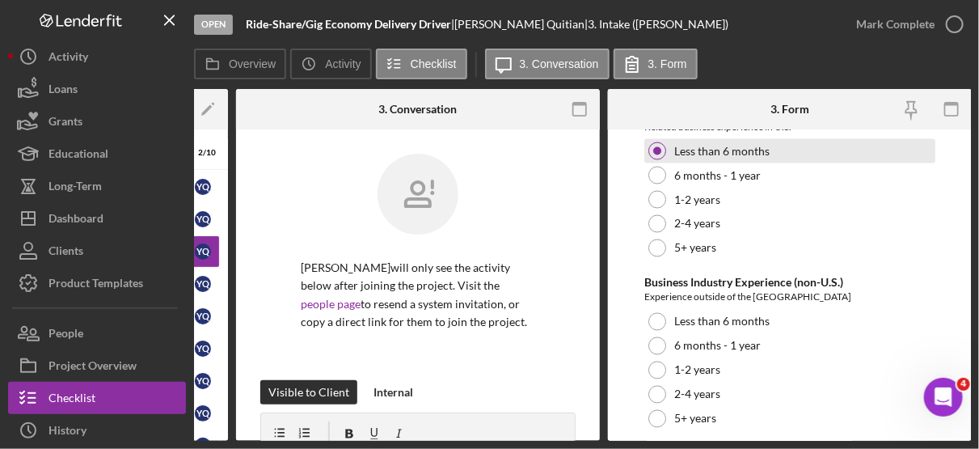
scroll to position [3377, 0]
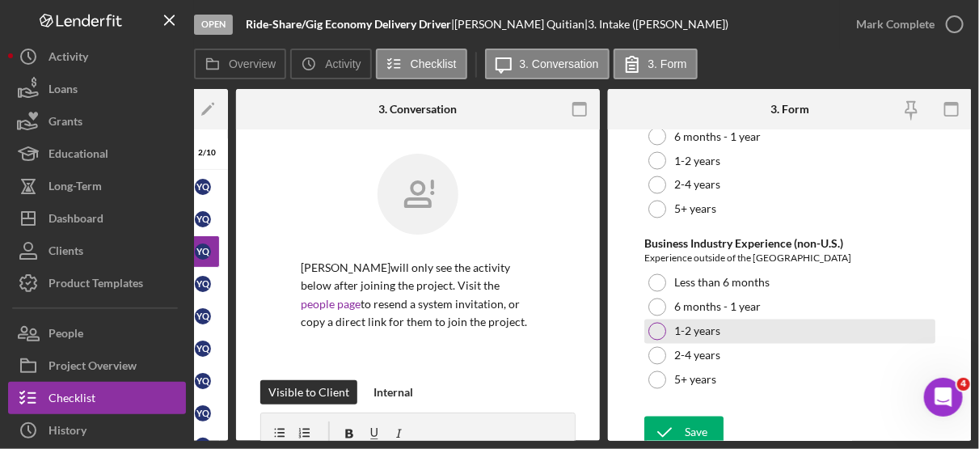
click at [659, 323] on div at bounding box center [657, 332] width 18 height 18
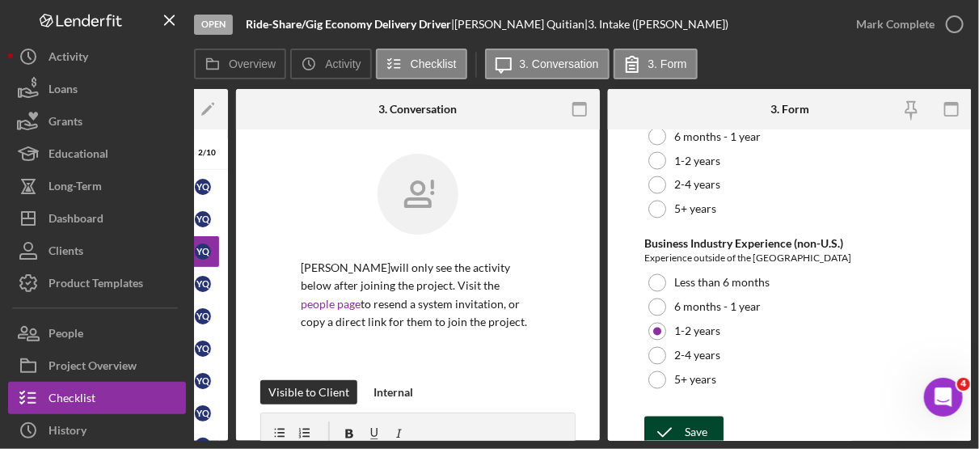
click at [691, 419] on div "Save" at bounding box center [696, 432] width 23 height 32
click at [973, 31] on div "Open Ride-Share/Gig Economy Delivery Driver | [PERSON_NAME] | 3. Intake ([PERSO…" at bounding box center [489, 224] width 979 height 449
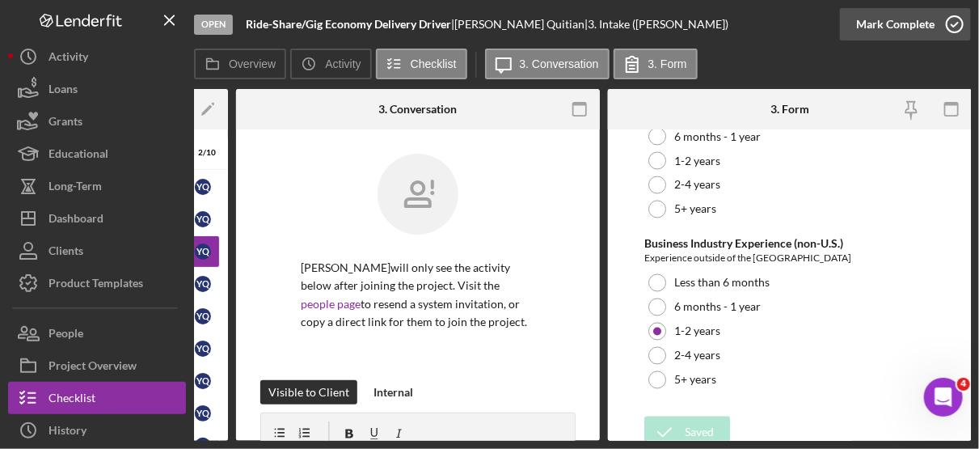
click at [941, 27] on icon "button" at bounding box center [954, 24] width 40 height 40
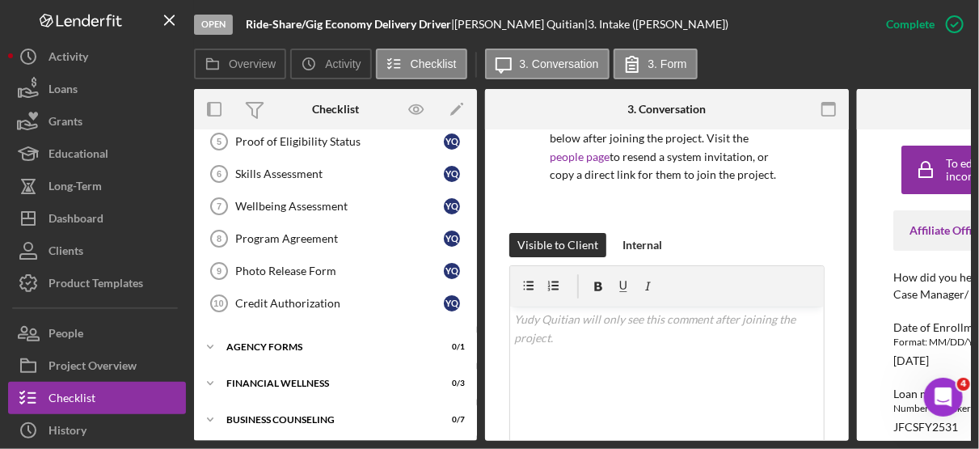
scroll to position [175, 0]
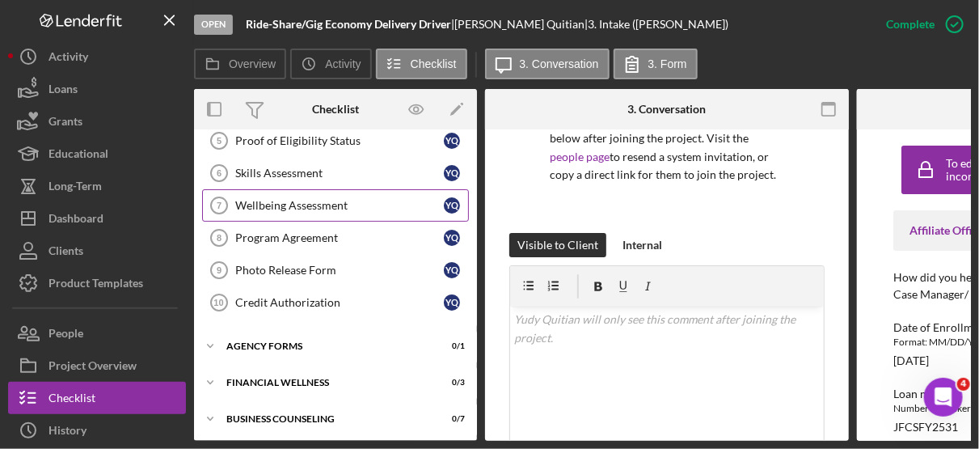
click at [318, 199] on div "Wellbeing Assessment" at bounding box center [339, 205] width 209 height 13
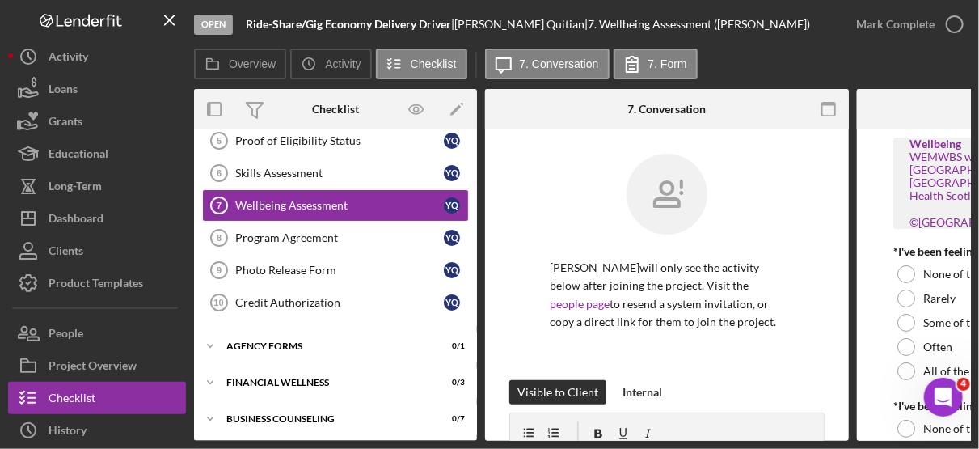
scroll to position [0, 249]
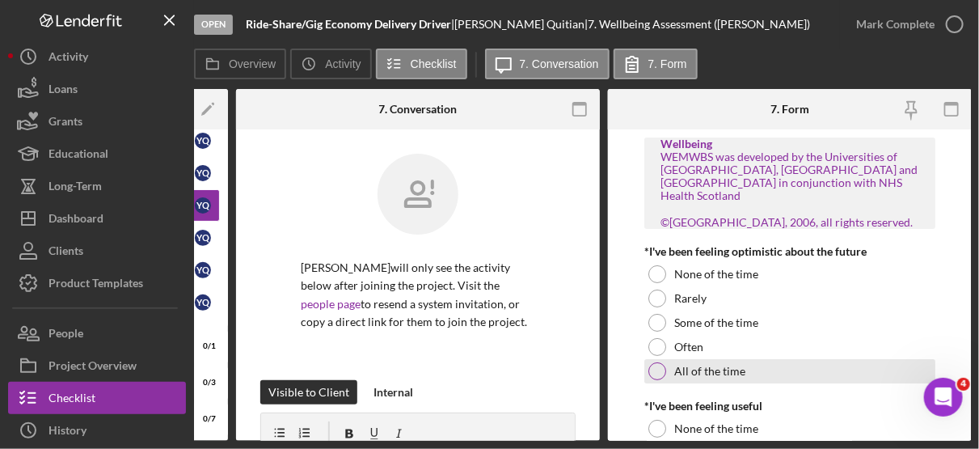
click at [653, 362] on div at bounding box center [657, 371] width 18 height 18
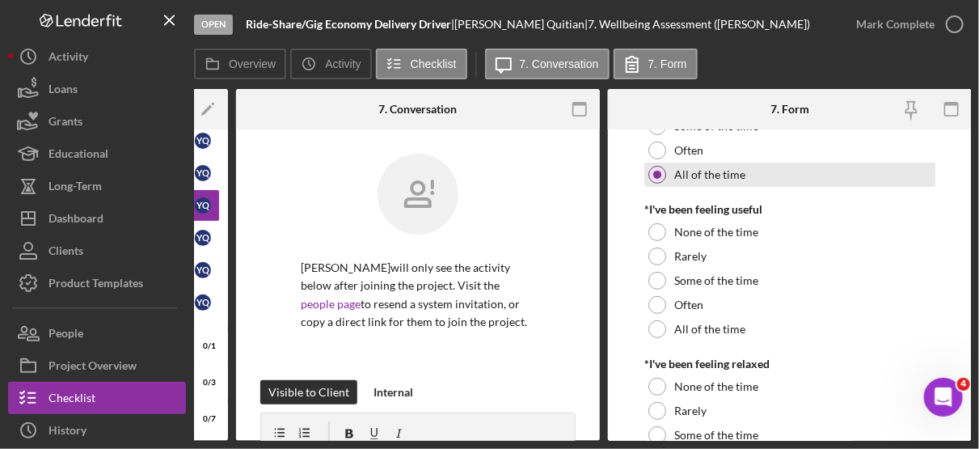
scroll to position [205, 0]
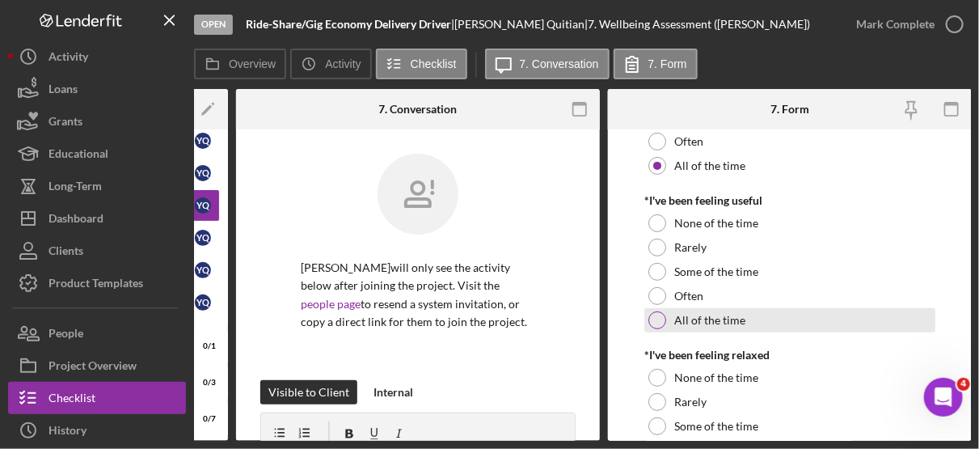
click at [731, 320] on label "All of the time" at bounding box center [709, 320] width 71 height 13
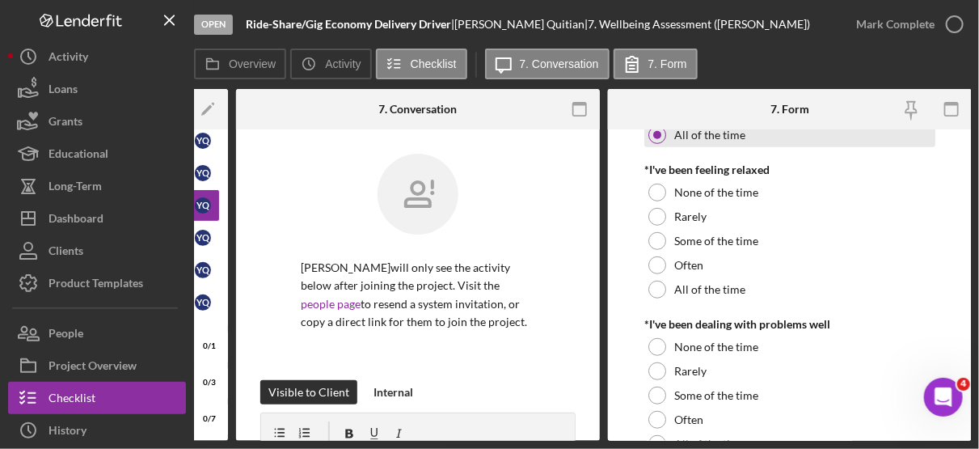
scroll to position [393, 0]
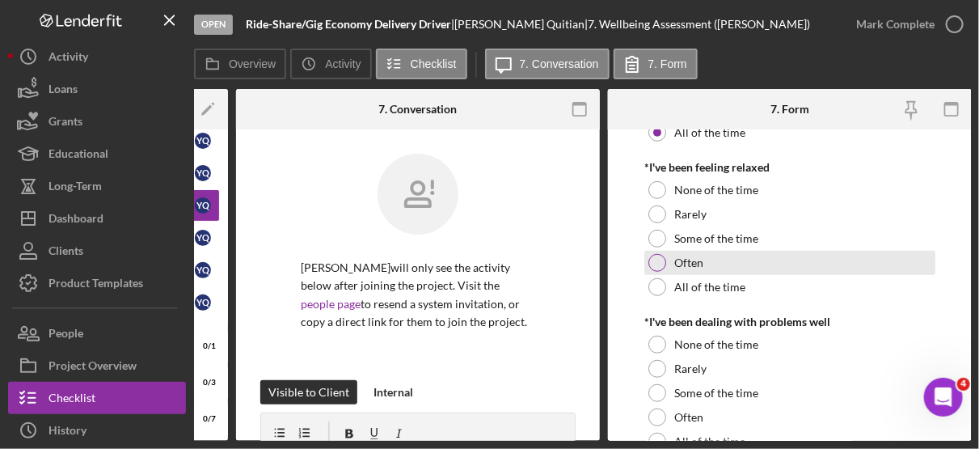
click at [694, 266] on label "Often" at bounding box center [688, 262] width 29 height 13
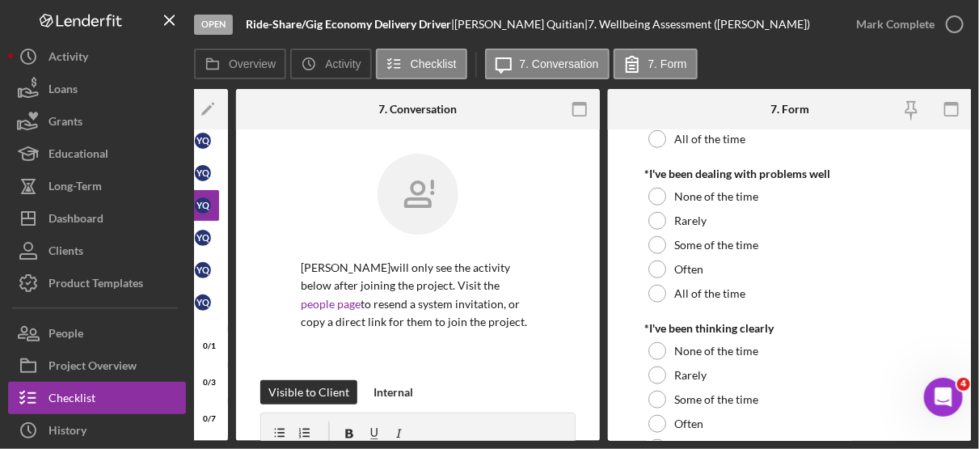
scroll to position [542, 0]
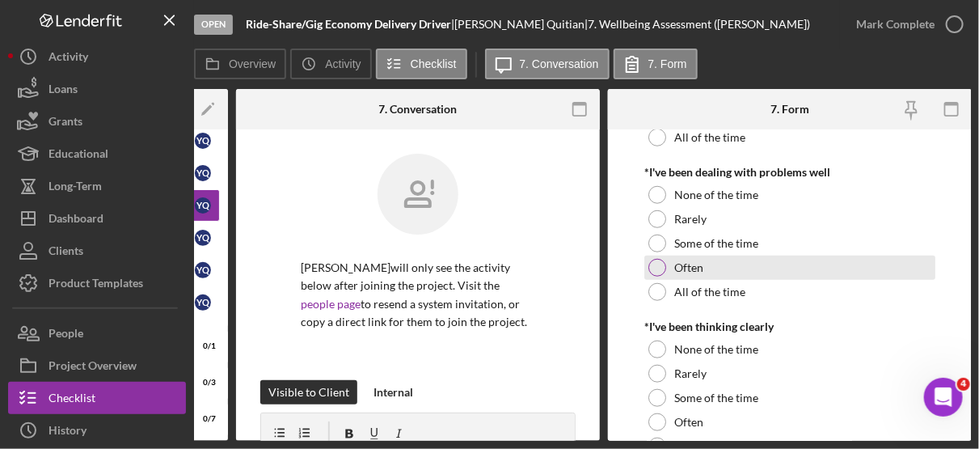
click at [702, 274] on div "Often" at bounding box center [789, 267] width 291 height 24
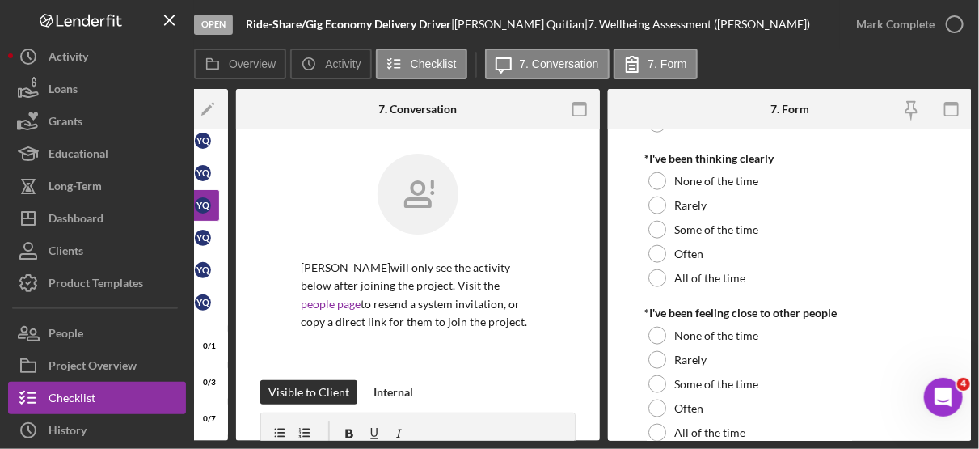
scroll to position [711, 0]
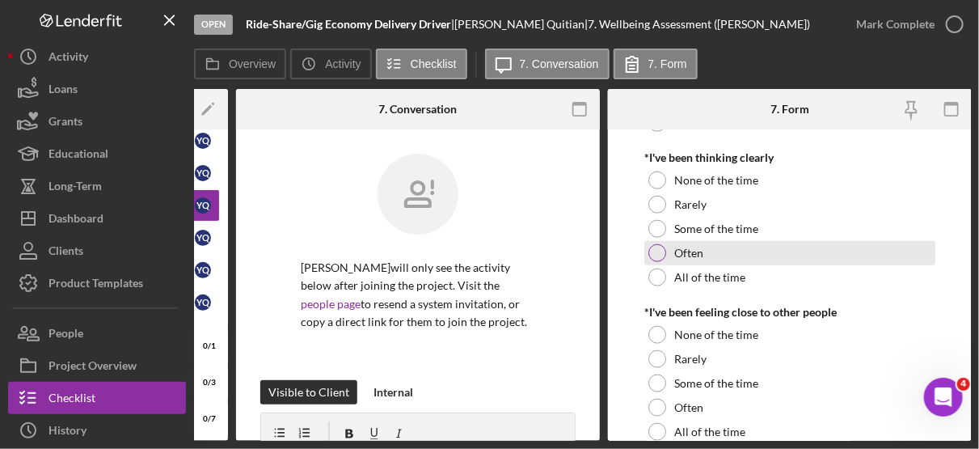
click at [690, 259] on label "Often" at bounding box center [688, 253] width 29 height 13
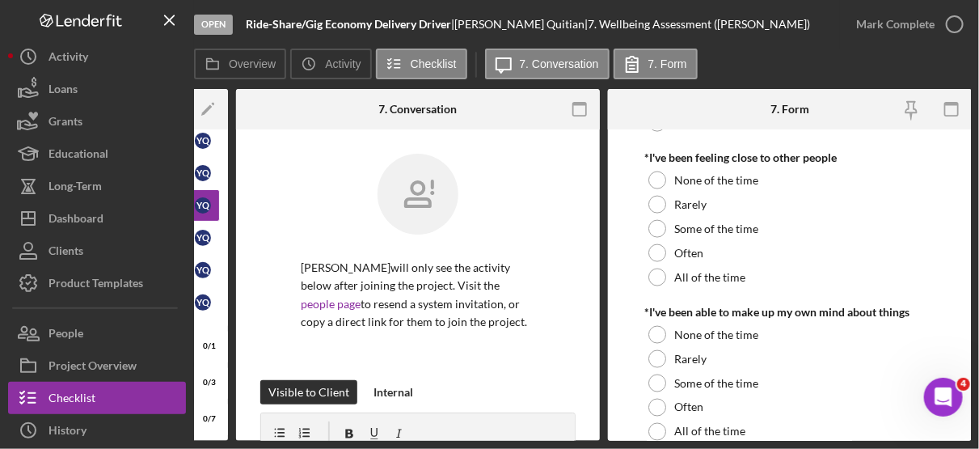
scroll to position [871, 0]
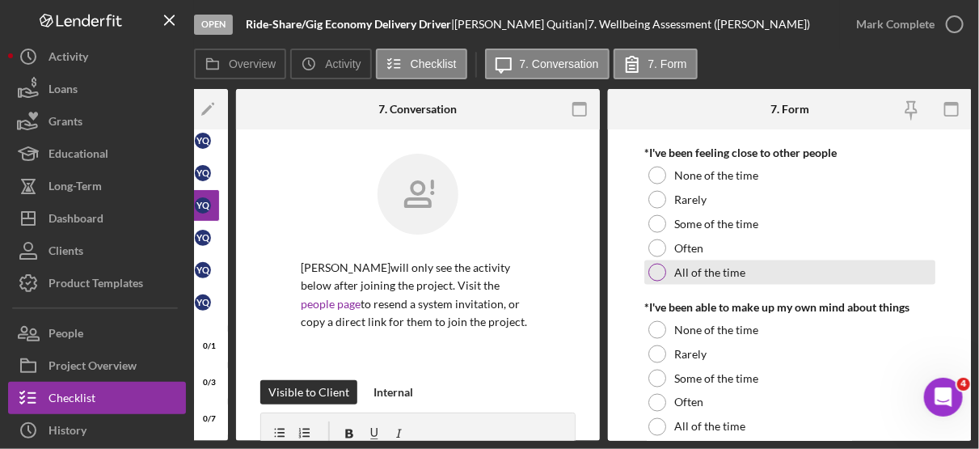
click at [719, 280] on div "All of the time" at bounding box center [789, 272] width 291 height 24
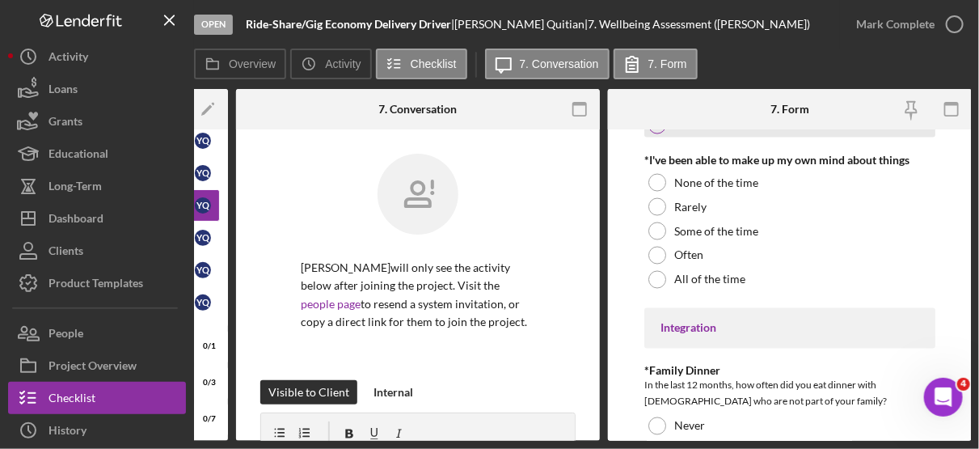
scroll to position [1018, 0]
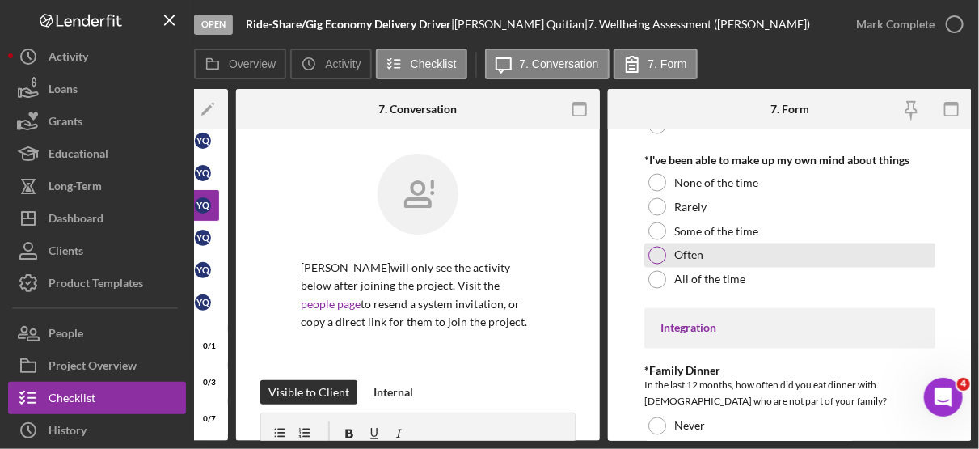
click at [709, 255] on div "Often" at bounding box center [789, 255] width 291 height 24
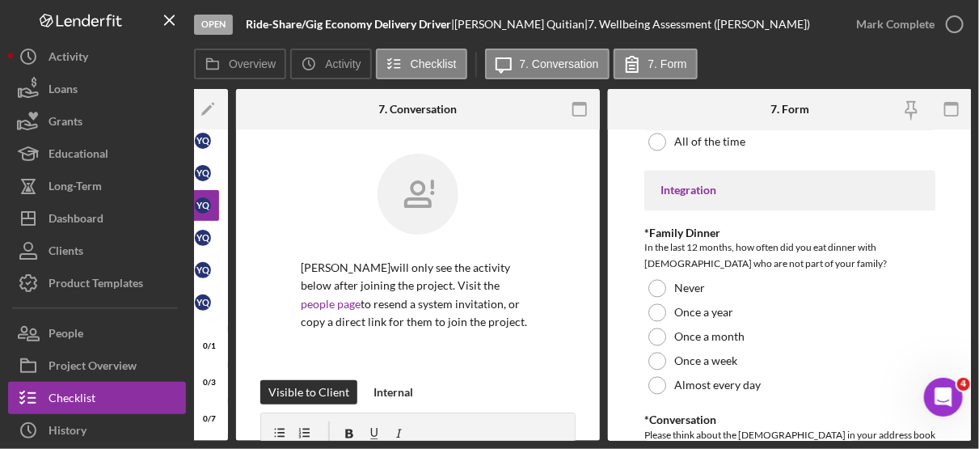
scroll to position [1159, 0]
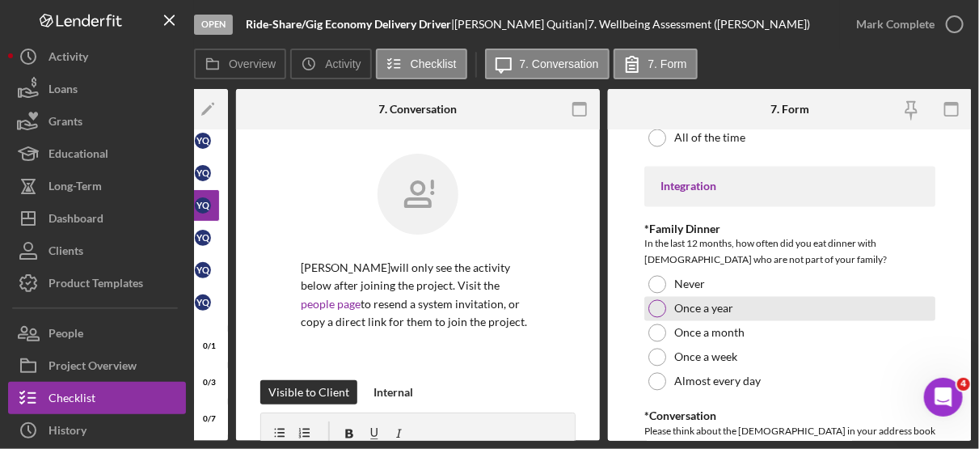
click at [715, 318] on div "Once a year" at bounding box center [789, 309] width 291 height 24
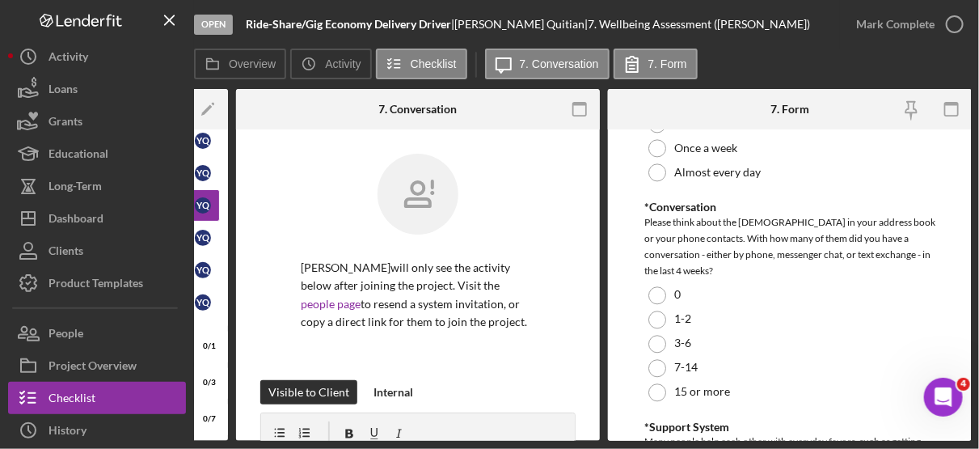
scroll to position [1379, 0]
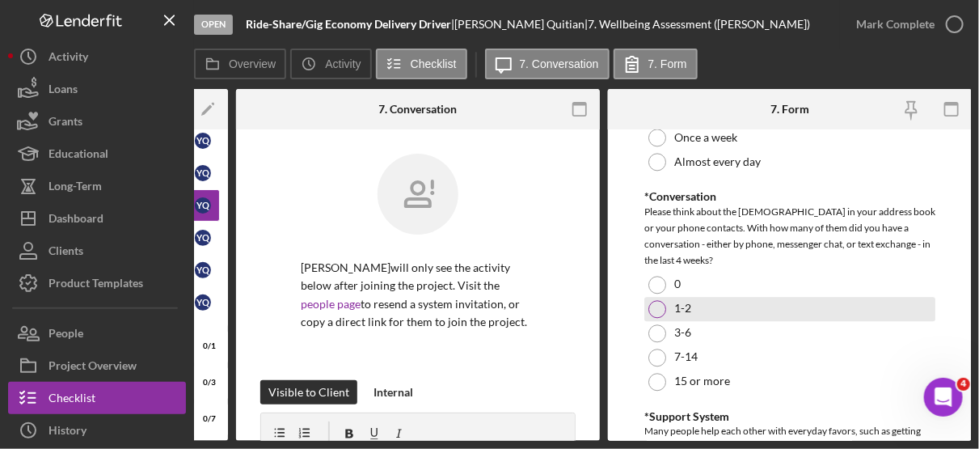
click at [663, 312] on div "1-2" at bounding box center [789, 309] width 291 height 24
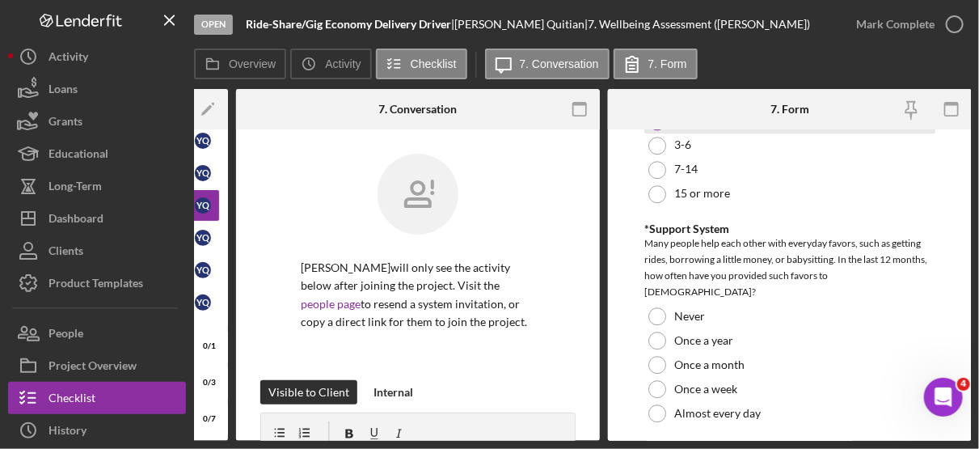
scroll to position [1570, 0]
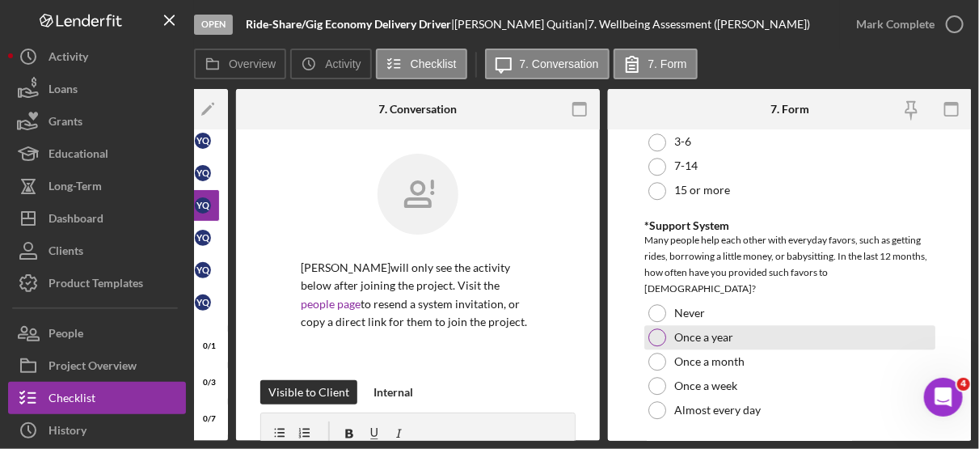
click at [723, 331] on label "Once a year" at bounding box center [703, 337] width 59 height 13
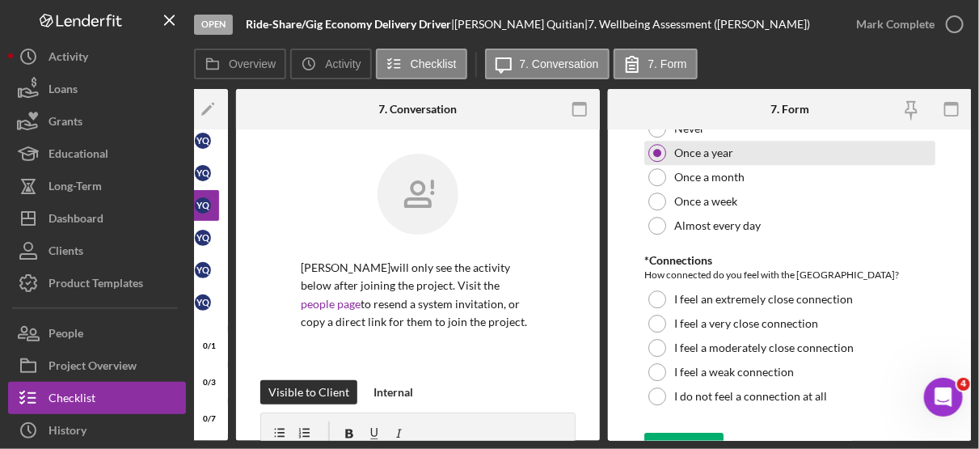
scroll to position [1754, 0]
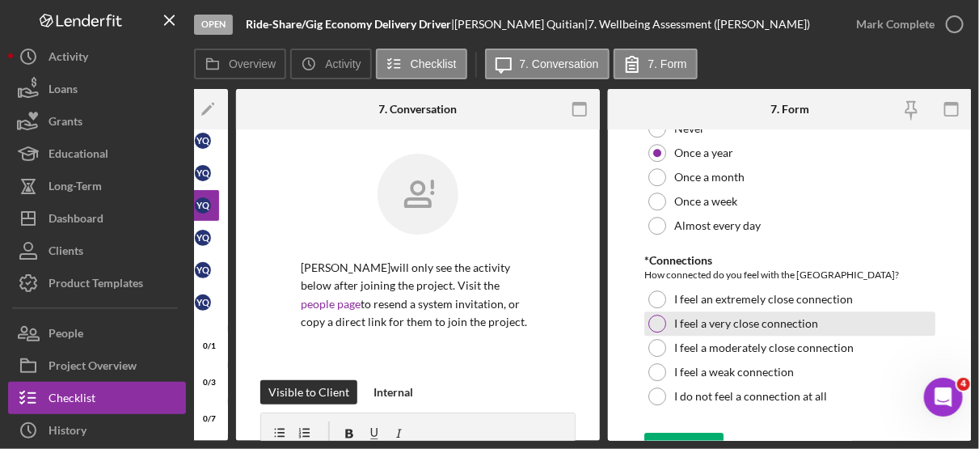
click at [764, 317] on label "I feel a very close connection" at bounding box center [746, 323] width 144 height 13
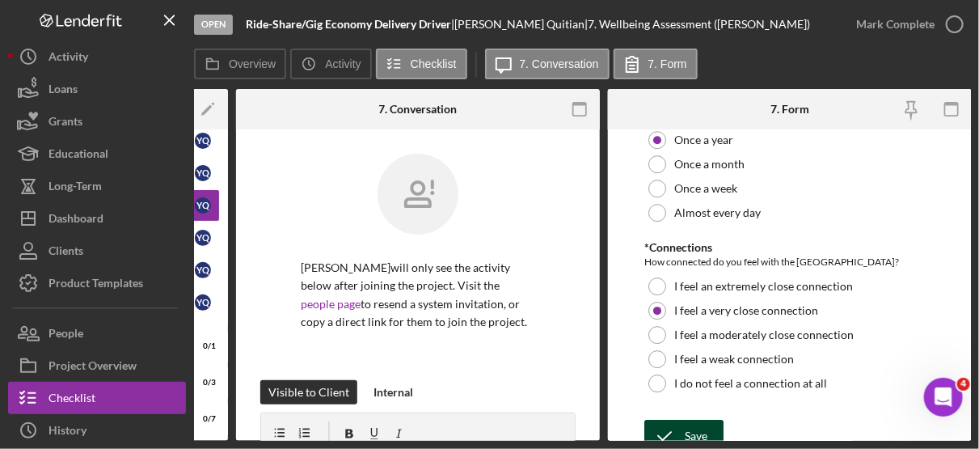
click at [689, 419] on div "Save" at bounding box center [696, 435] width 23 height 32
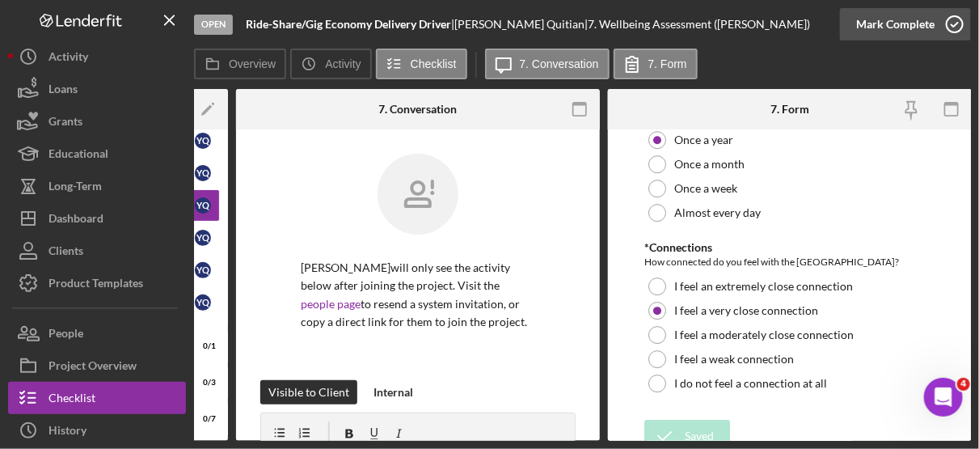
click at [953, 19] on icon "button" at bounding box center [954, 24] width 40 height 40
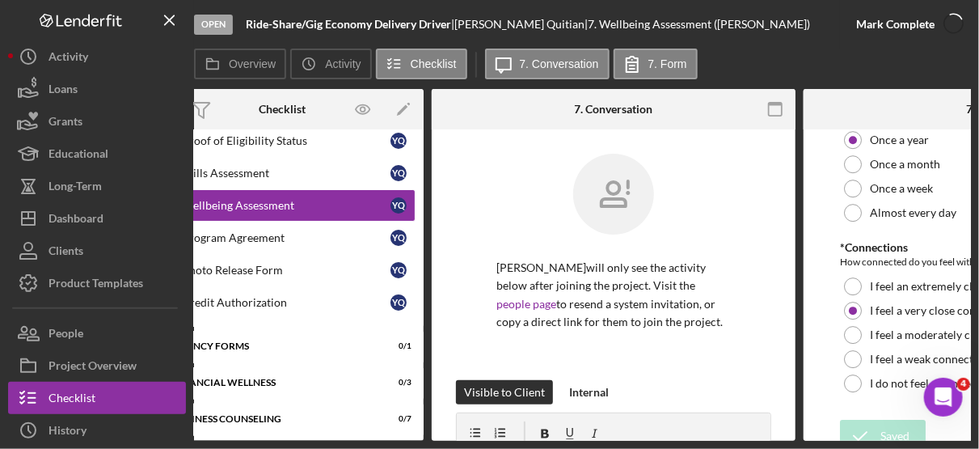
scroll to position [1832, 0]
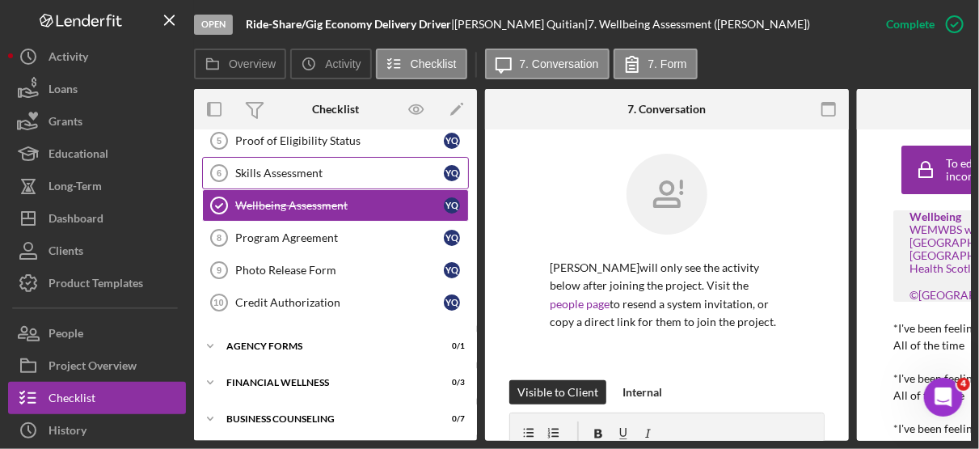
click at [315, 174] on div "Skills Assessment" at bounding box center [339, 173] width 209 height 13
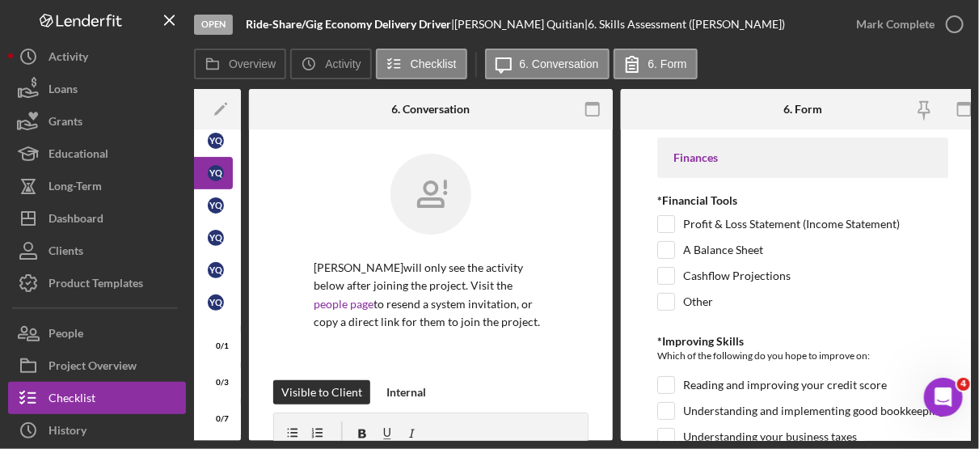
scroll to position [0, 249]
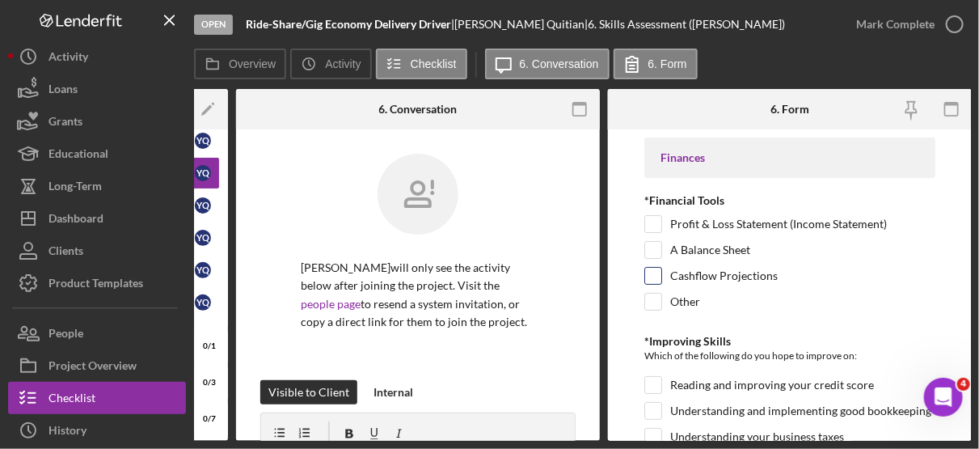
click at [706, 277] on label "Cashflow Projections" at bounding box center [724, 276] width 108 height 16
click at [661, 277] on input "Cashflow Projections" at bounding box center [653, 276] width 16 height 16
checkbox input "true"
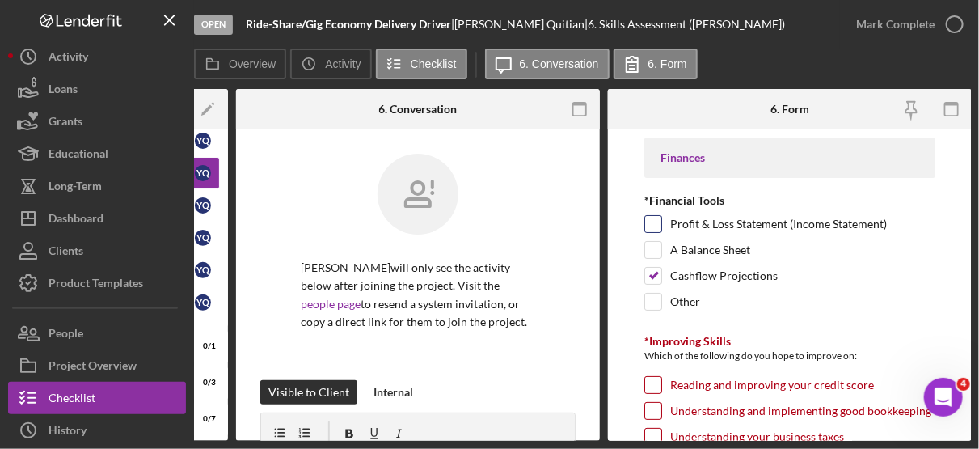
click at [715, 230] on label "Profit & Loss Statement (Income Statement)" at bounding box center [778, 224] width 217 height 16
click at [661, 230] on input "Profit & Loss Statement (Income Statement)" at bounding box center [653, 224] width 16 height 16
checkbox input "true"
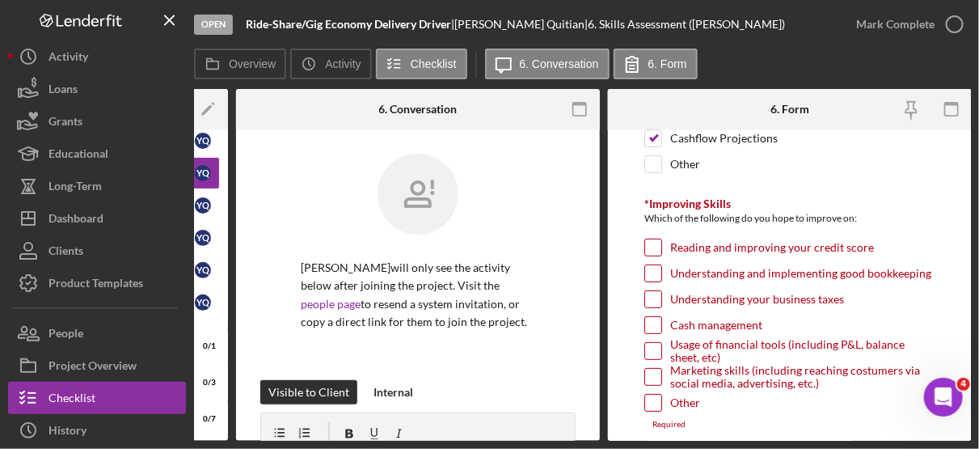
scroll to position [145, 0]
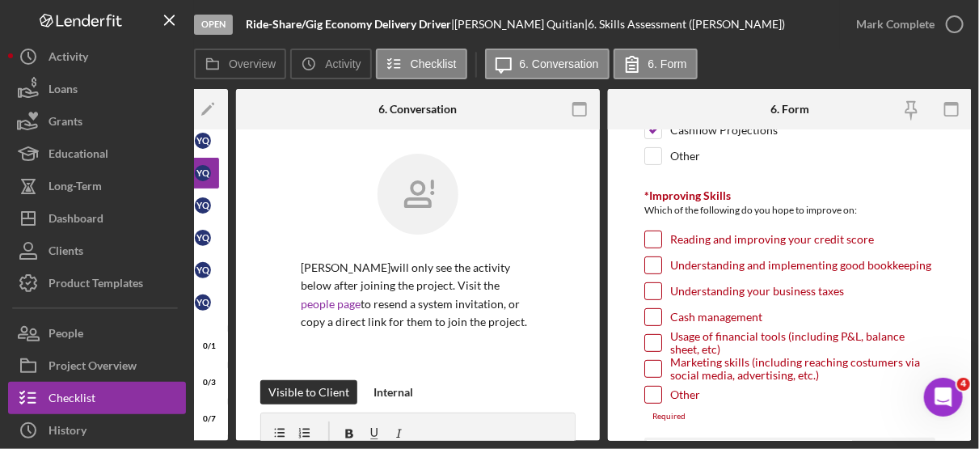
click at [656, 235] on input "Reading and improving your credit score" at bounding box center [653, 239] width 16 height 16
checkbox input "true"
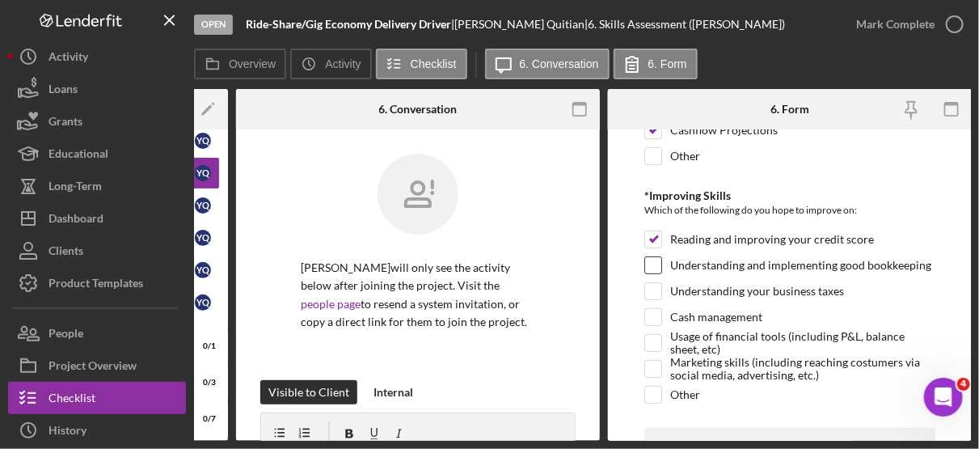
click at [709, 260] on label "Understanding and implementing good bookkeeping" at bounding box center [800, 265] width 261 height 16
click at [661, 260] on input "Understanding and implementing good bookkeeping" at bounding box center [653, 265] width 16 height 16
checkbox input "true"
click at [763, 289] on label "Understanding your business taxes" at bounding box center [757, 291] width 174 height 16
click at [661, 289] on input "Understanding your business taxes" at bounding box center [653, 291] width 16 height 16
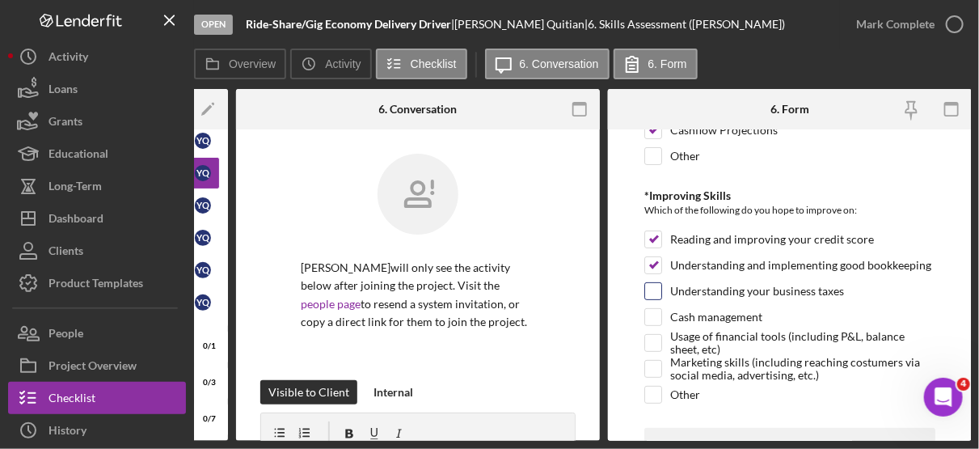
checkbox input "true"
click at [732, 313] on label "Cash management" at bounding box center [716, 317] width 92 height 16
click at [661, 313] on input "Cash management" at bounding box center [653, 317] width 16 height 16
checkbox input "true"
click at [653, 341] on input "Usage of financial tools (including P&L, balance sheet, etc)" at bounding box center [653, 343] width 16 height 16
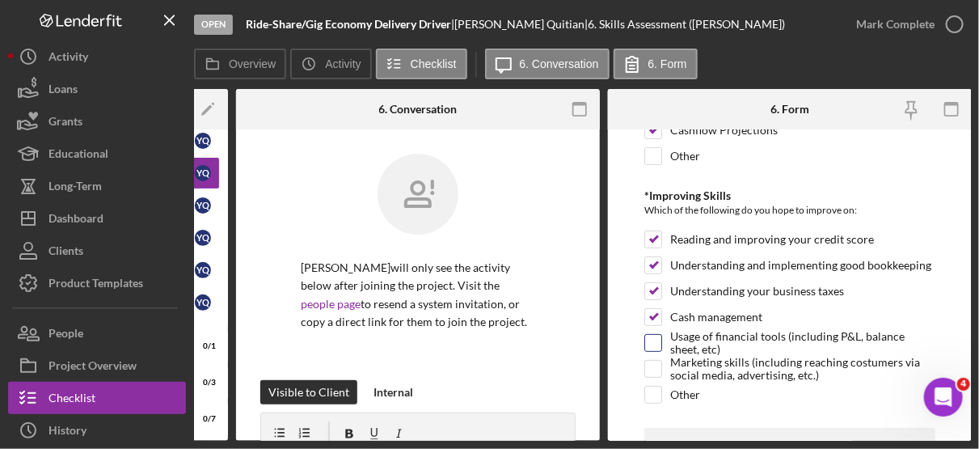
checkbox input "true"
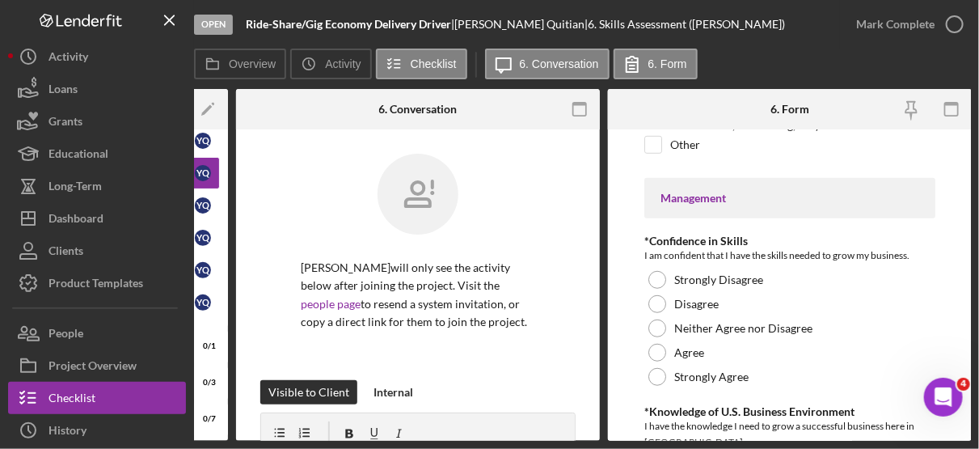
scroll to position [404, 0]
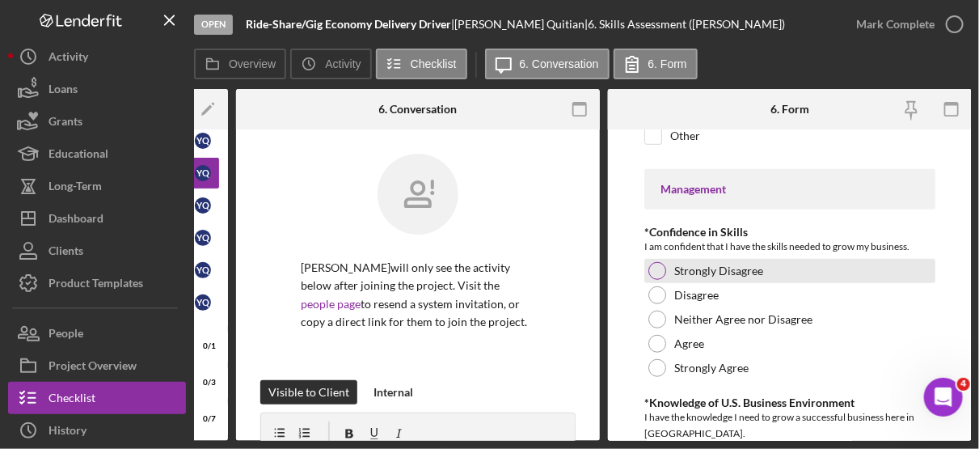
click at [743, 264] on label "Strongly Disagree" at bounding box center [718, 270] width 89 height 13
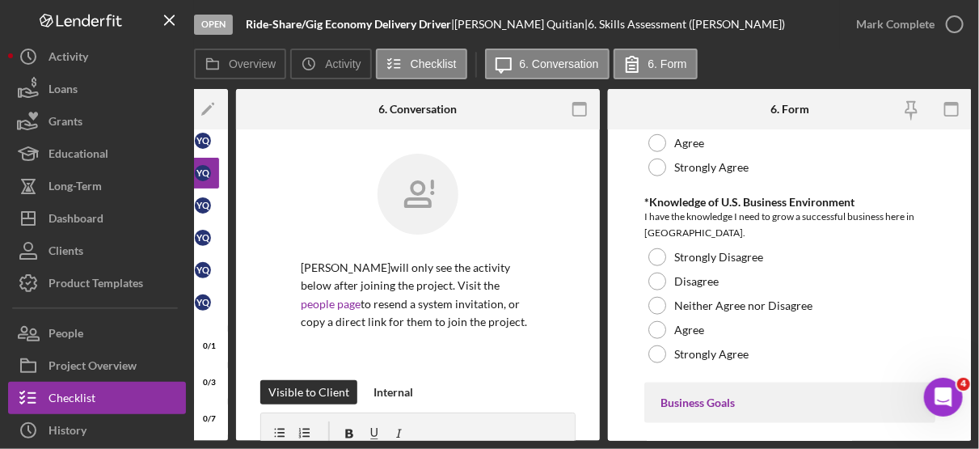
scroll to position [606, 0]
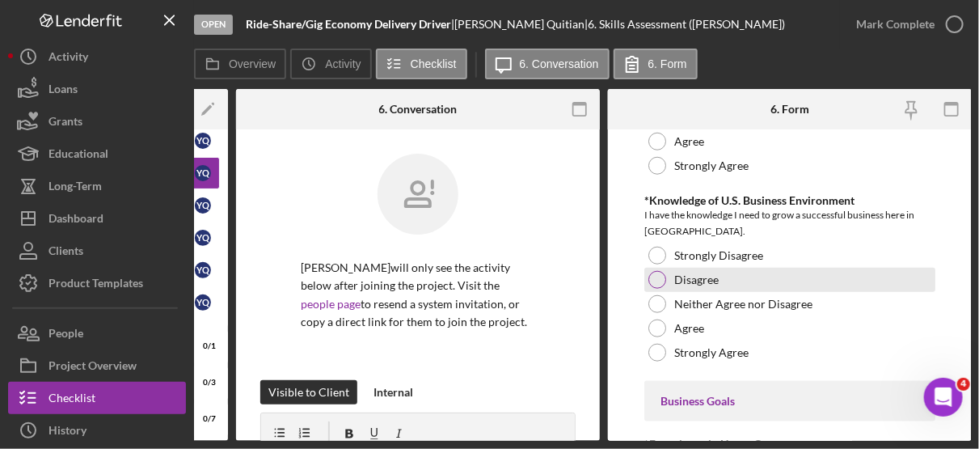
click at [742, 268] on div "Disagree" at bounding box center [789, 280] width 291 height 24
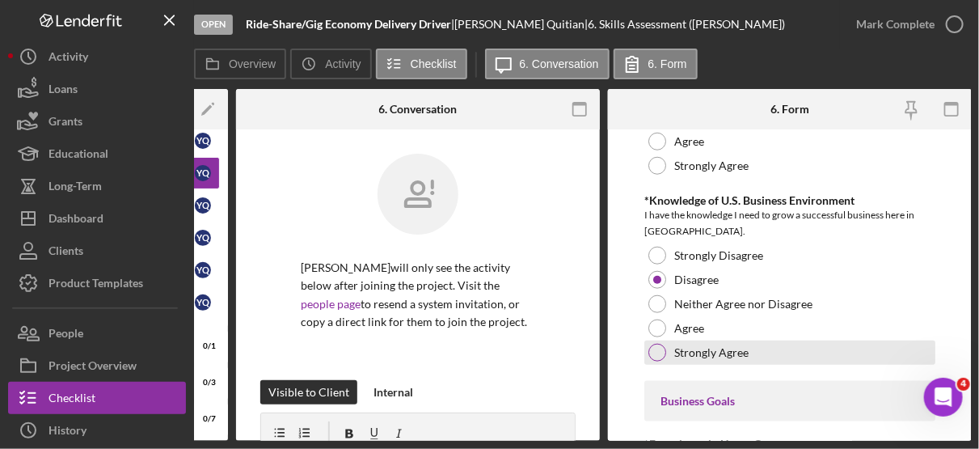
click at [736, 354] on div "Strongly Agree" at bounding box center [789, 352] width 291 height 24
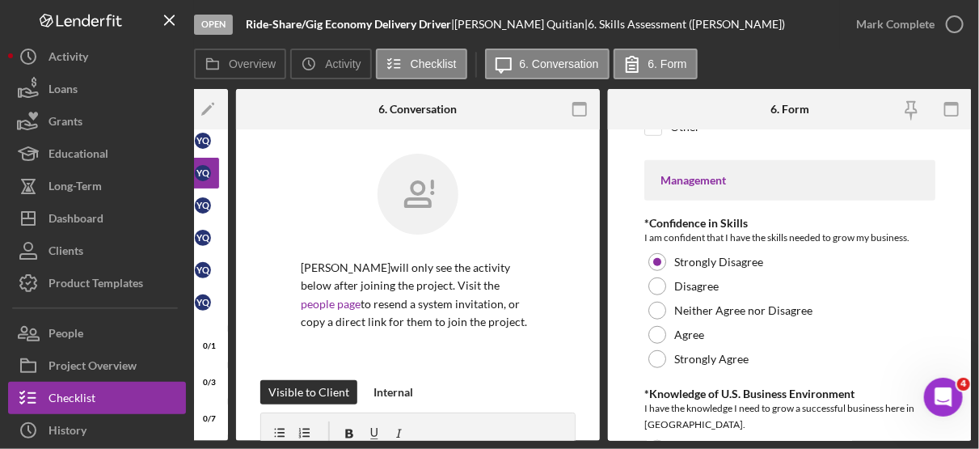
scroll to position [407, 0]
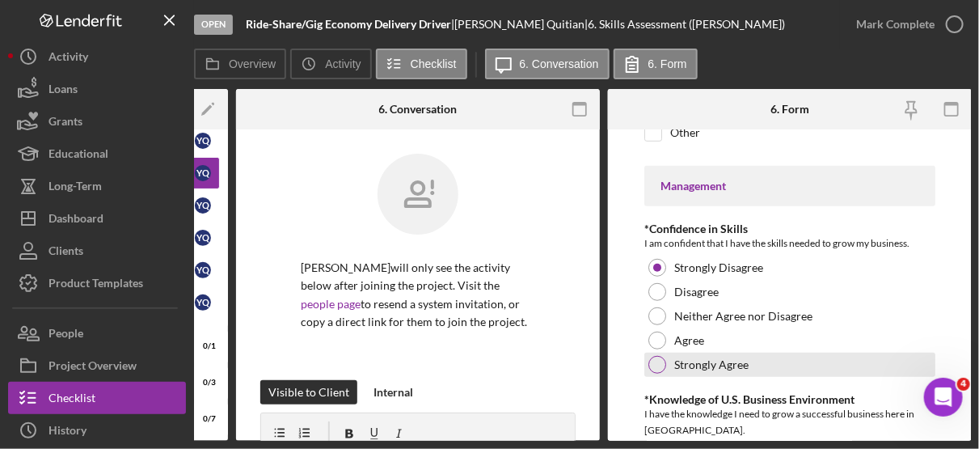
click at [736, 358] on label "Strongly Agree" at bounding box center [711, 364] width 74 height 13
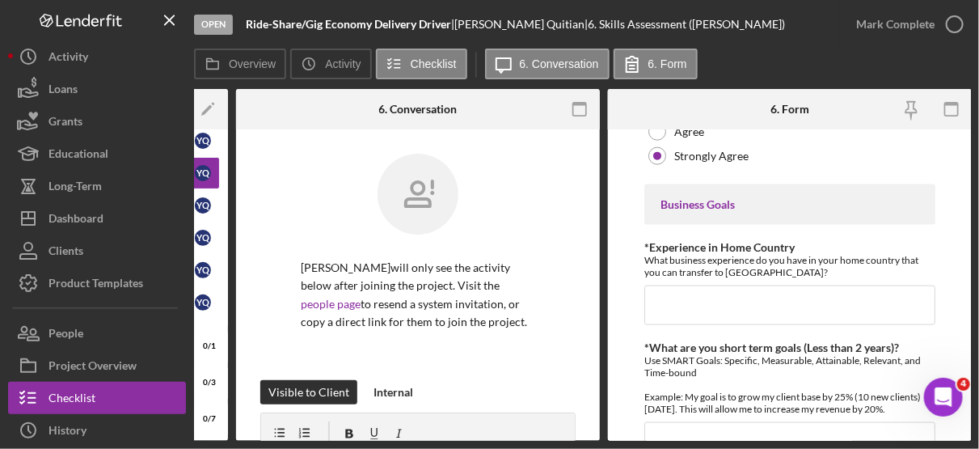
scroll to position [807, 0]
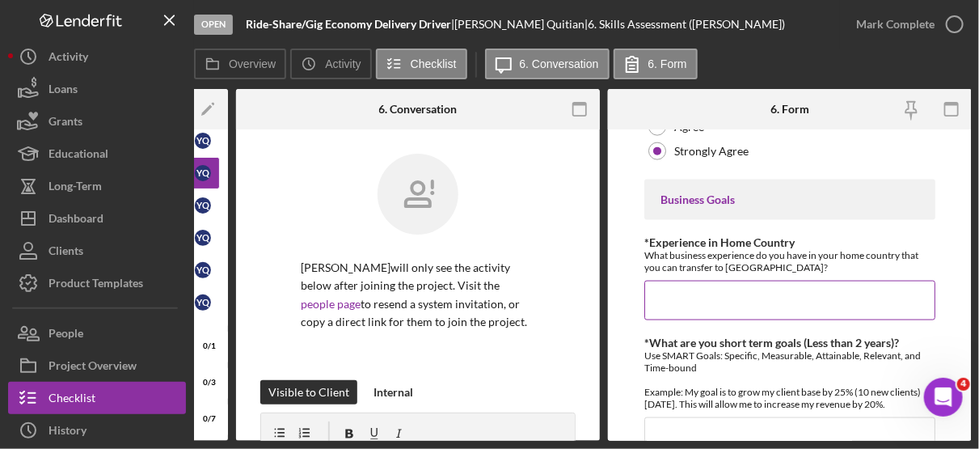
click at [711, 289] on input "*Experience in Home Country" at bounding box center [789, 299] width 291 height 39
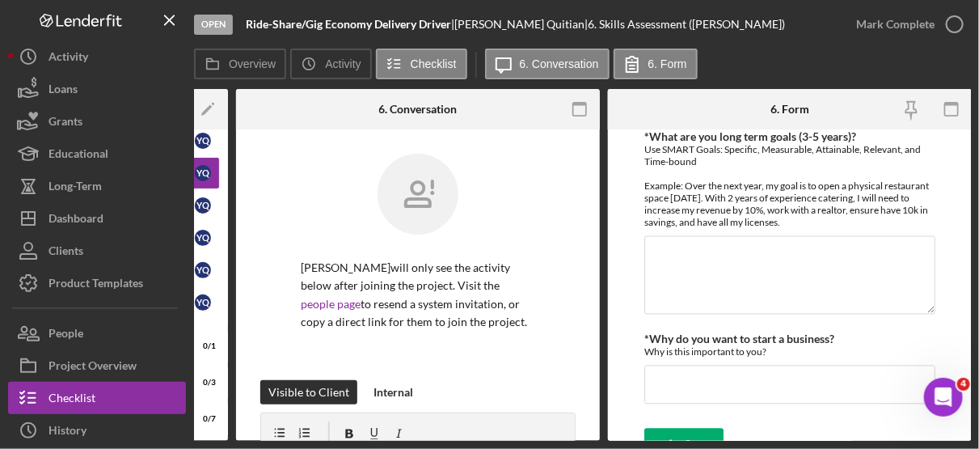
scroll to position [1206, 0]
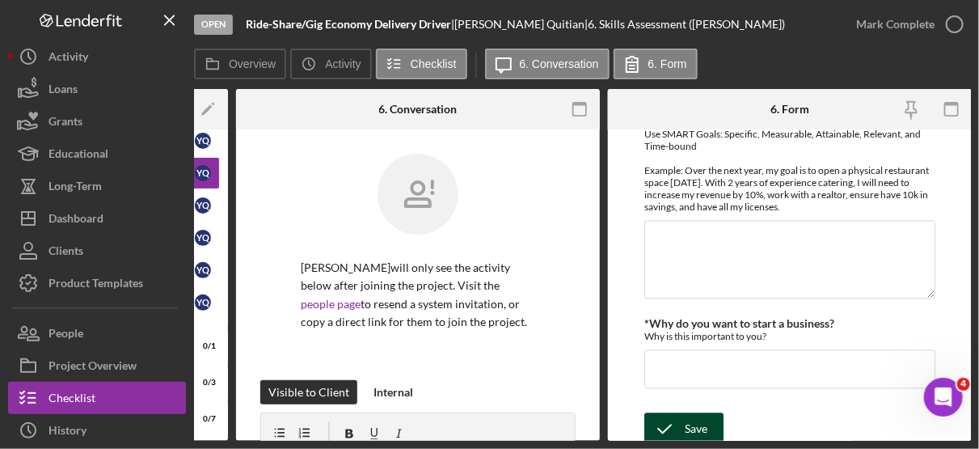
type input "I previously had a business back in [GEOGRAPHIC_DATA] that was selling cleaning…"
click at [692, 419] on div "Save" at bounding box center [696, 428] width 23 height 32
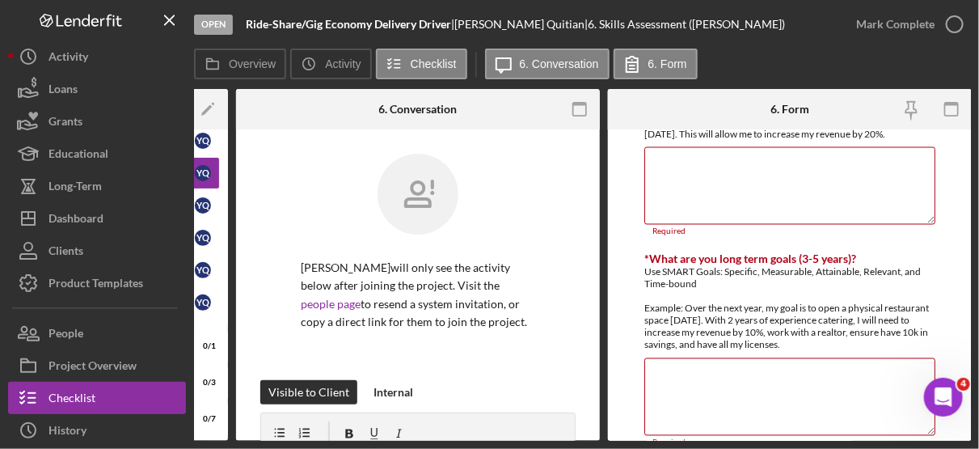
scroll to position [1006, 0]
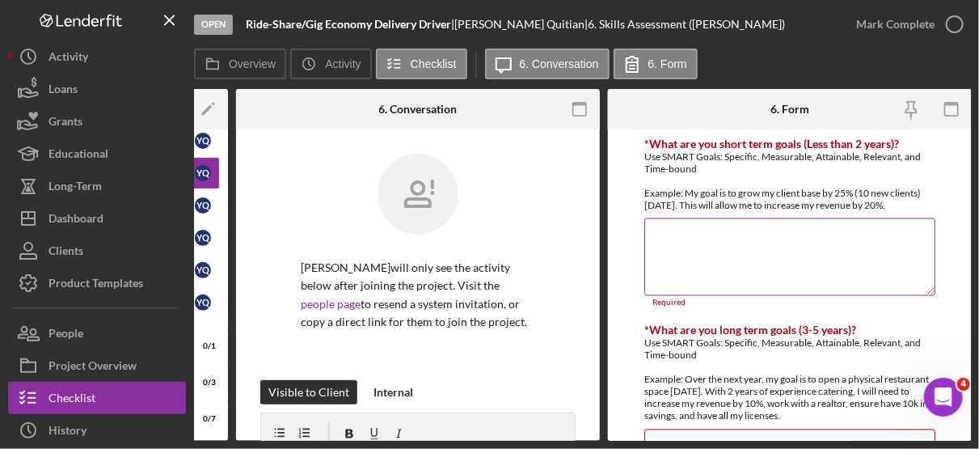
click at [667, 225] on textarea "*What are you short term goals (Less than 2 years)?" at bounding box center [789, 257] width 291 height 78
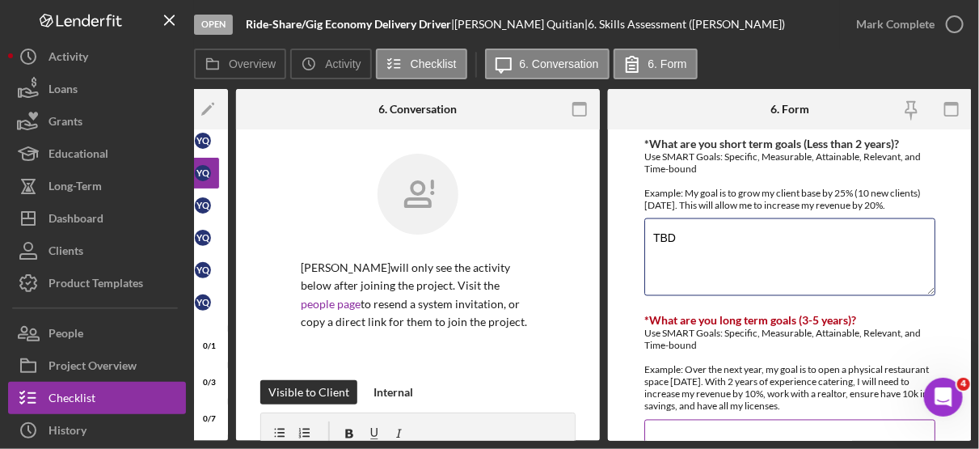
type textarea "TBD"
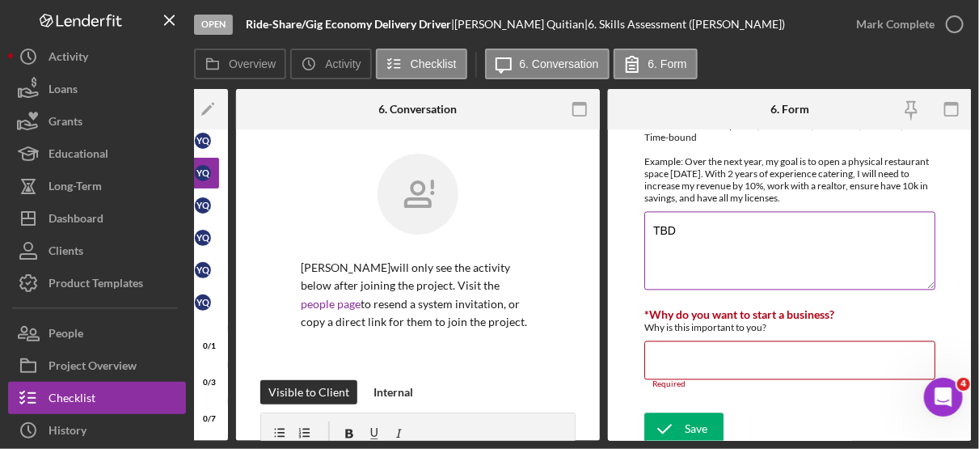
scroll to position [1216, 0]
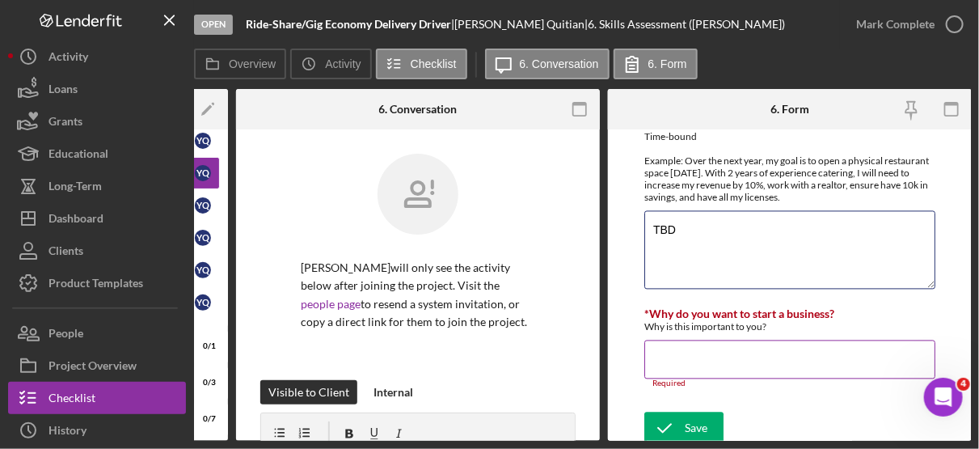
type textarea "TBD"
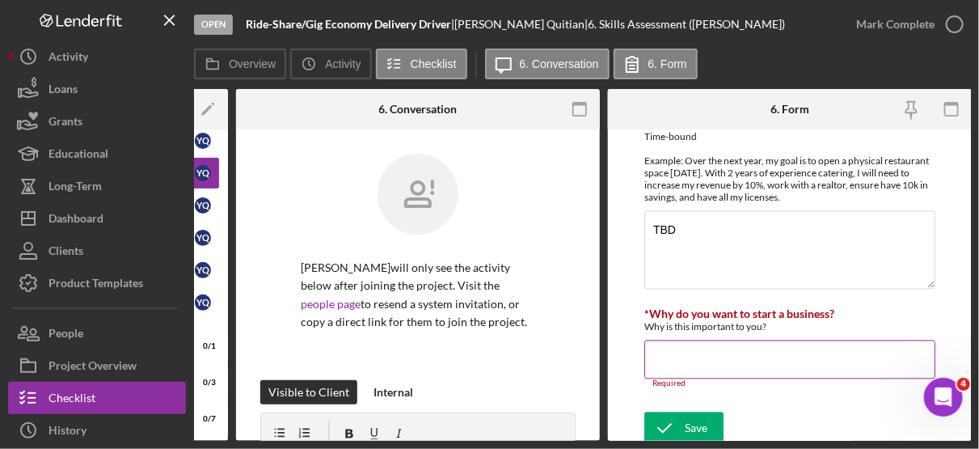
click at [664, 339] on input "*Why do you want to start a business?" at bounding box center [789, 358] width 291 height 39
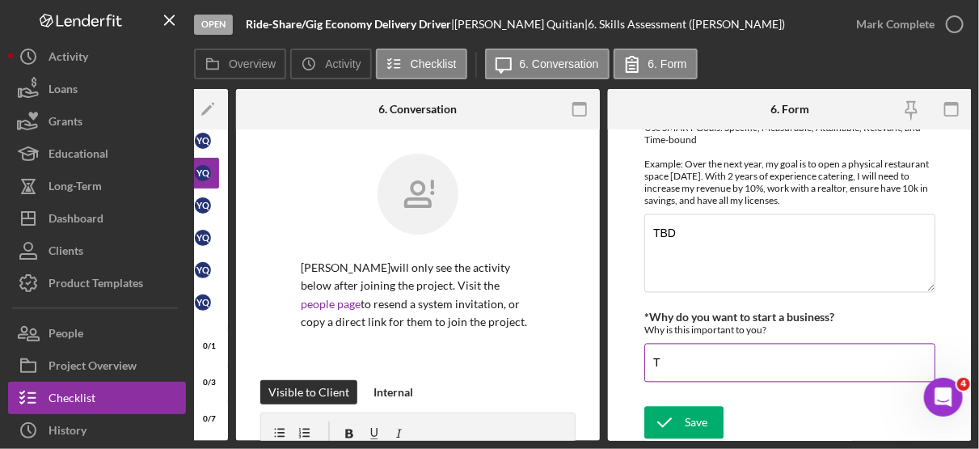
scroll to position [1206, 0]
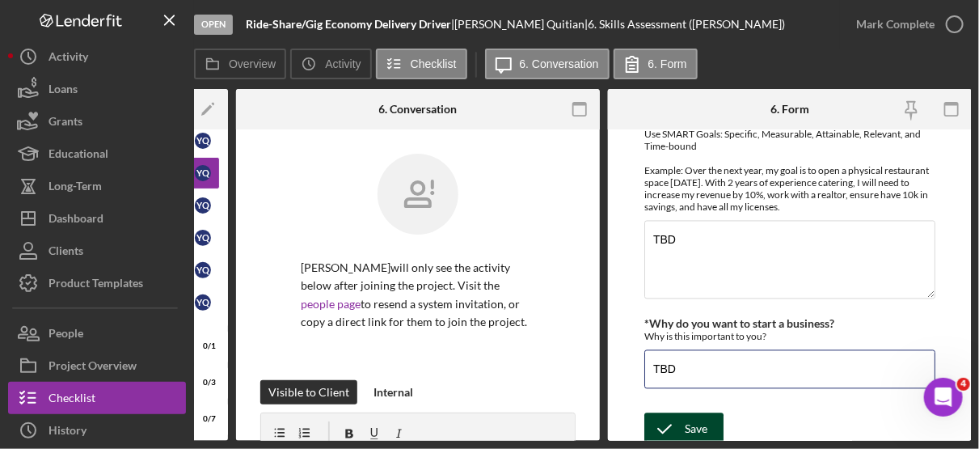
type input "TBD"
click at [693, 416] on div "Save" at bounding box center [696, 428] width 23 height 32
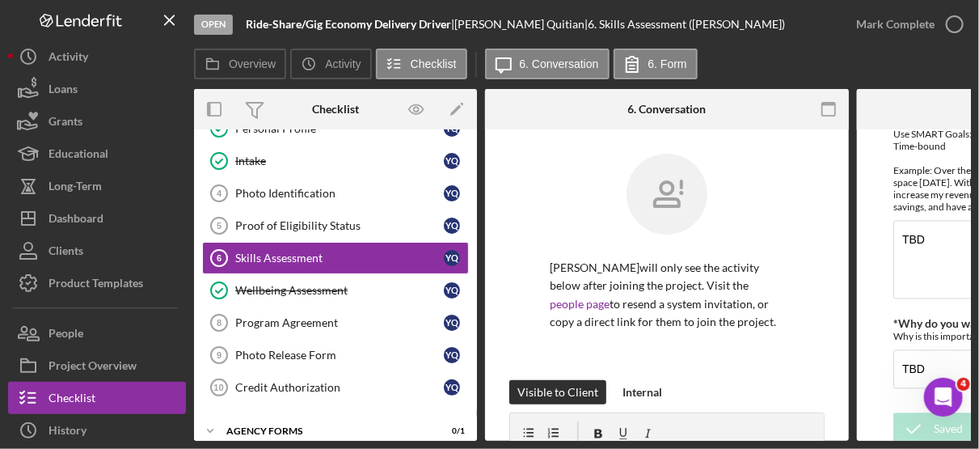
scroll to position [176, 0]
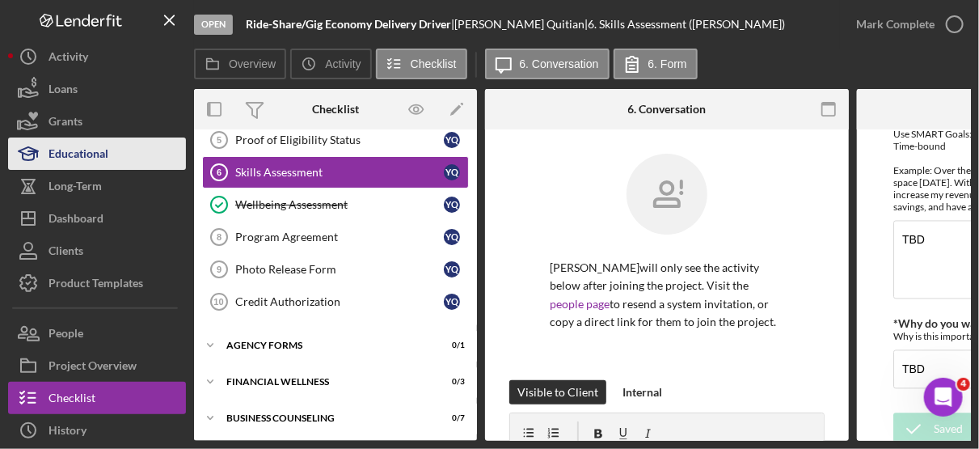
click at [77, 154] on div "Educational" at bounding box center [78, 155] width 60 height 36
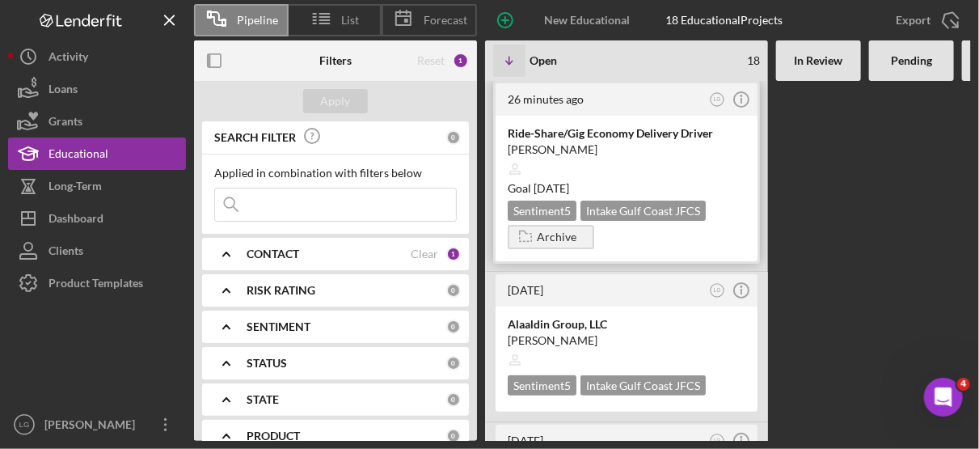
click at [748, 144] on div "Ride-Share/Gig Economy Delivery Driver [PERSON_NAME] Goal [DATE] Sentiment 5 In…" at bounding box center [626, 188] width 262 height 145
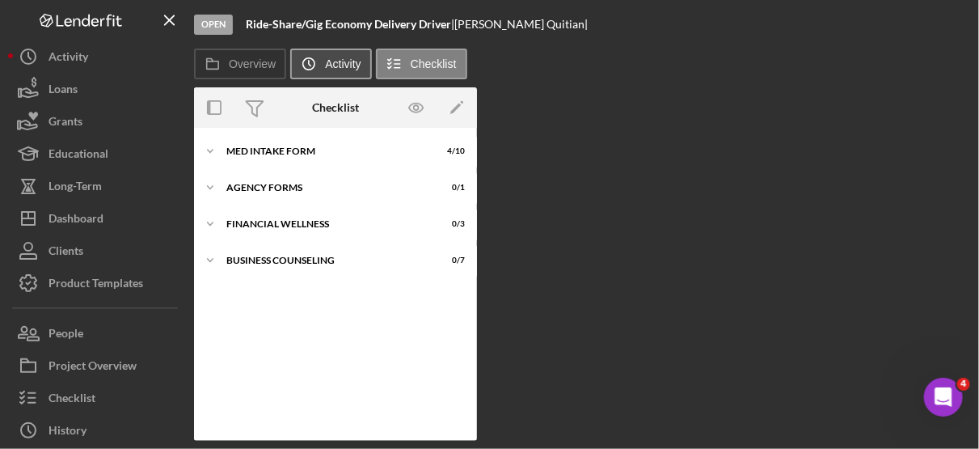
click at [343, 63] on label "Activity" at bounding box center [343, 63] width 36 height 13
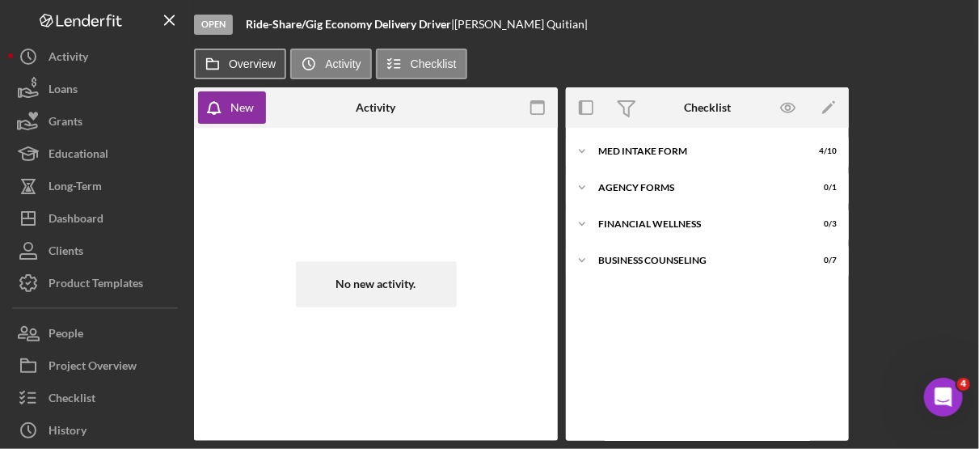
click at [263, 61] on label "Overview" at bounding box center [252, 63] width 47 height 13
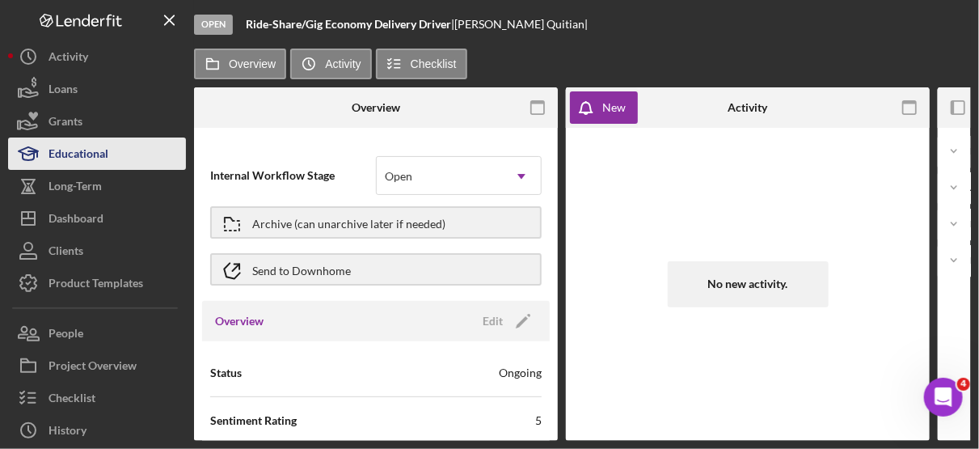
click at [92, 150] on div "Educational" at bounding box center [78, 155] width 60 height 36
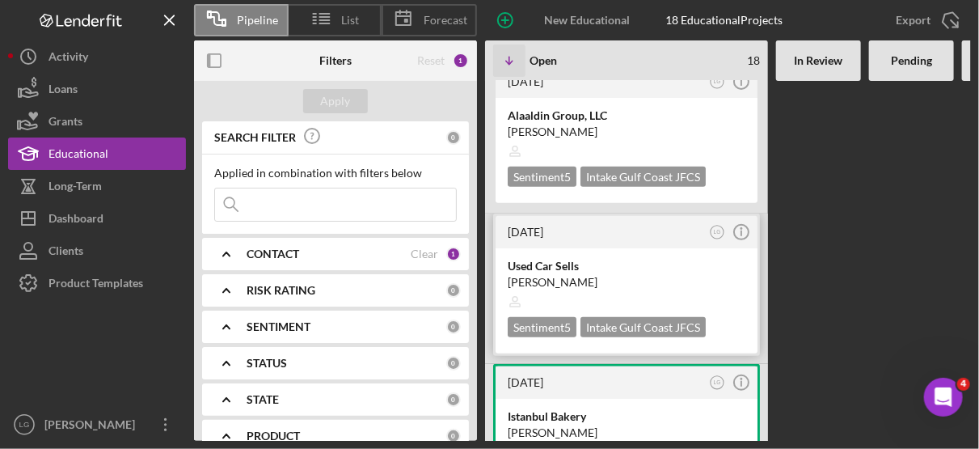
scroll to position [215, 0]
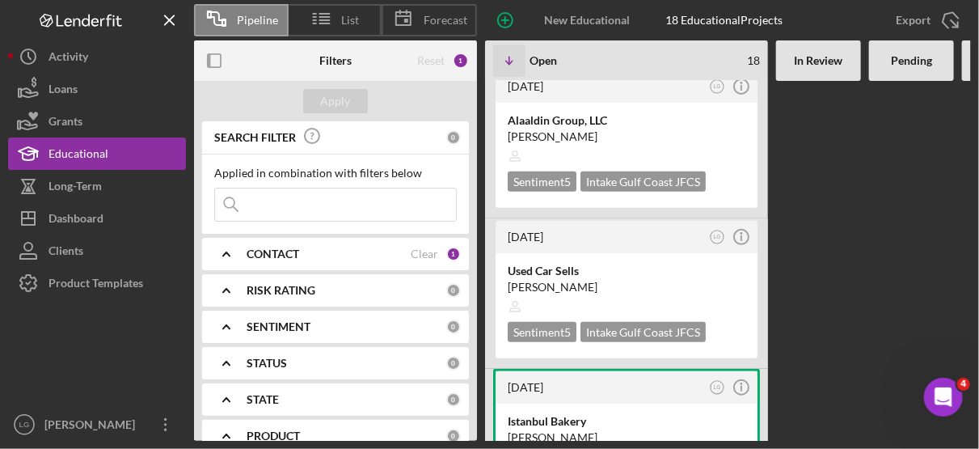
click at [866, 226] on div "27 minutes ago LG Icon/Info Ride-Share/Gig Economy Delivery Driver [PERSON_NAME…" at bounding box center [915, 261] width 861 height 360
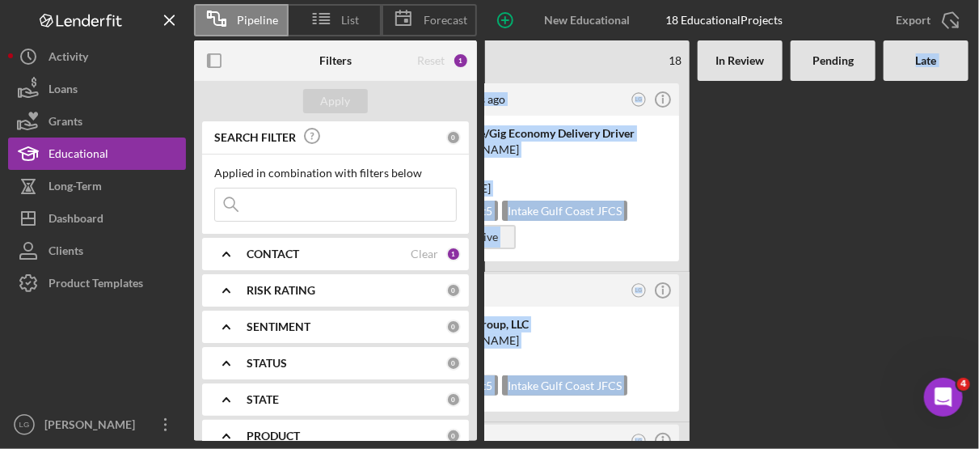
drag, startPoint x: 967, startPoint y: 62, endPoint x: 974, endPoint y: 102, distance: 40.3
click at [974, 102] on div "Pipeline List Forecast New Educational Project 18 Educational Projects Export I…" at bounding box center [489, 224] width 979 height 449
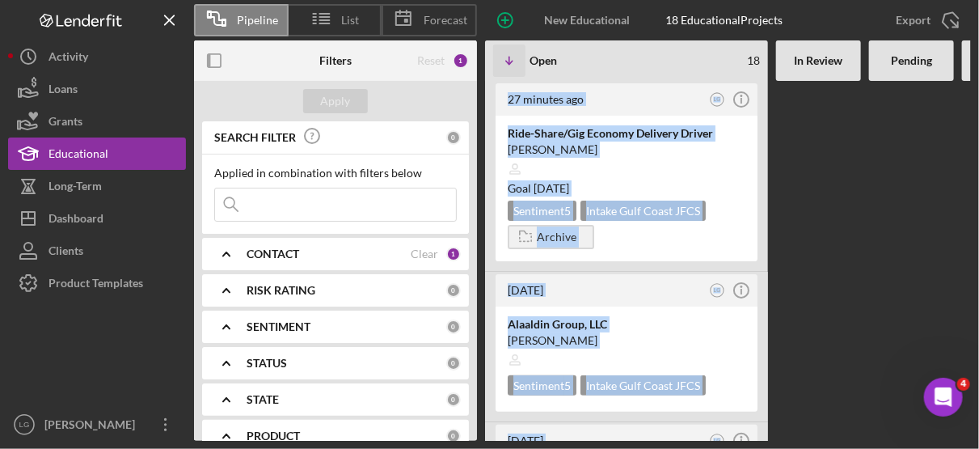
click at [833, 195] on Review at bounding box center [818, 261] width 85 height 360
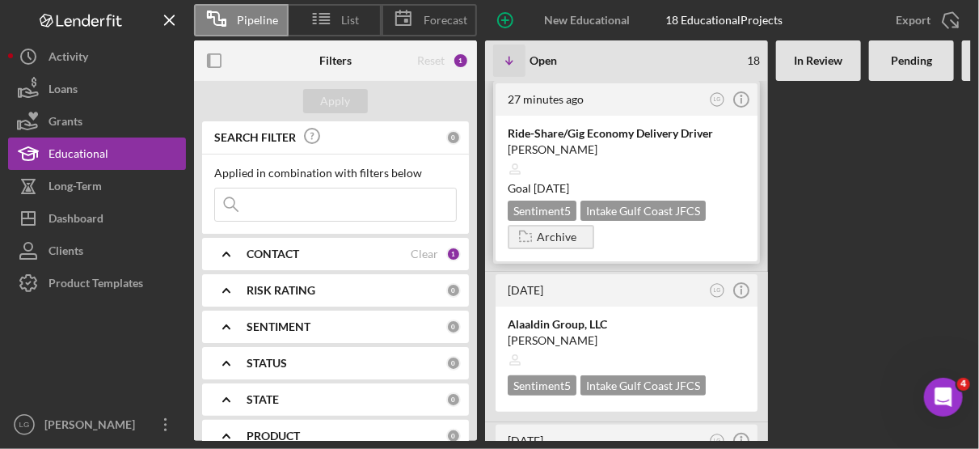
click at [658, 178] on div at bounding box center [627, 169] width 238 height 31
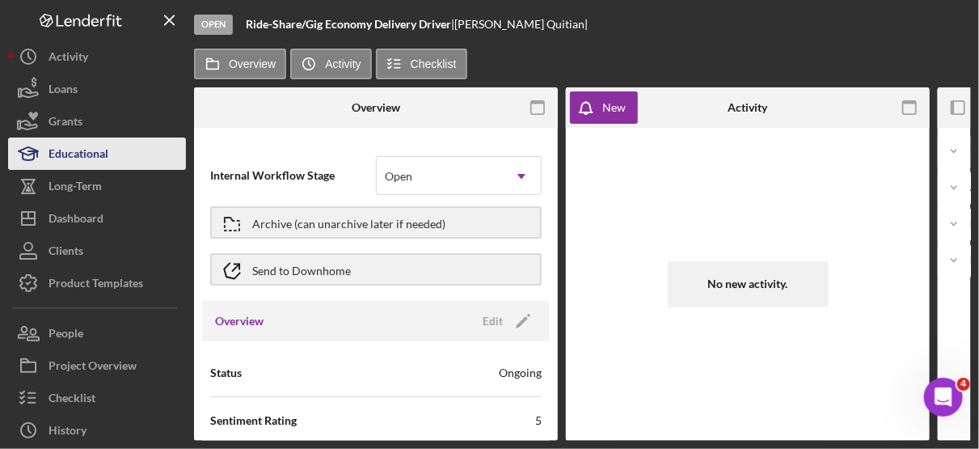
click at [98, 155] on div "Educational" at bounding box center [78, 155] width 60 height 36
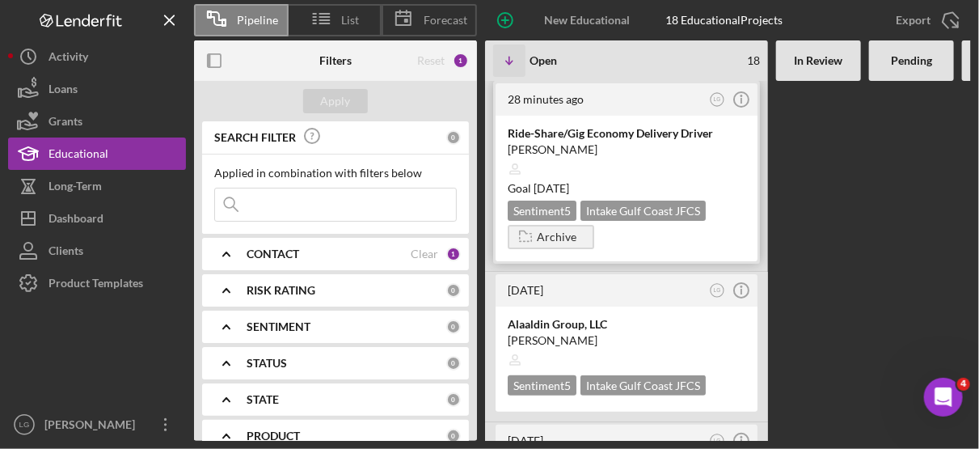
click at [653, 154] on div at bounding box center [627, 169] width 238 height 31
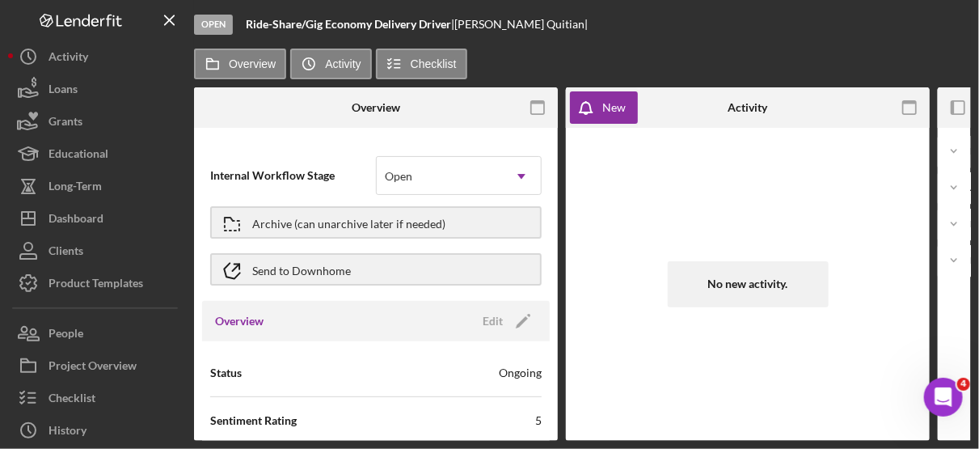
scroll to position [0, 249]
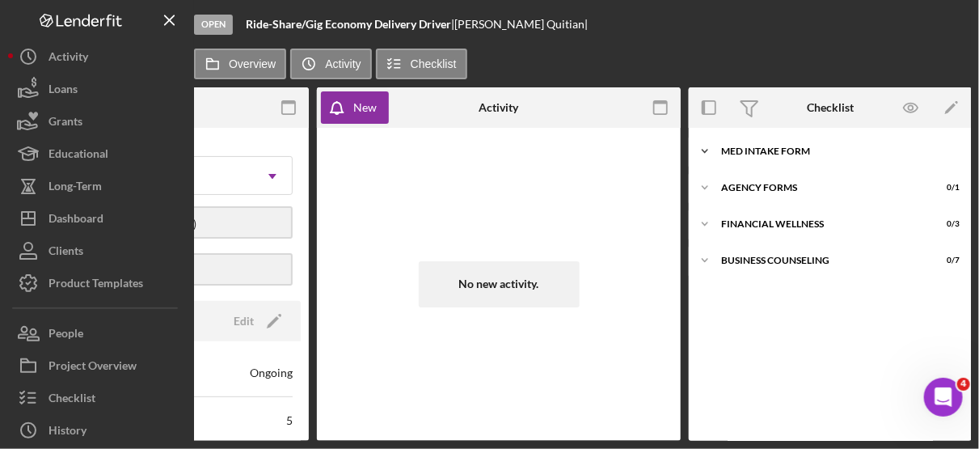
click at [788, 152] on div "MED Intake Form" at bounding box center [836, 151] width 230 height 10
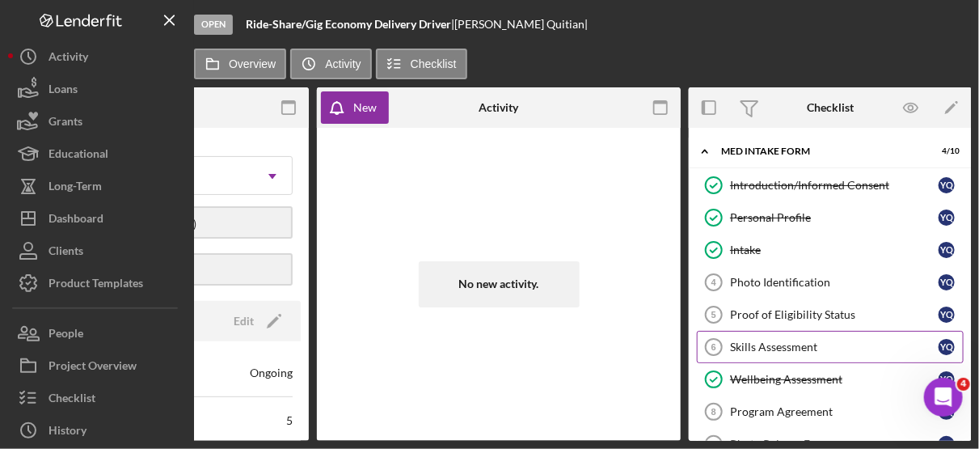
click at [796, 341] on div "Skills Assessment" at bounding box center [834, 346] width 209 height 13
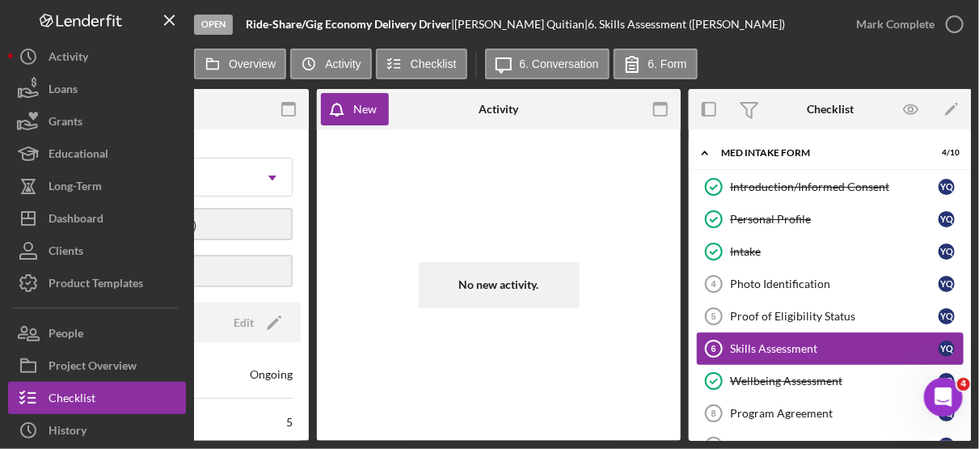
click at [785, 343] on div "Skills Assessment" at bounding box center [834, 348] width 209 height 13
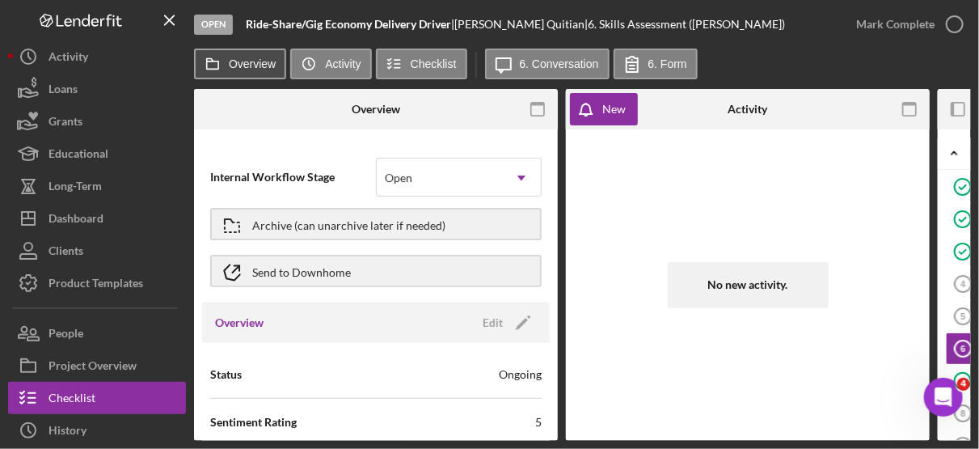
click at [259, 59] on label "Overview" at bounding box center [252, 63] width 47 height 13
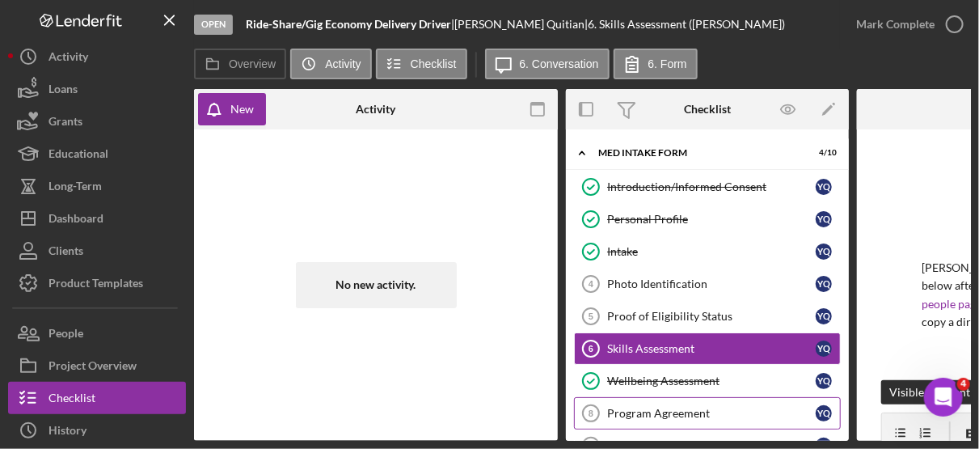
click at [704, 412] on div "Program Agreement" at bounding box center [711, 413] width 209 height 13
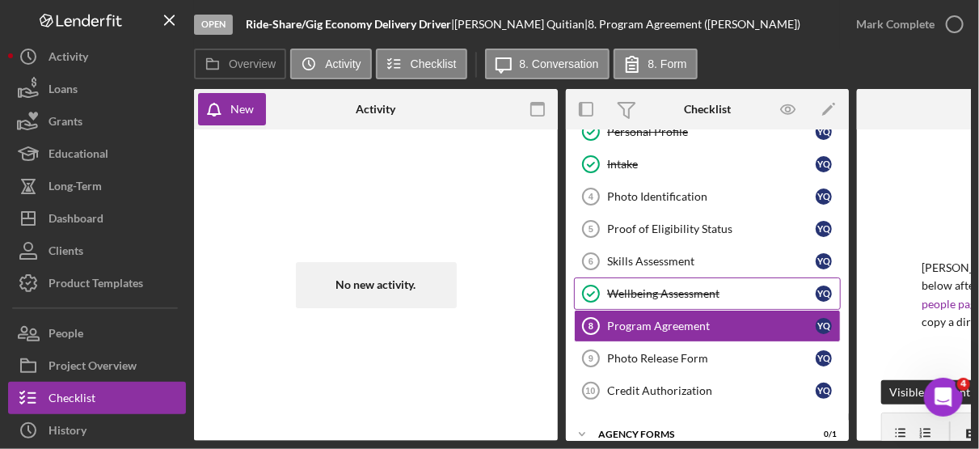
scroll to position [176, 0]
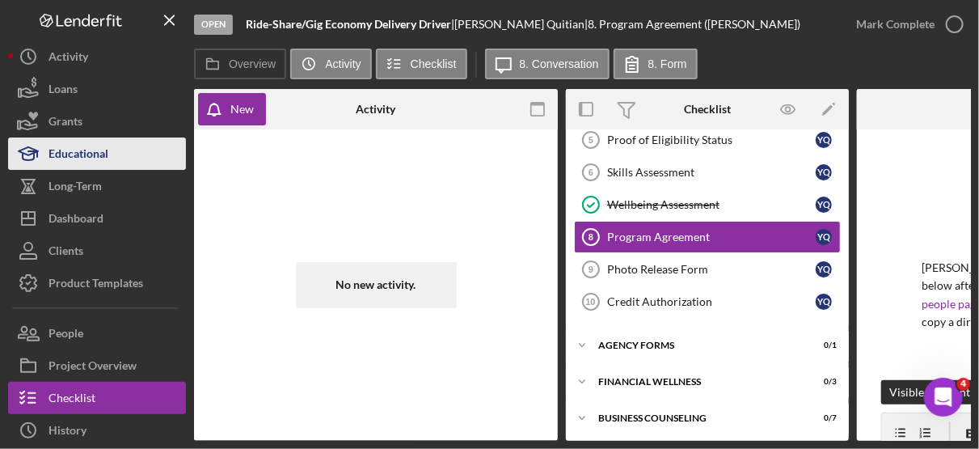
click at [65, 155] on div "Educational" at bounding box center [78, 155] width 60 height 36
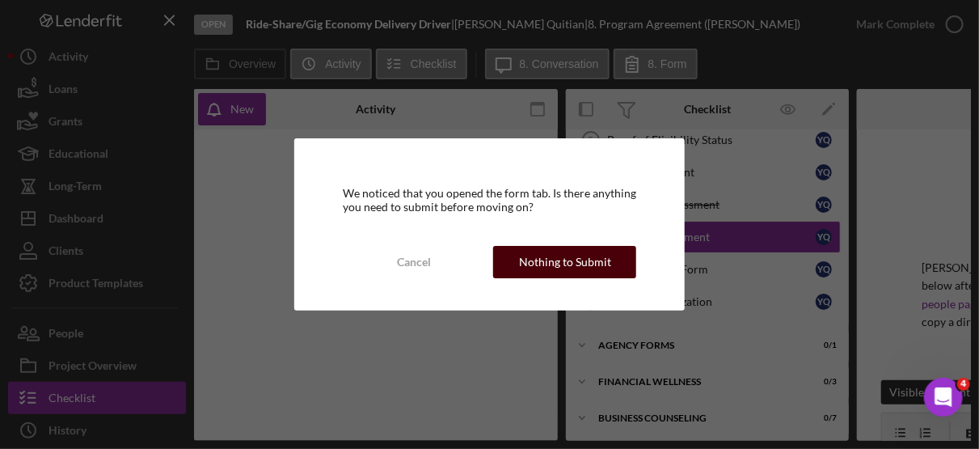
click at [580, 266] on div "Nothing to Submit" at bounding box center [565, 262] width 92 height 32
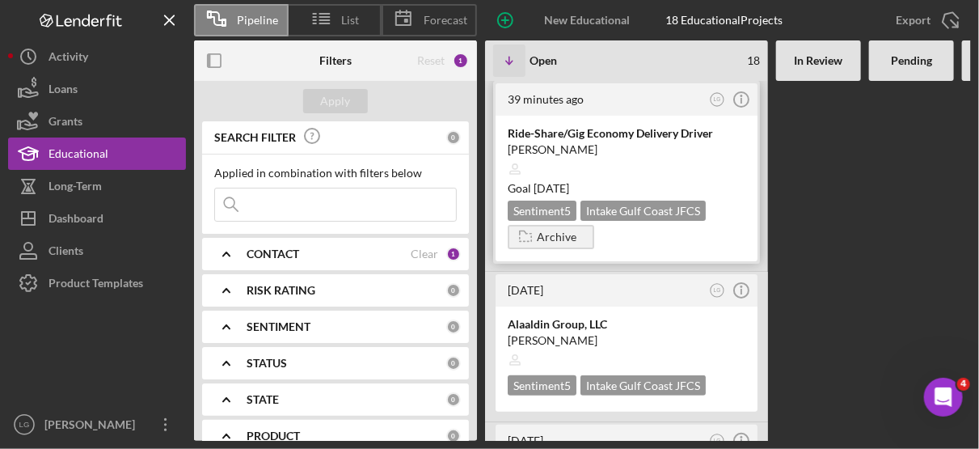
click at [651, 167] on div at bounding box center [627, 169] width 238 height 31
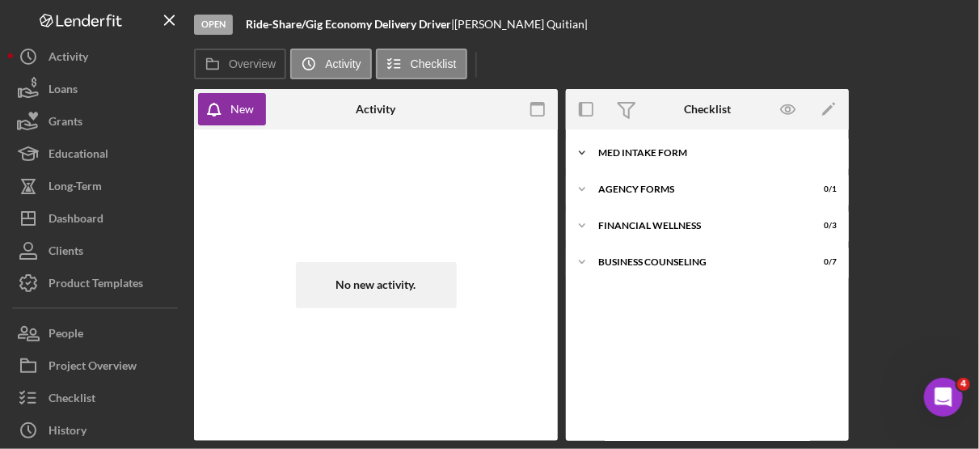
click at [651, 152] on div "MED Intake Form" at bounding box center [713, 153] width 230 height 10
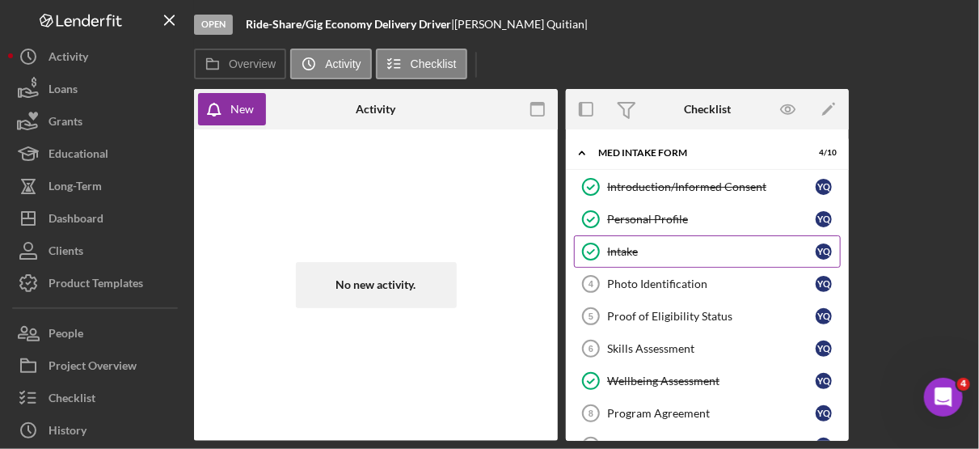
click at [628, 247] on div "Intake" at bounding box center [711, 251] width 209 height 13
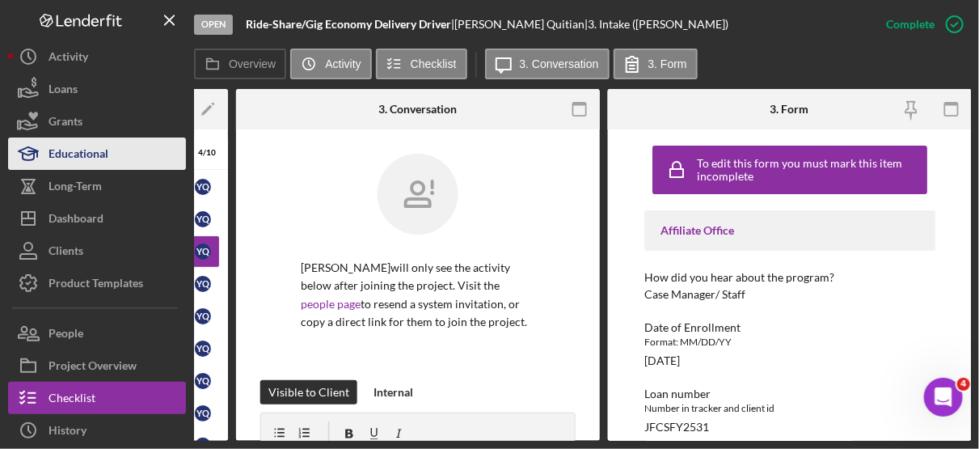
click at [104, 161] on div "Educational" at bounding box center [78, 155] width 60 height 36
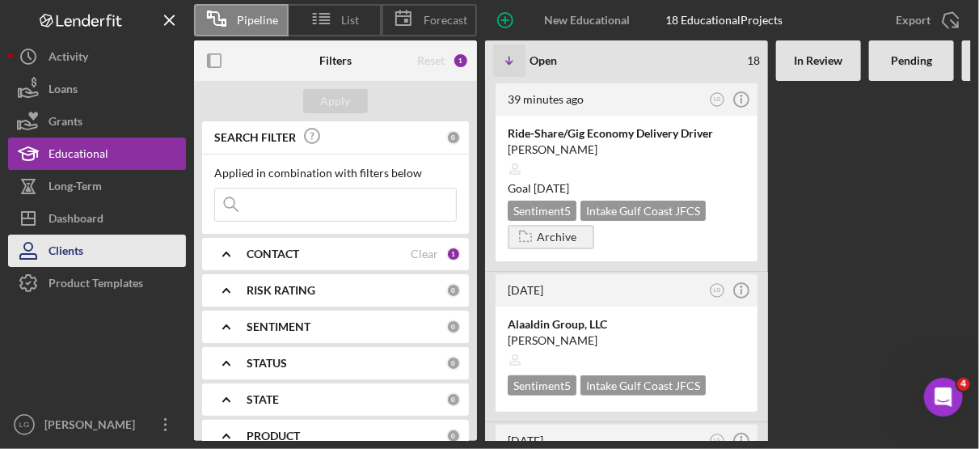
click at [86, 245] on button "Clients" at bounding box center [97, 250] width 178 height 32
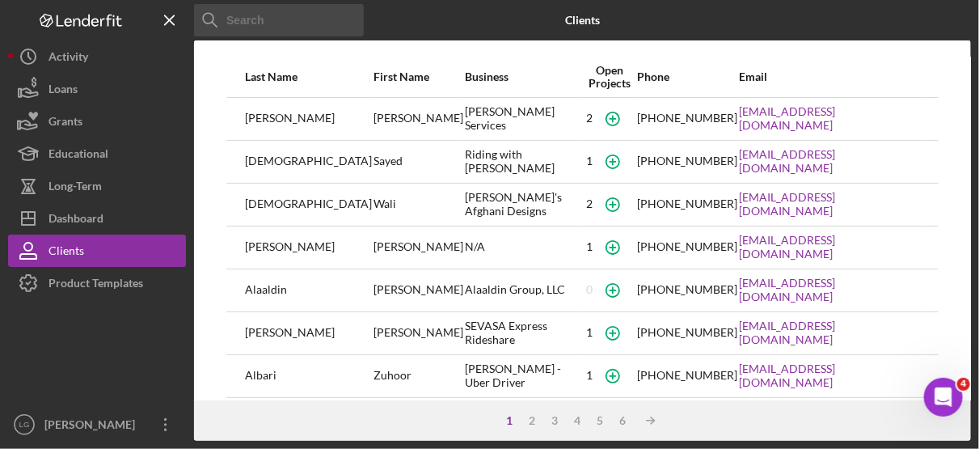
click at [276, 20] on input at bounding box center [279, 20] width 170 height 32
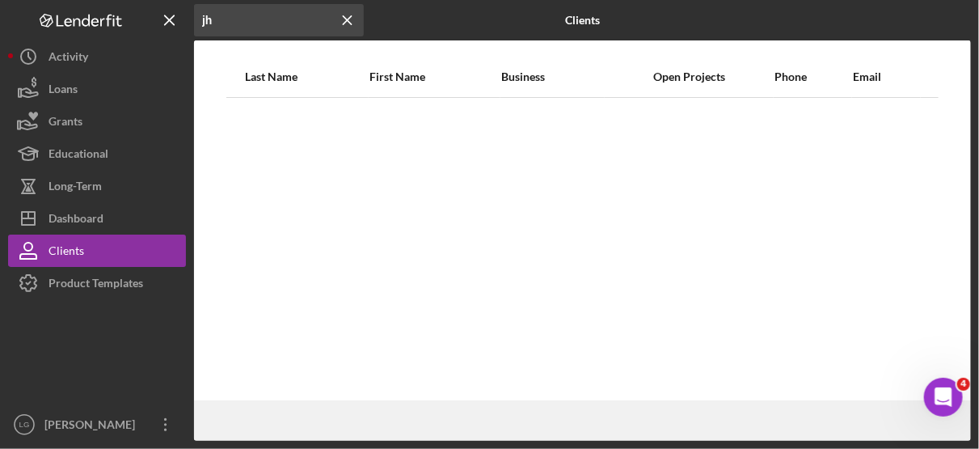
type input "j"
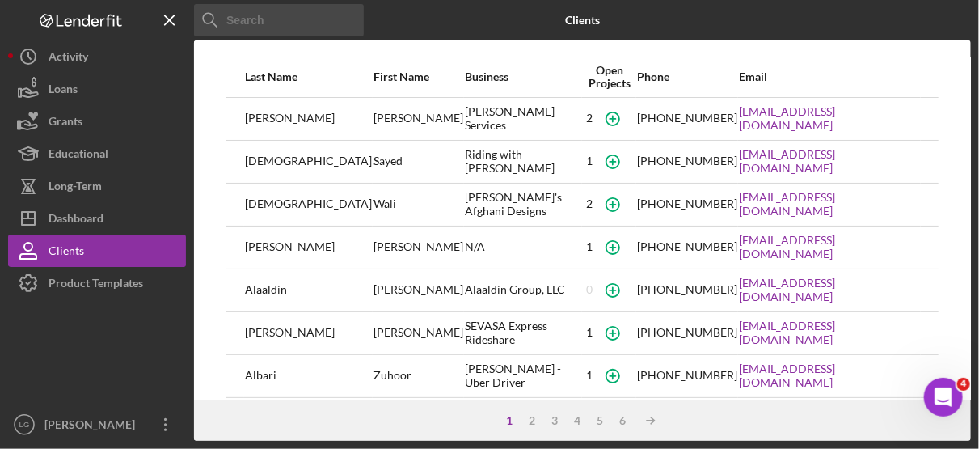
click at [268, 17] on input at bounding box center [279, 20] width 170 height 32
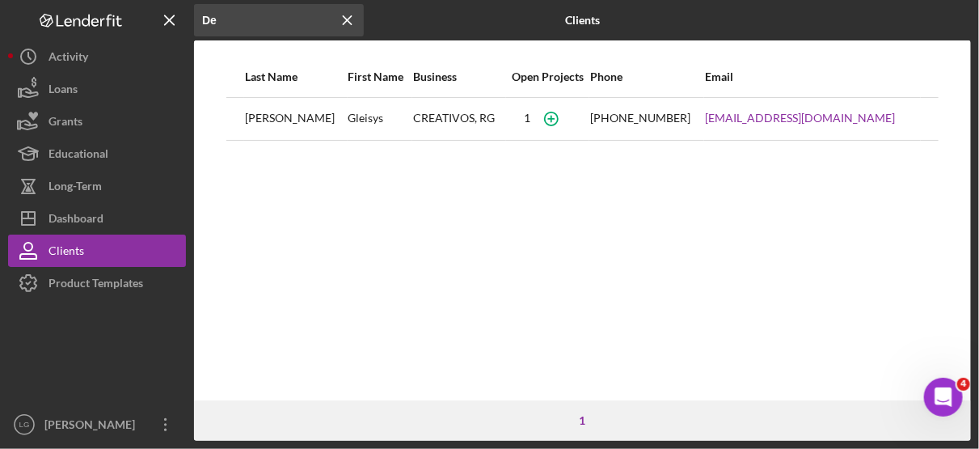
type input "D"
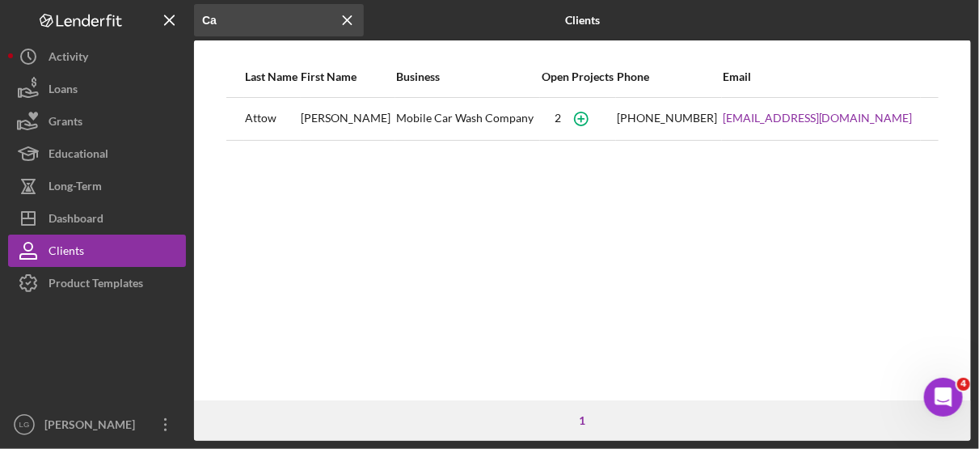
type input "C"
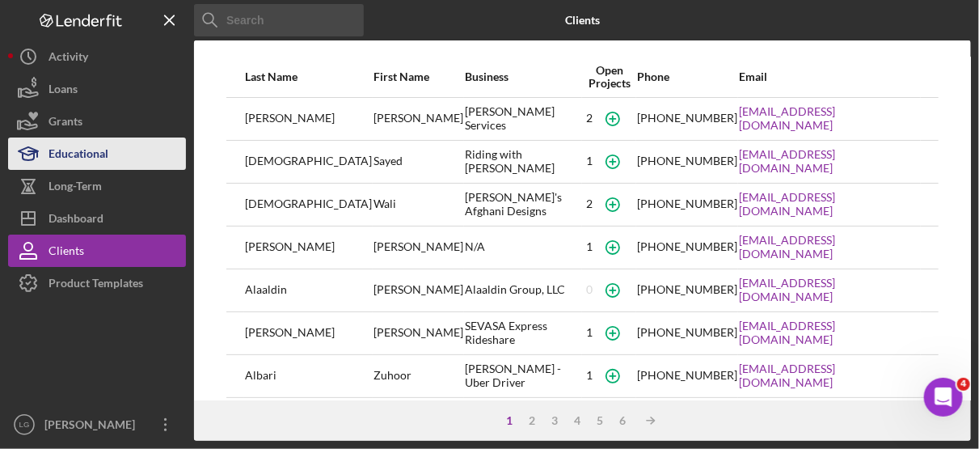
click at [80, 147] on div "Educational" at bounding box center [78, 155] width 60 height 36
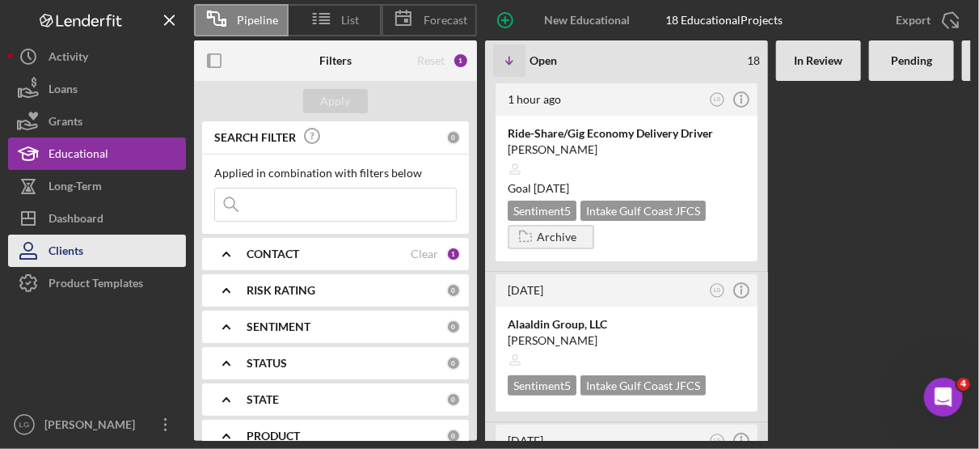
click at [80, 247] on div "Clients" at bounding box center [65, 252] width 35 height 36
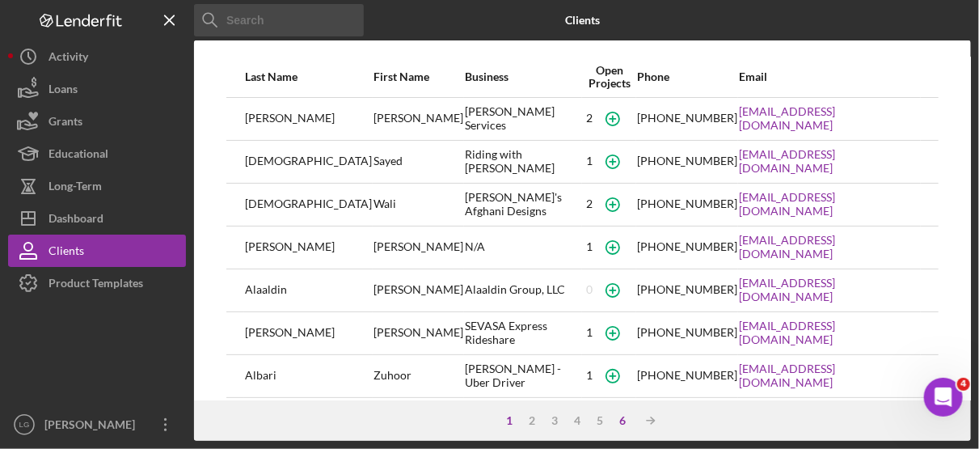
click at [624, 414] on div "6" at bounding box center [623, 420] width 23 height 13
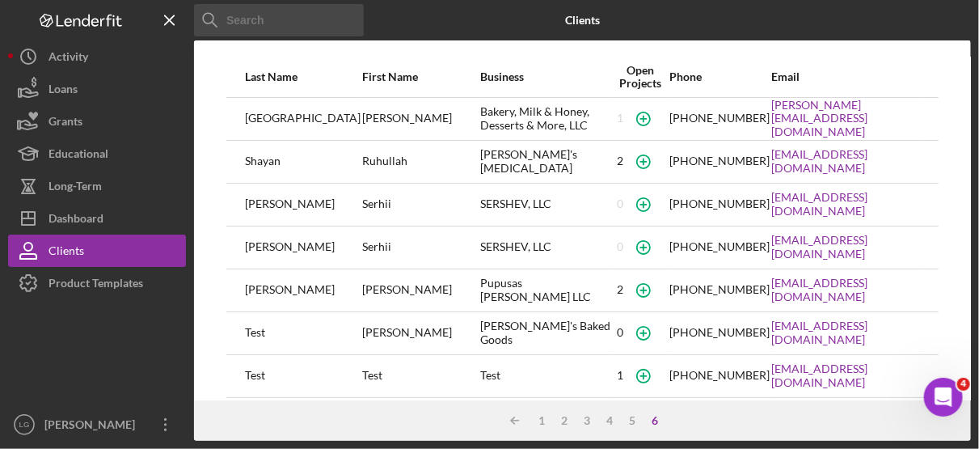
click at [654, 419] on div "6" at bounding box center [655, 420] width 23 height 13
click at [565, 419] on div "2" at bounding box center [565, 420] width 23 height 13
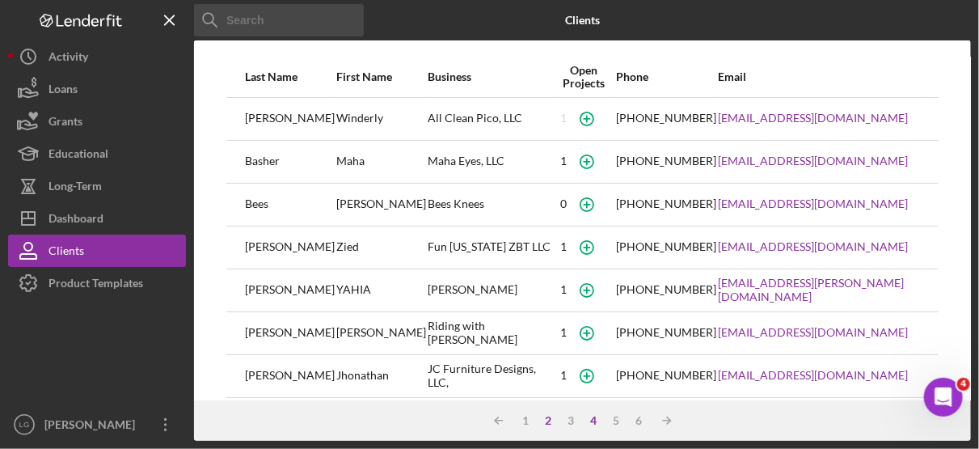
click at [594, 419] on div "4" at bounding box center [594, 420] width 23 height 13
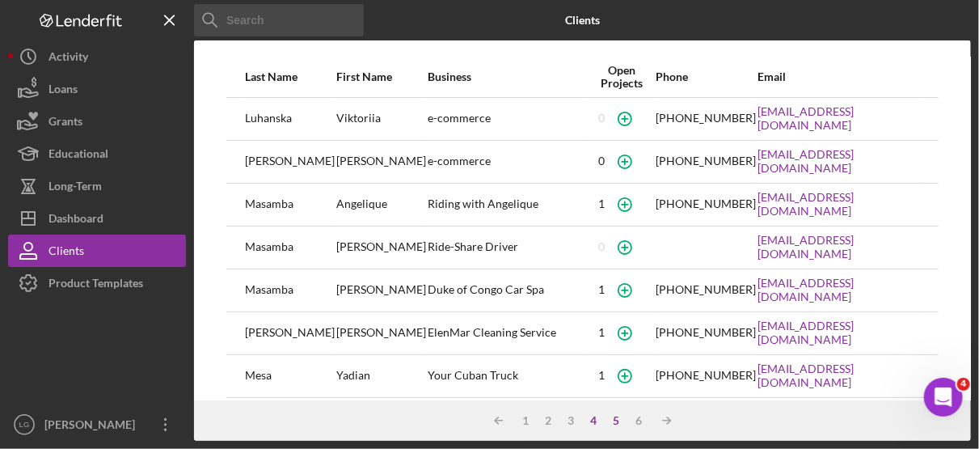
click at [614, 419] on div "5" at bounding box center [616, 420] width 23 height 13
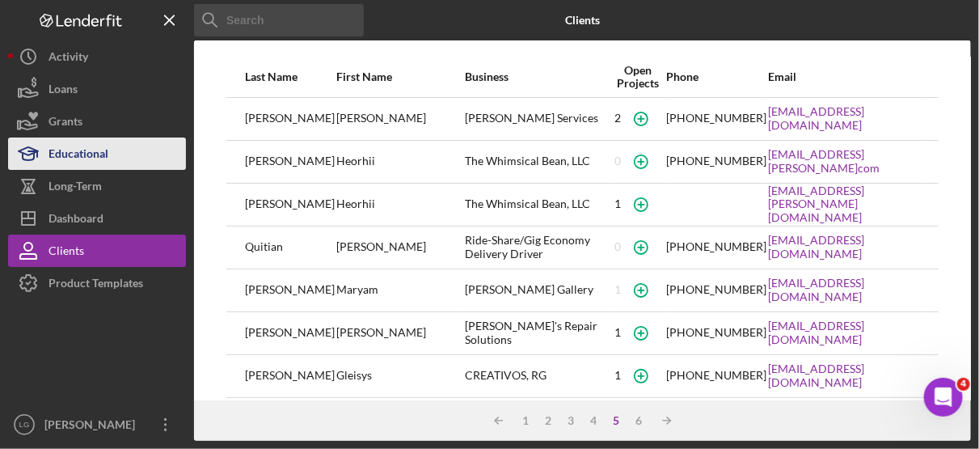
click at [83, 152] on div "Educational" at bounding box center [78, 155] width 60 height 36
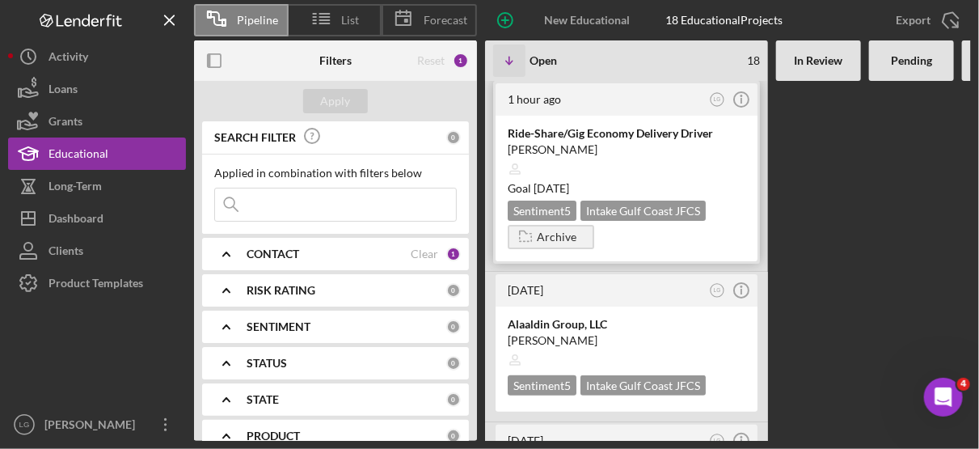
click at [724, 167] on div at bounding box center [627, 169] width 238 height 31
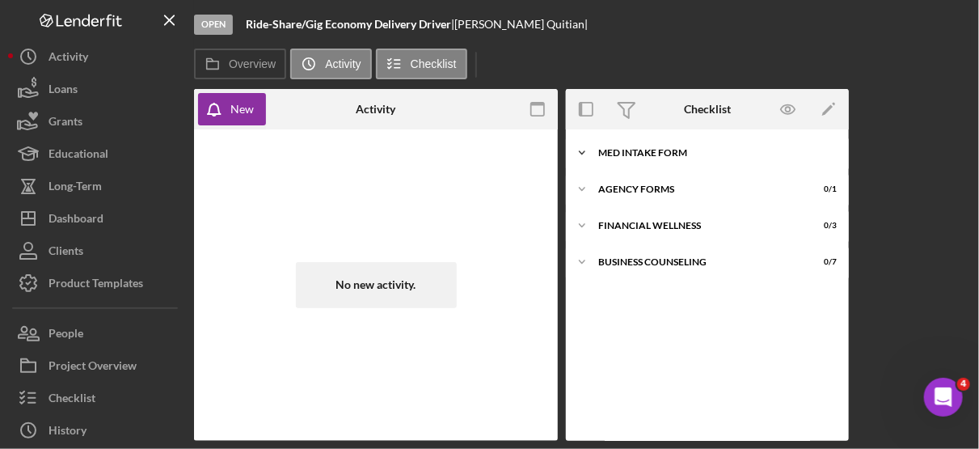
click at [668, 145] on div "Icon/Expander MED Intake Form 4 / 10" at bounding box center [707, 153] width 283 height 32
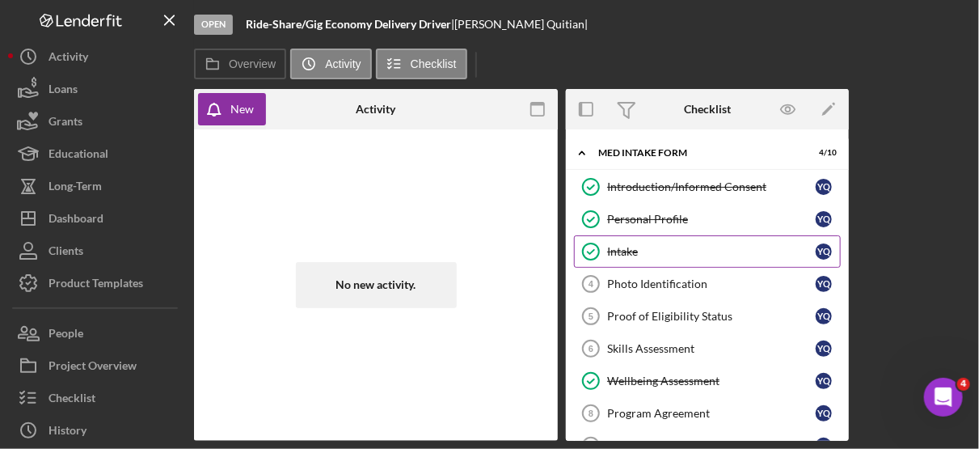
click at [634, 247] on div "Intake" at bounding box center [711, 251] width 209 height 13
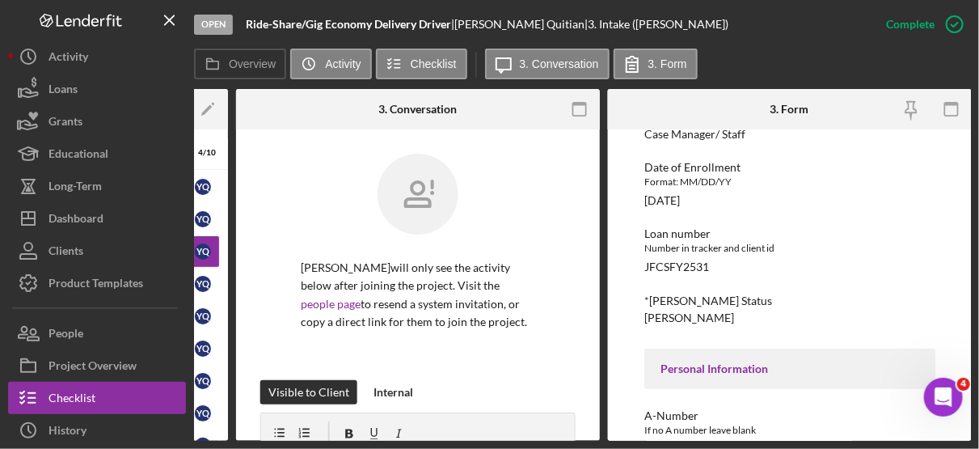
scroll to position [162, 0]
click at [957, 23] on icon "button" at bounding box center [954, 24] width 40 height 40
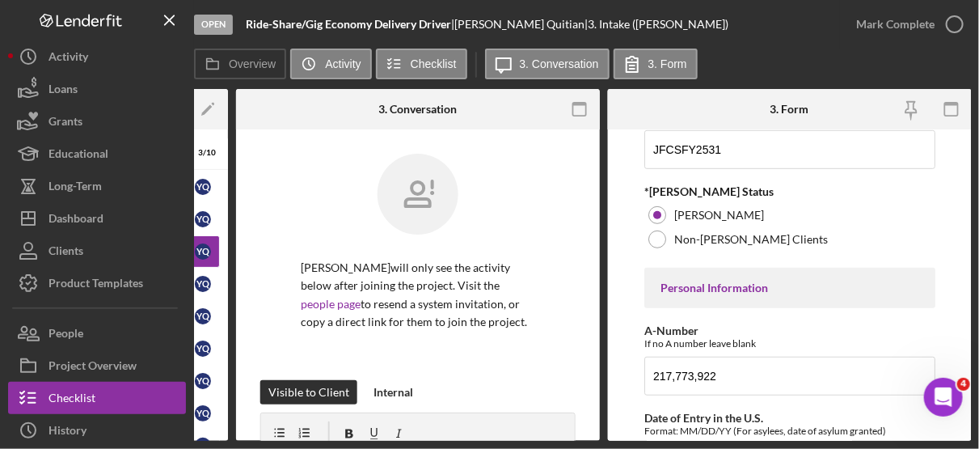
scroll to position [339, 0]
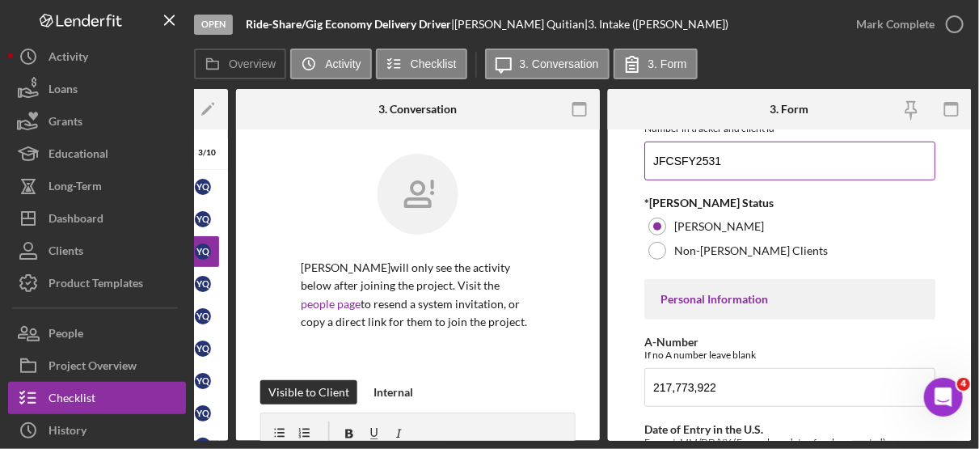
click at [739, 156] on input "JFCSFY2531" at bounding box center [789, 160] width 291 height 39
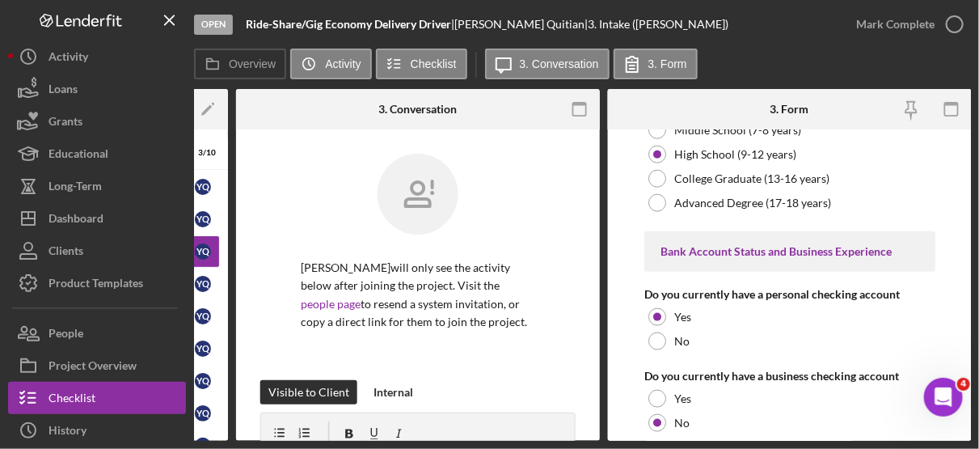
scroll to position [3377, 0]
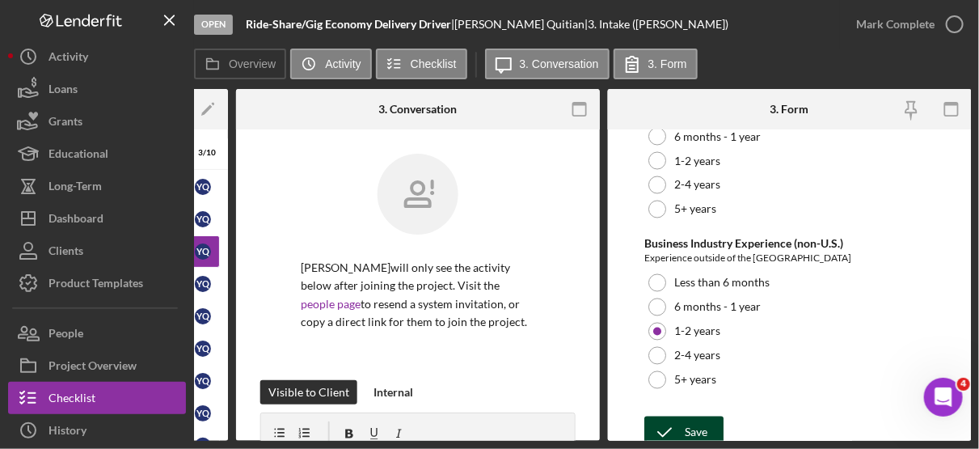
type input "JFCSFY2530"
click at [689, 416] on div "Save" at bounding box center [696, 432] width 23 height 32
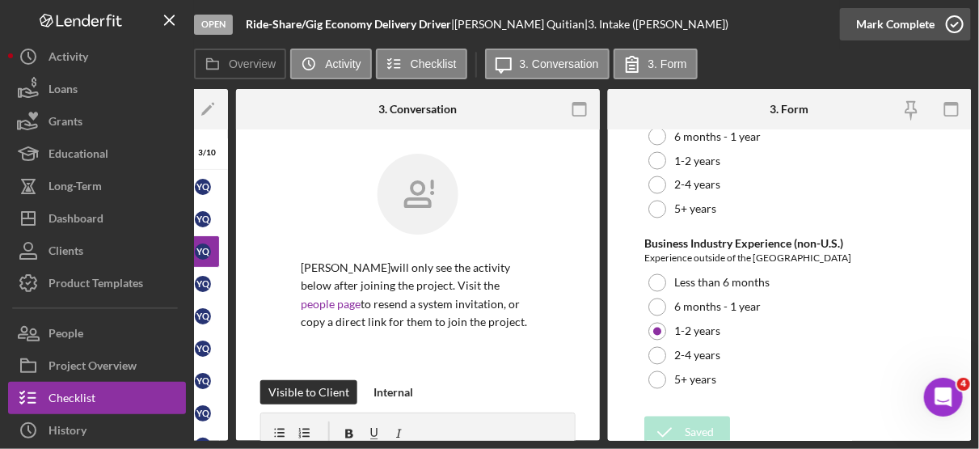
click at [959, 27] on icon "button" at bounding box center [954, 24] width 40 height 40
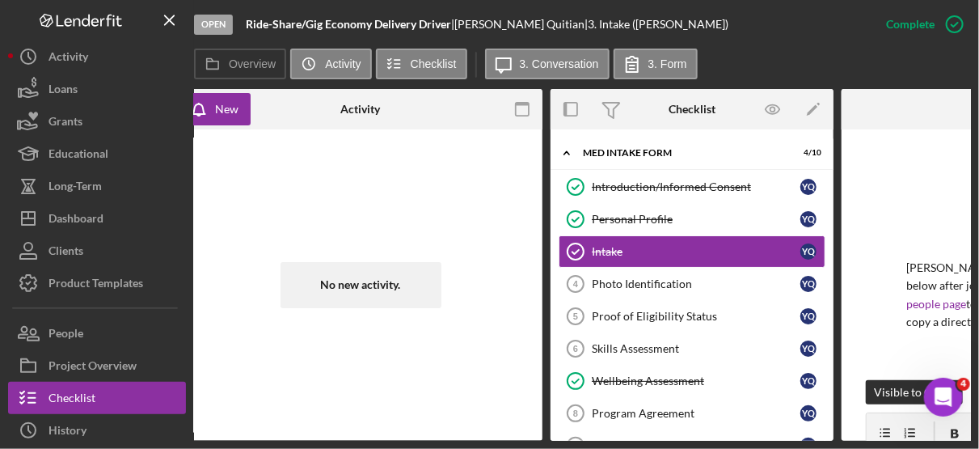
scroll to position [0, 0]
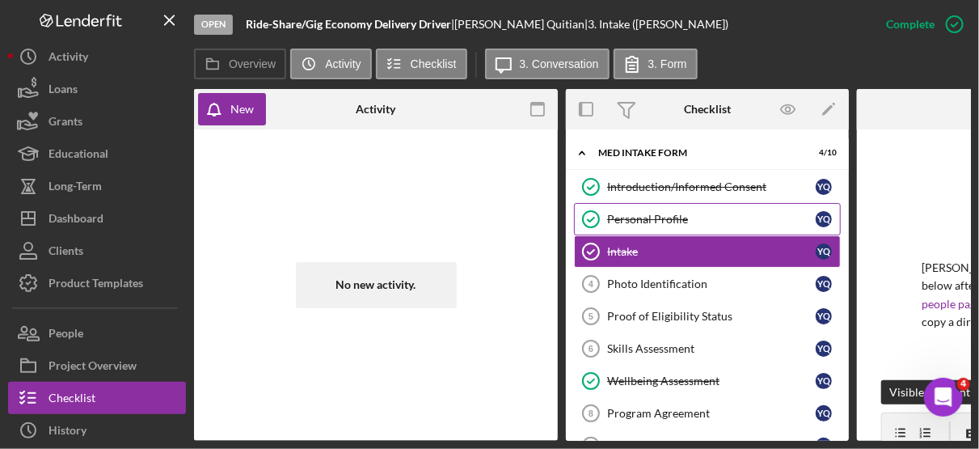
click at [653, 215] on div "Personal Profile" at bounding box center [711, 219] width 209 height 13
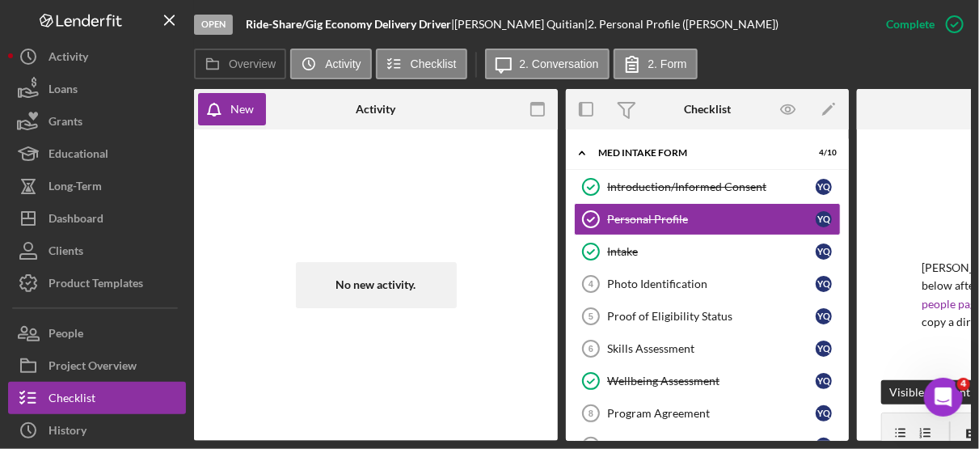
click at [841, 342] on div "Introduction/Informed Consent Introduction/Informed Consent Y Q Personal Profil…" at bounding box center [707, 336] width 283 height 331
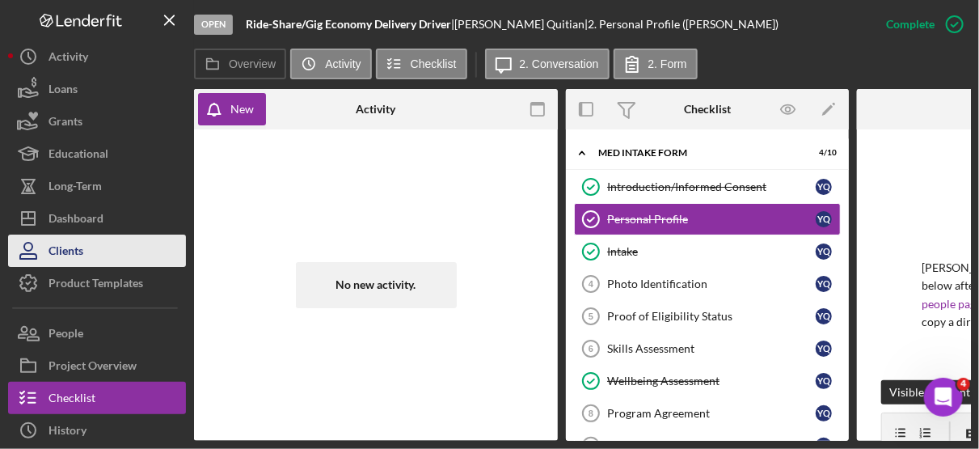
click at [79, 253] on div "Clients" at bounding box center [65, 252] width 35 height 36
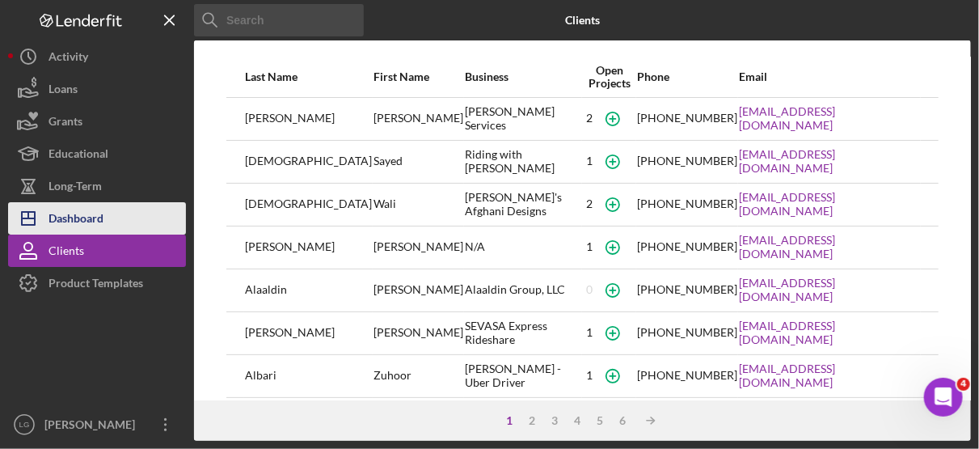
click at [66, 212] on div "Dashboard" at bounding box center [75, 220] width 55 height 36
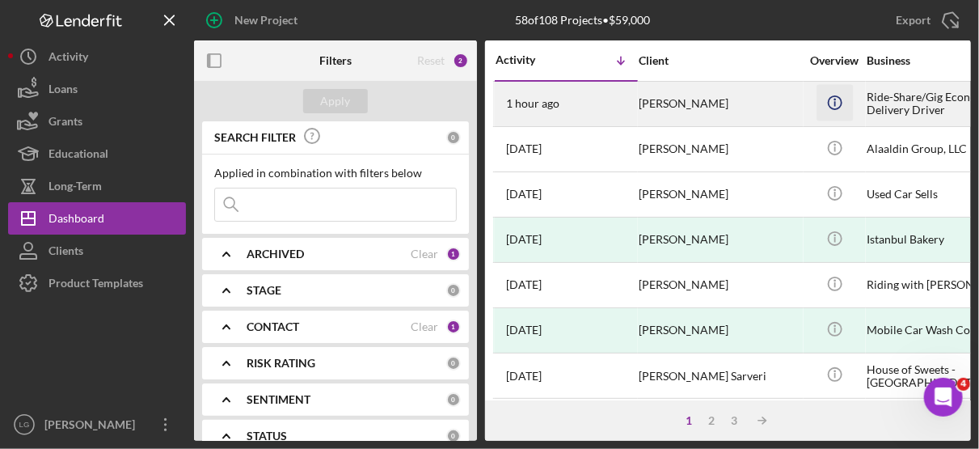
click at [835, 99] on icon "button" at bounding box center [834, 99] width 2 height 2
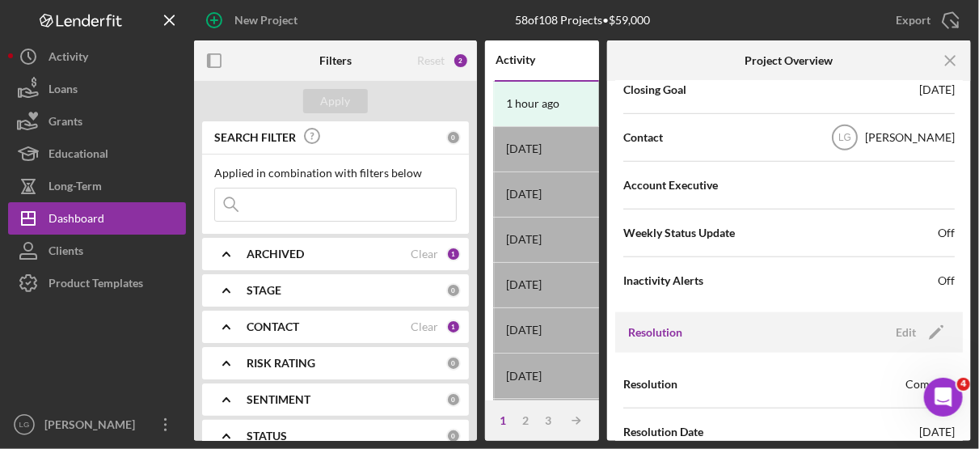
scroll to position [493, 0]
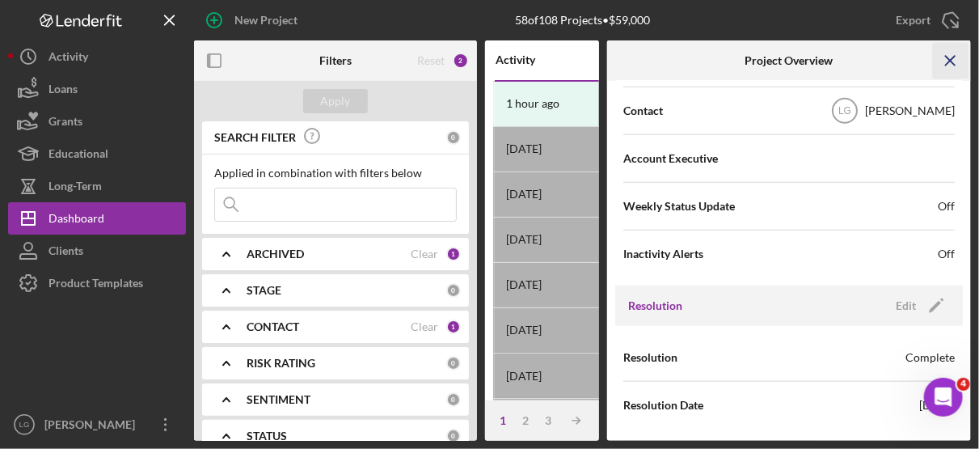
click at [950, 65] on icon "Icon/Menu Close" at bounding box center [951, 61] width 36 height 36
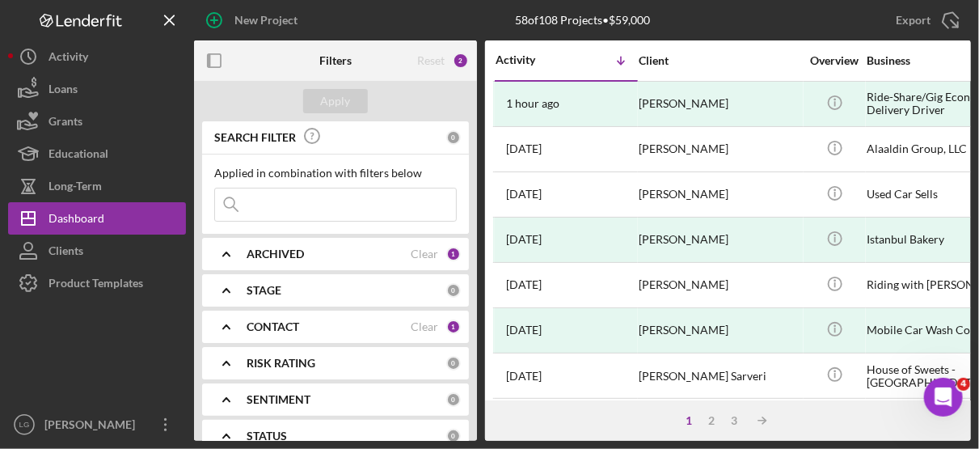
scroll to position [0, 0]
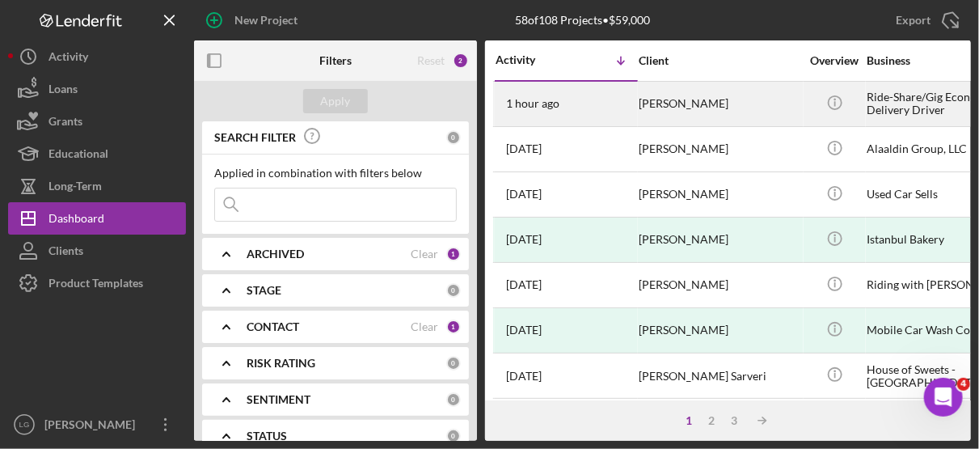
click at [670, 102] on div "[PERSON_NAME]" at bounding box center [720, 103] width 162 height 43
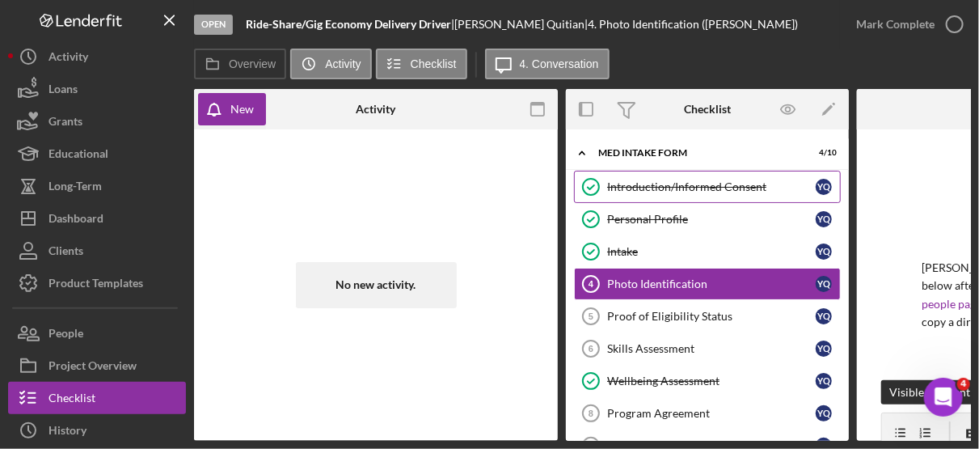
click at [727, 183] on div "Introduction/Informed Consent" at bounding box center [711, 186] width 209 height 13
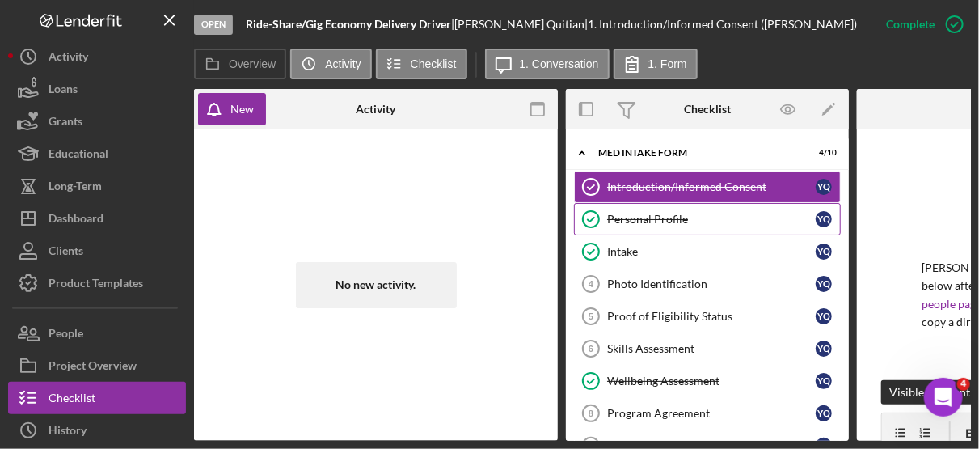
click at [656, 214] on div "Personal Profile" at bounding box center [711, 219] width 209 height 13
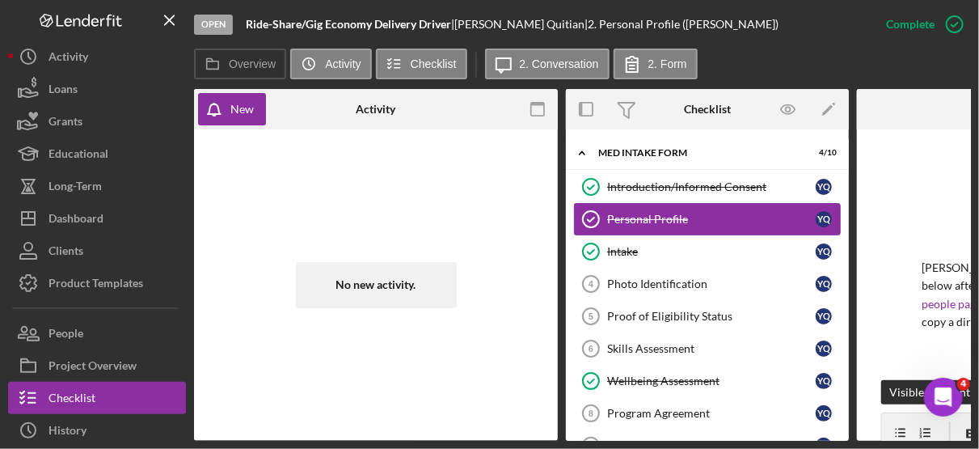
click at [656, 214] on div "Personal Profile" at bounding box center [711, 219] width 209 height 13
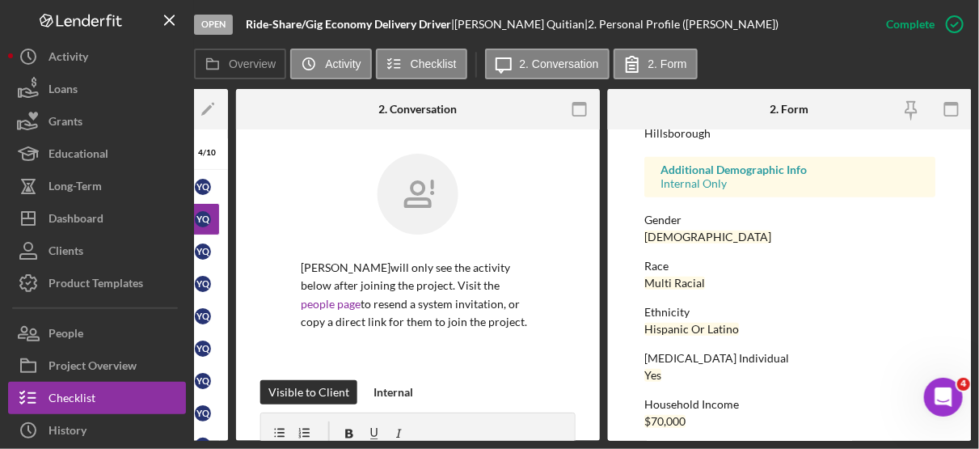
scroll to position [447, 0]
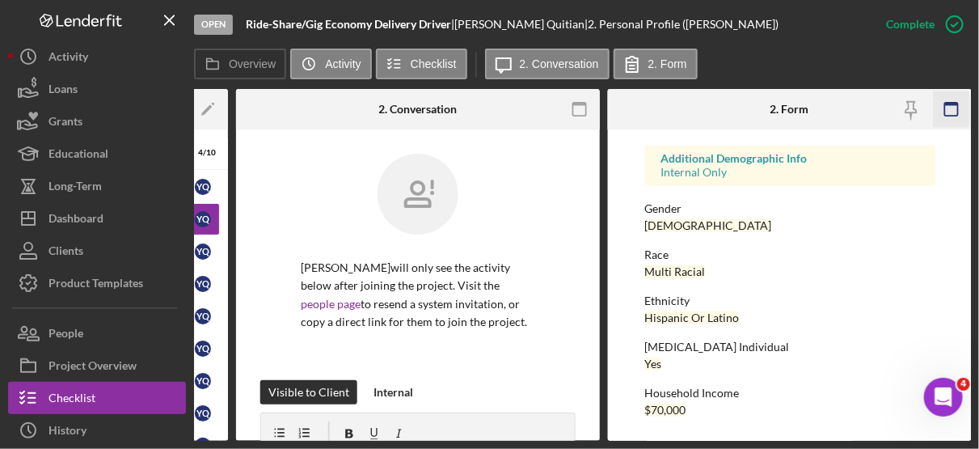
click at [951, 108] on icon "button" at bounding box center [952, 109] width 36 height 36
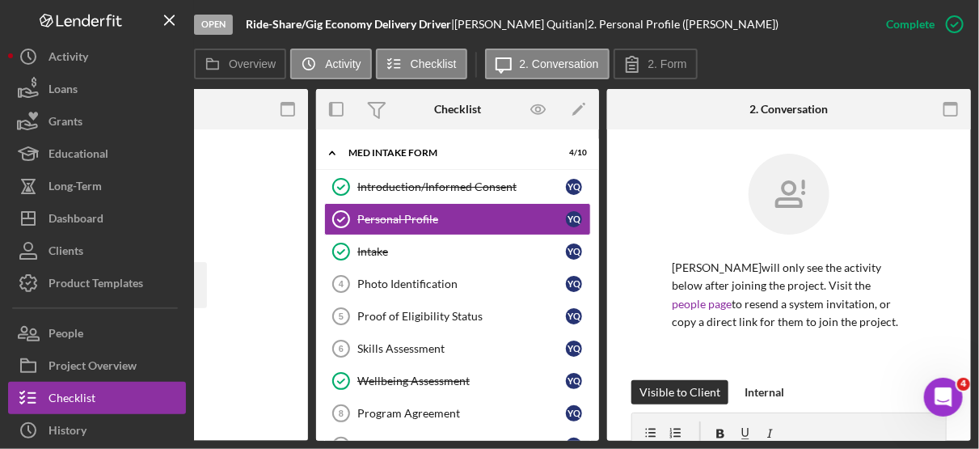
scroll to position [0, 249]
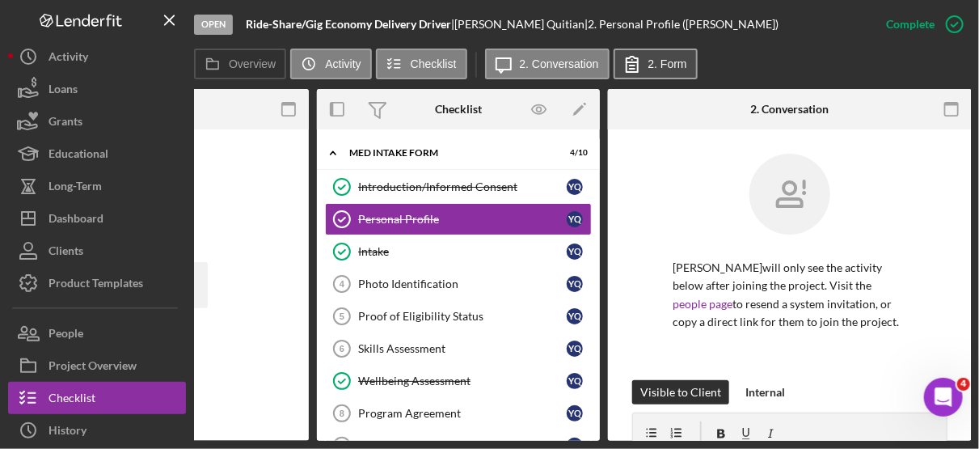
click at [663, 61] on label "2. Form" at bounding box center [667, 63] width 39 height 13
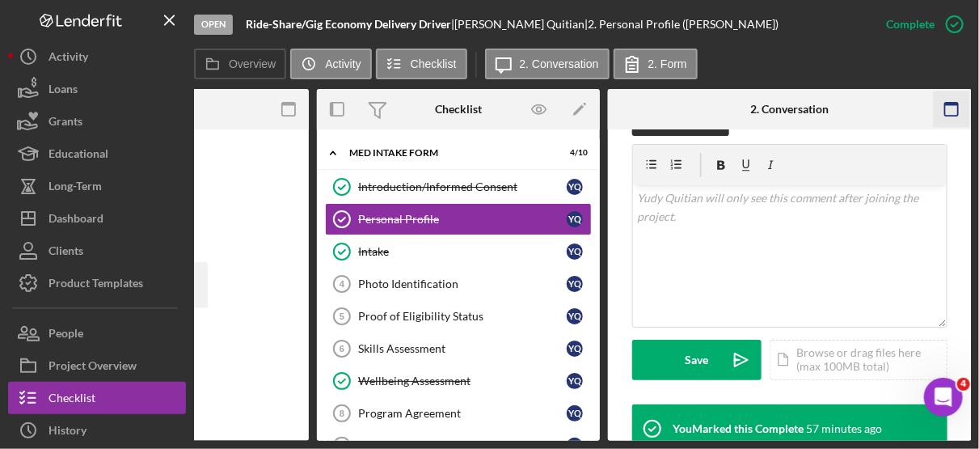
click at [950, 110] on icon "button" at bounding box center [952, 109] width 36 height 36
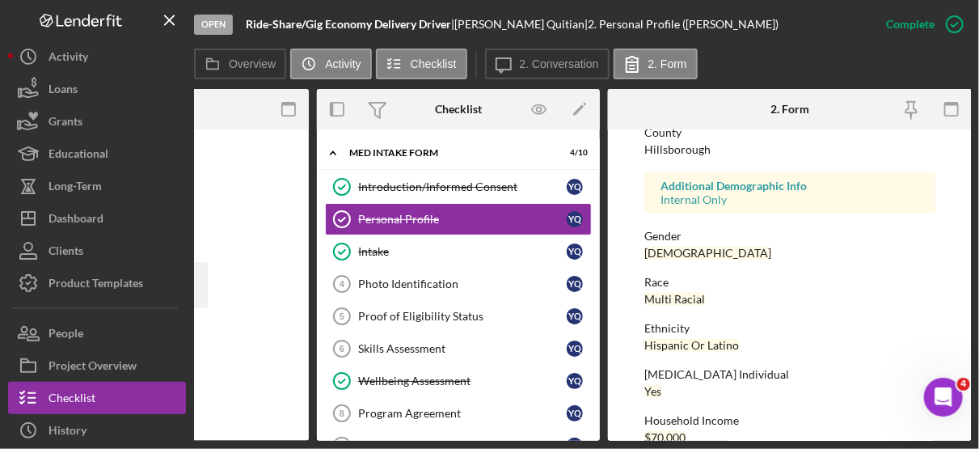
scroll to position [447, 0]
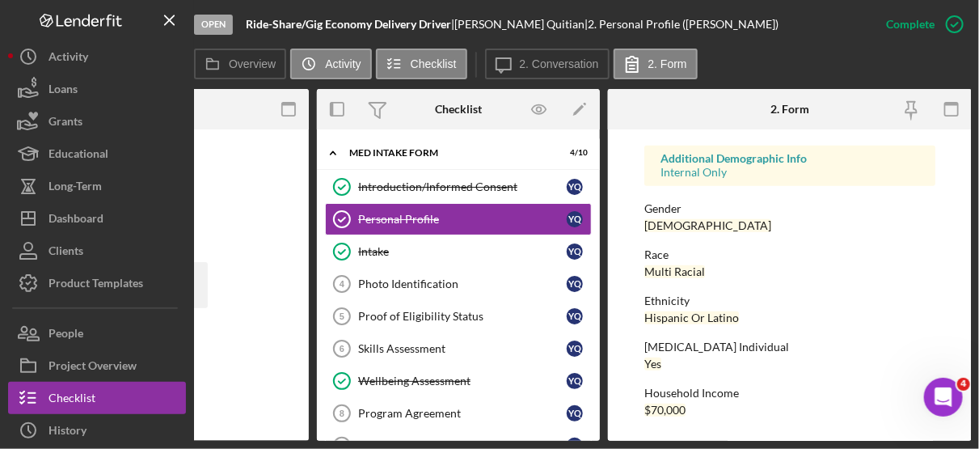
click at [889, 281] on div "To edit this form you must mark this item incomplete First Name [PERSON_NAME] M…" at bounding box center [789, 63] width 291 height 738
click at [270, 260] on div "No new activity." at bounding box center [127, 284] width 348 height 295
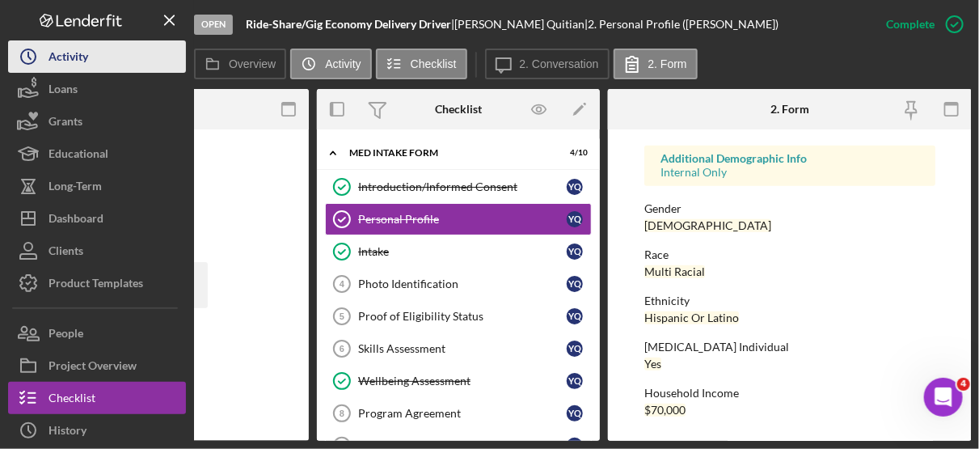
click at [76, 56] on div "Activity" at bounding box center [68, 58] width 40 height 36
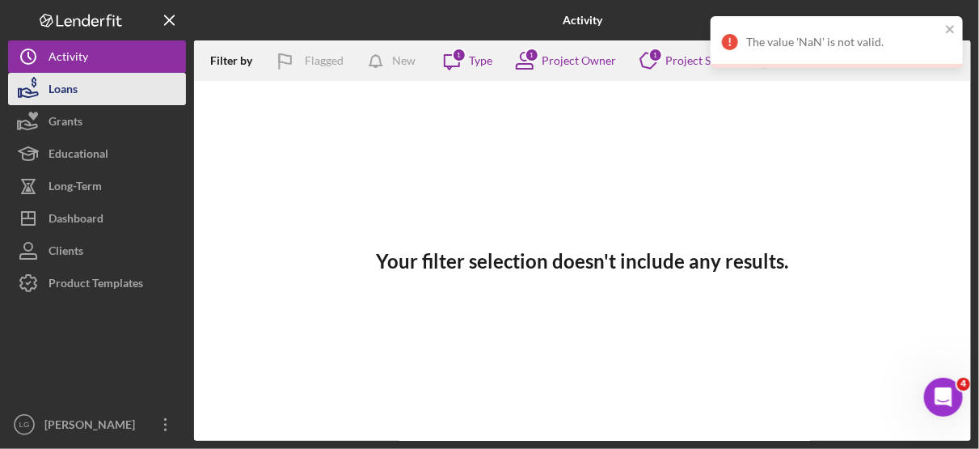
click at [63, 94] on div "Loans" at bounding box center [62, 91] width 29 height 36
